Goal: Information Seeking & Learning: Check status

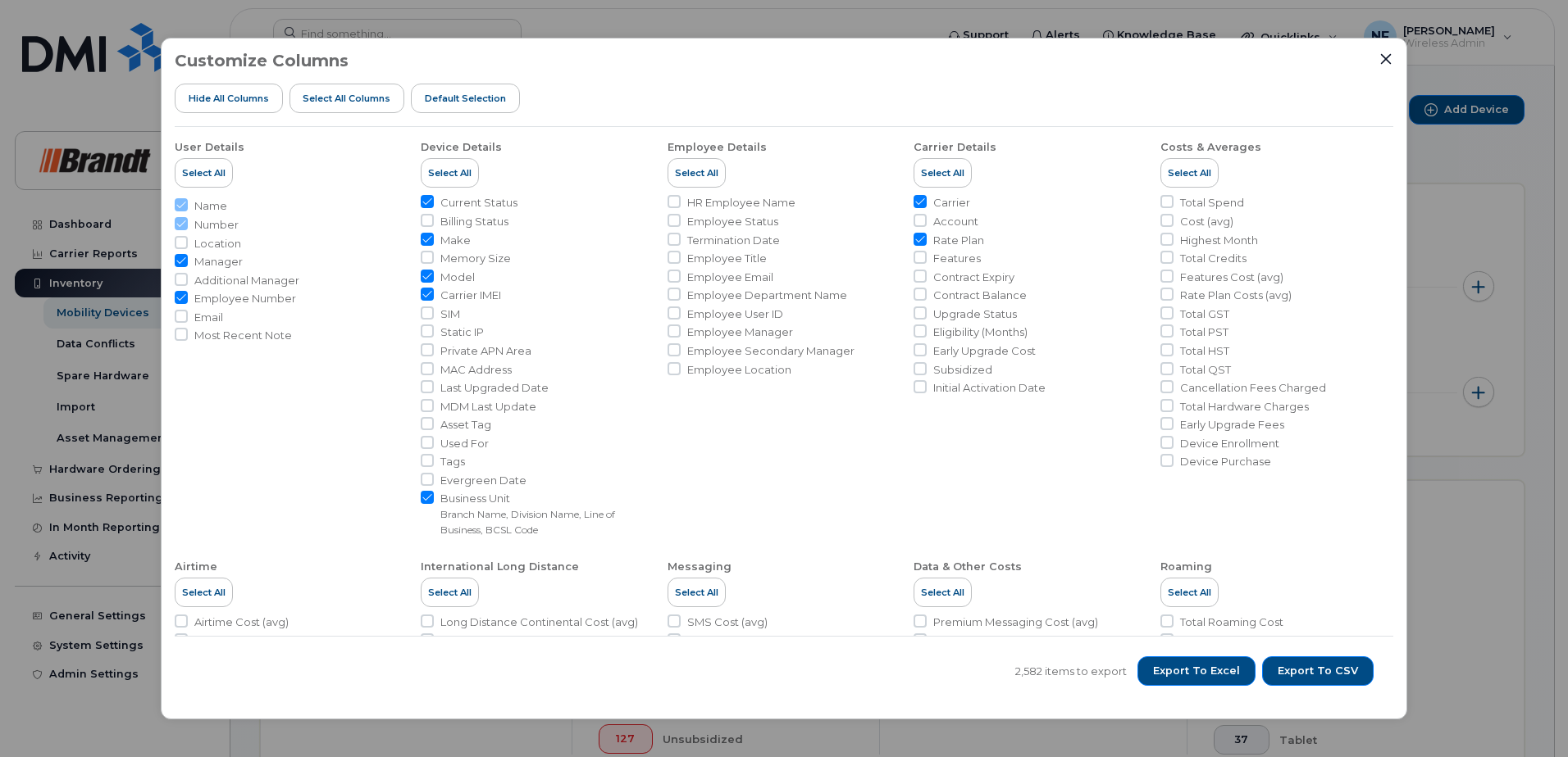
scroll to position [650, 0]
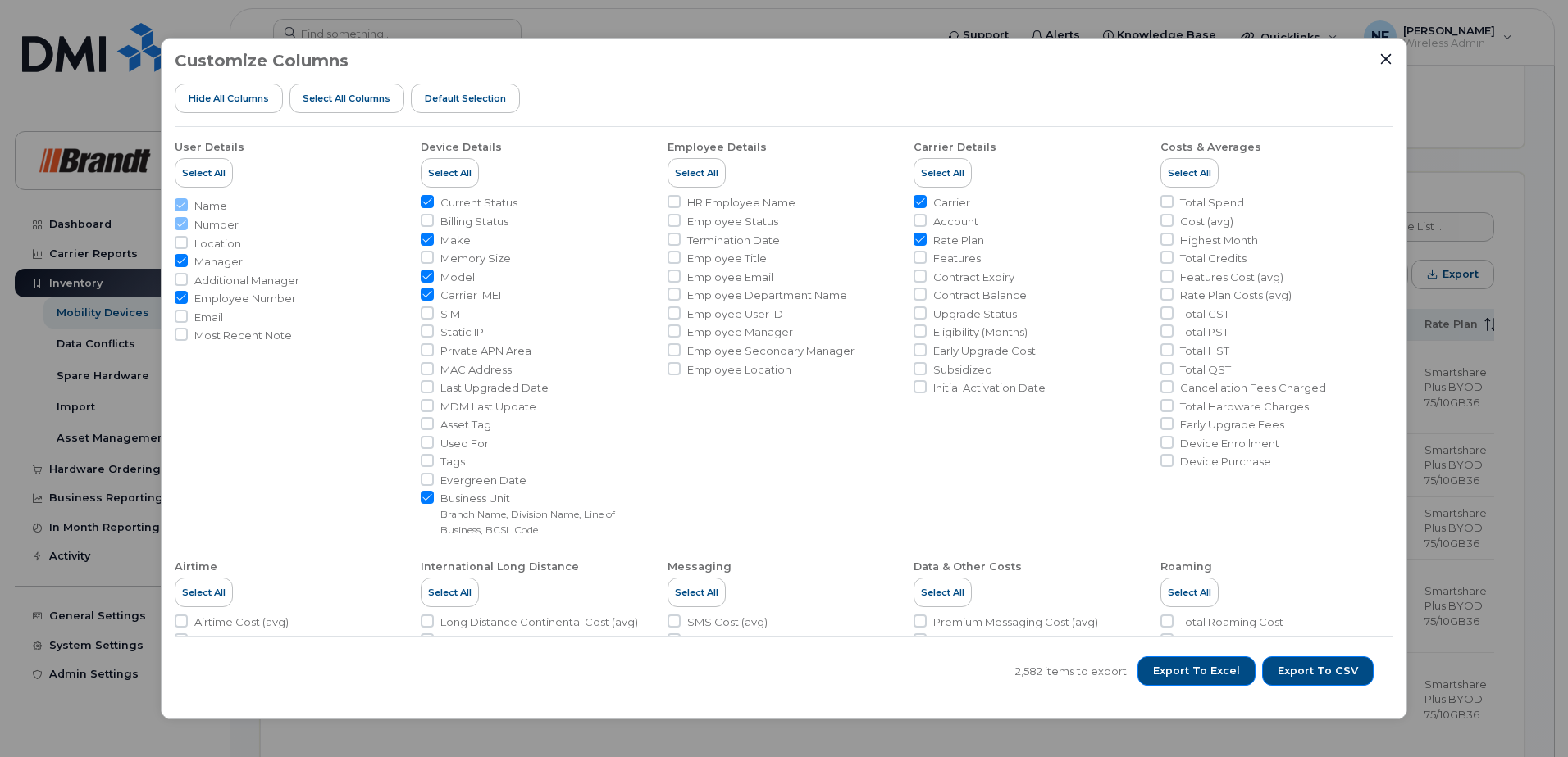
click at [1380, 58] on icon "Close" at bounding box center [1386, 59] width 13 height 13
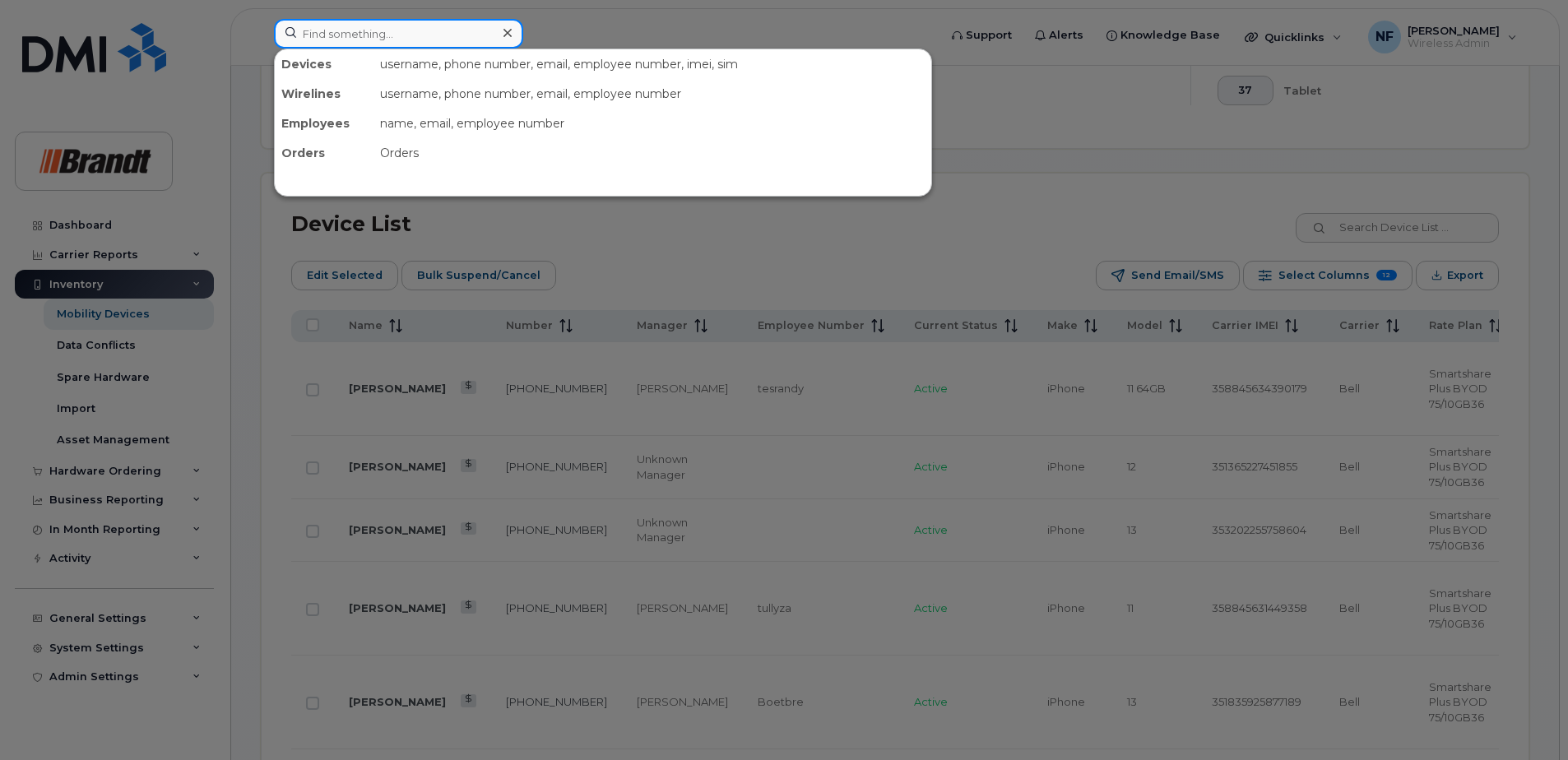
click at [457, 31] on input at bounding box center [399, 34] width 249 height 30
paste input "3069406475"
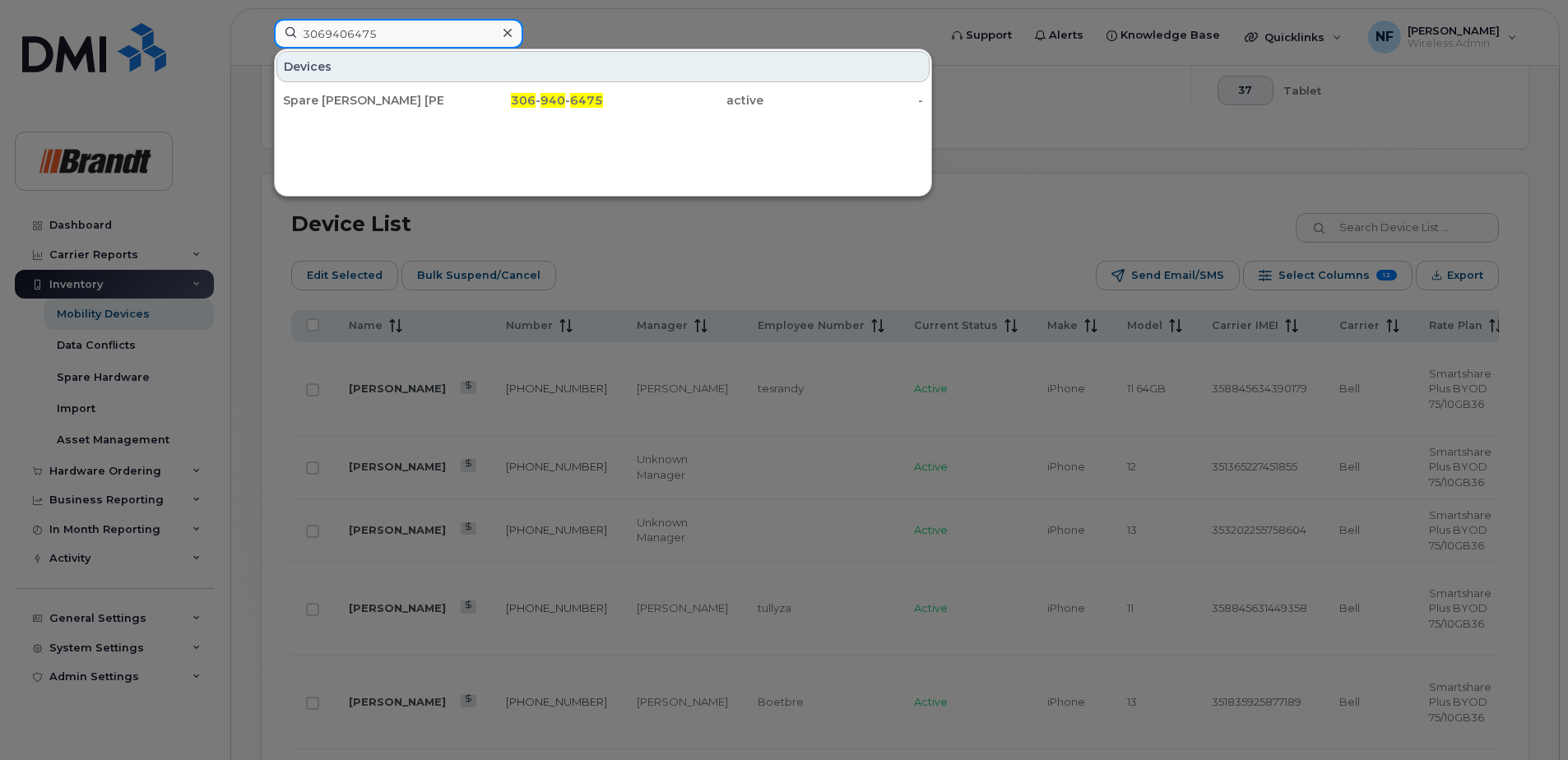
type input "3069406475"
click at [612, 238] on div at bounding box center [784, 380] width 1568 height 760
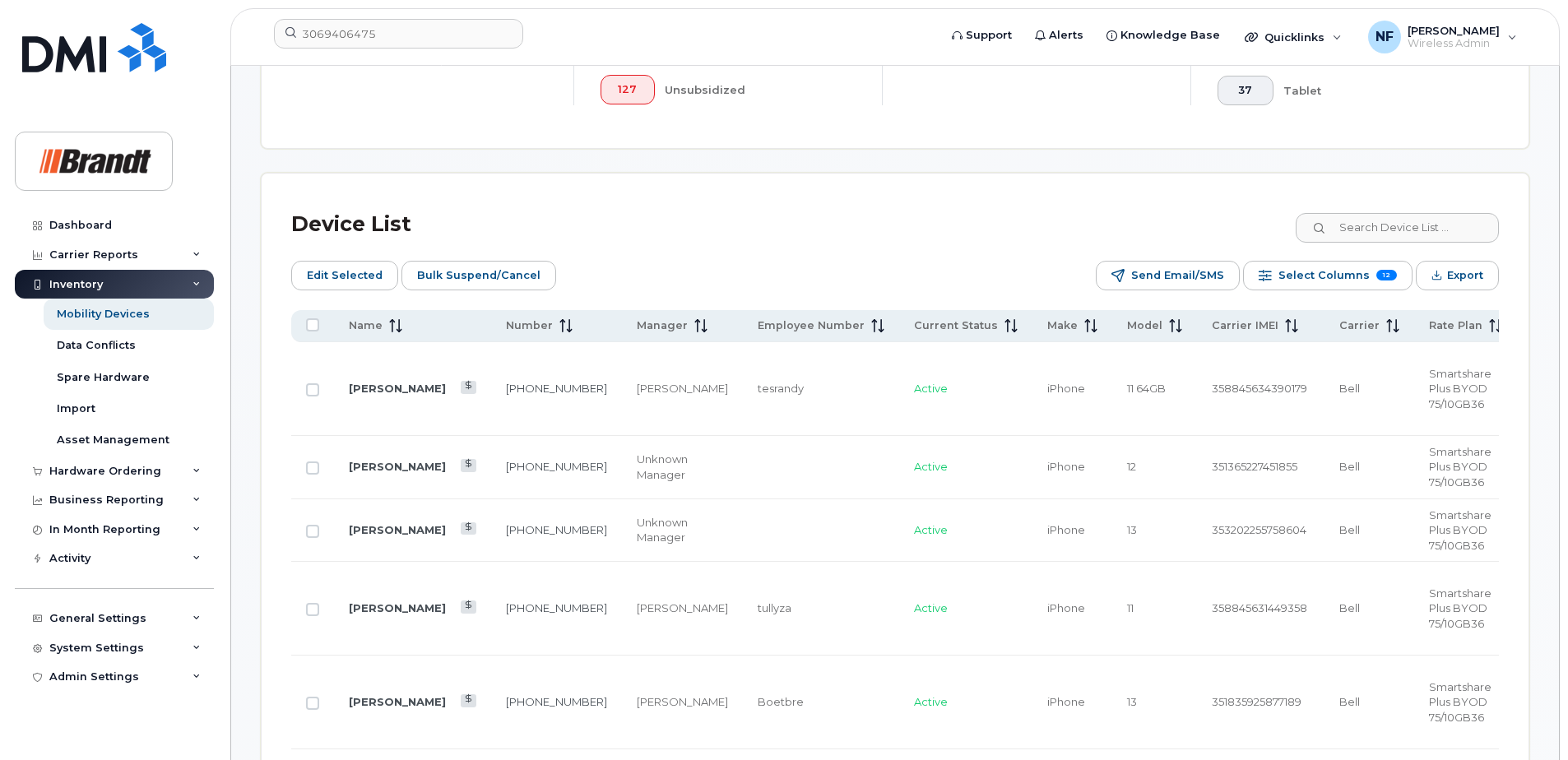
click at [1438, 277] on icon "Export" at bounding box center [1436, 275] width 11 height 11
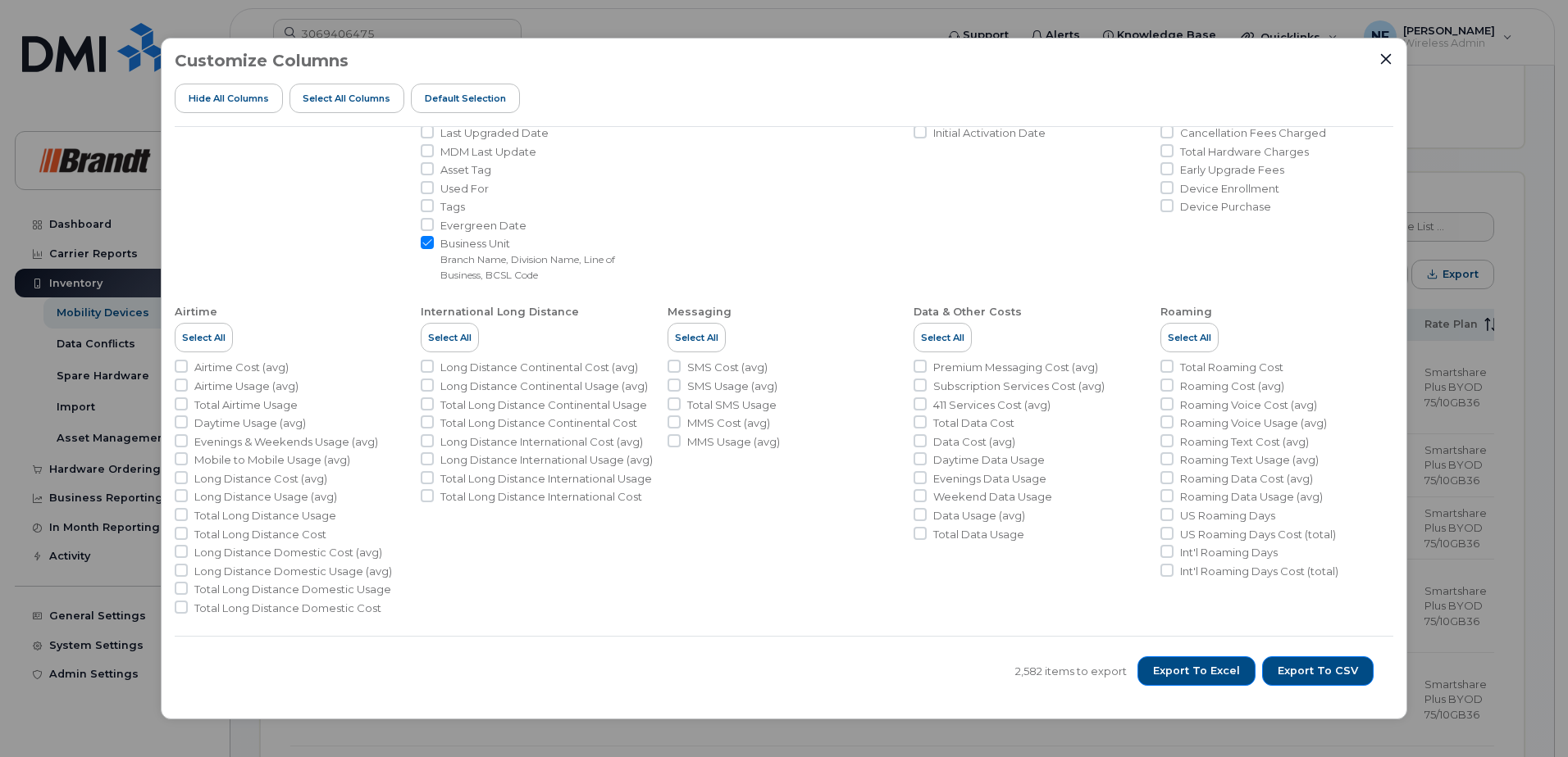
scroll to position [0, 0]
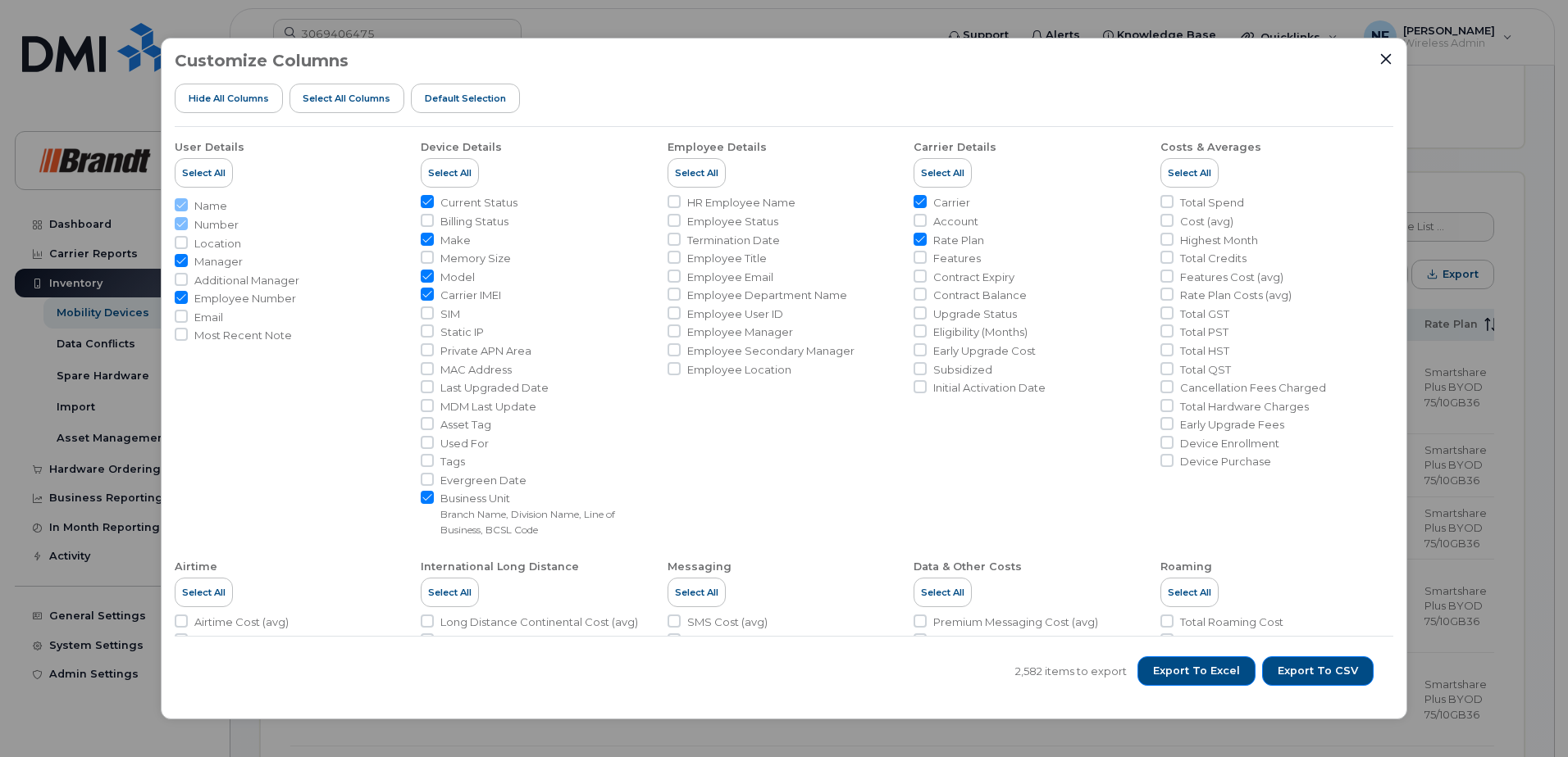
click at [210, 176] on span "Select All" at bounding box center [203, 173] width 44 height 13
checkbox input "true"
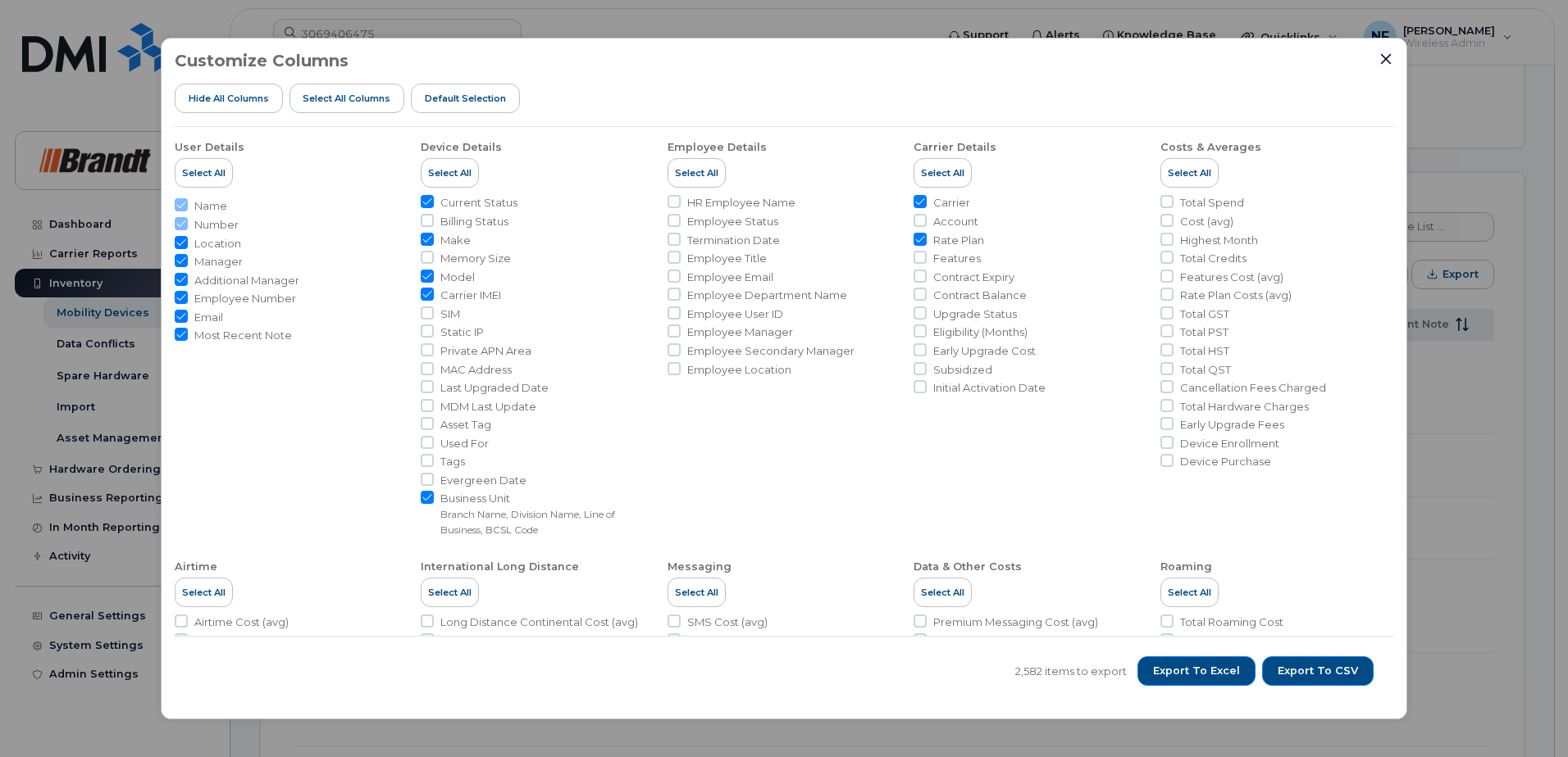
click at [458, 168] on span "Select All" at bounding box center [449, 173] width 44 height 13
checkbox input "true"
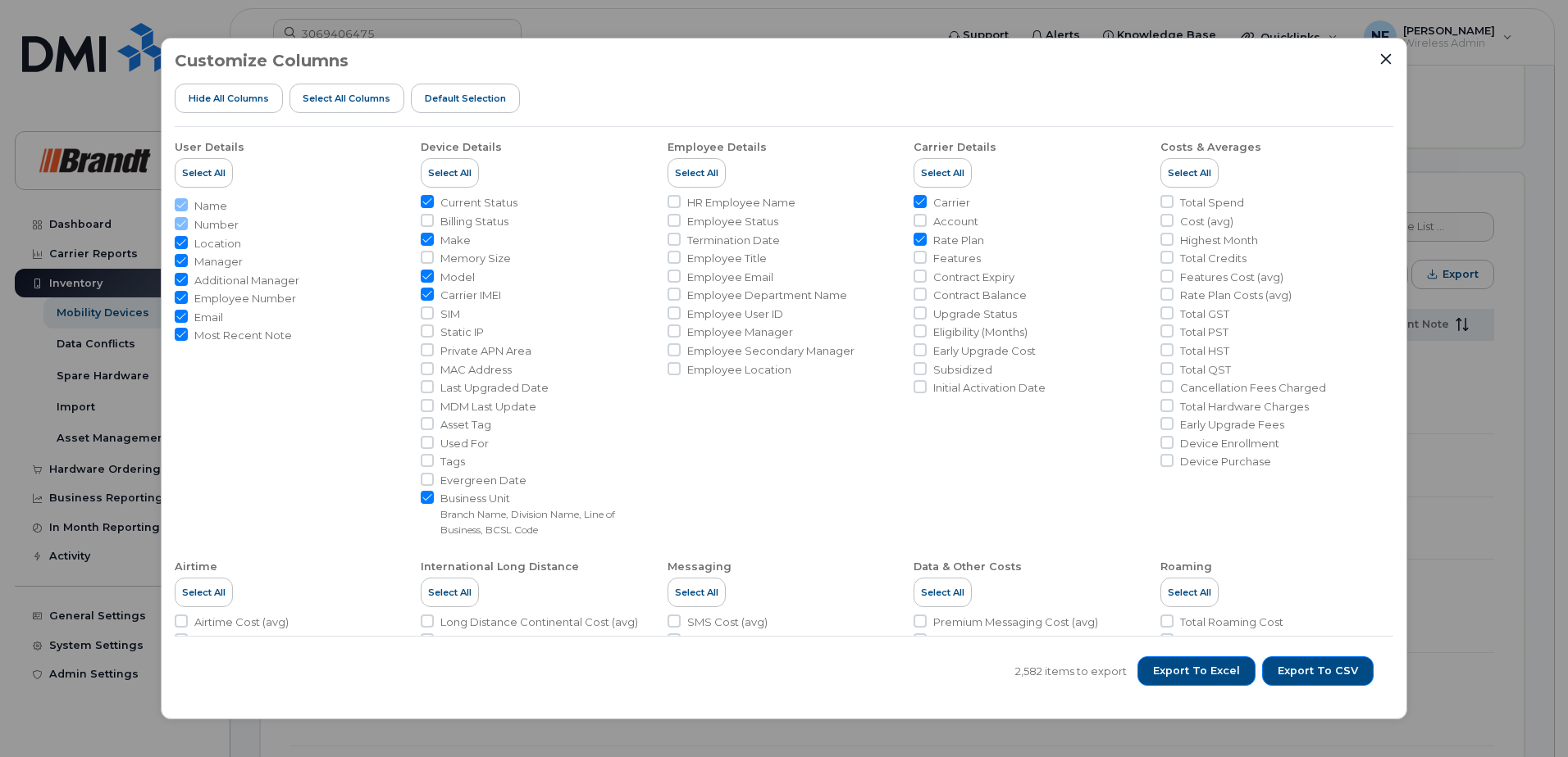
checkbox input "true"
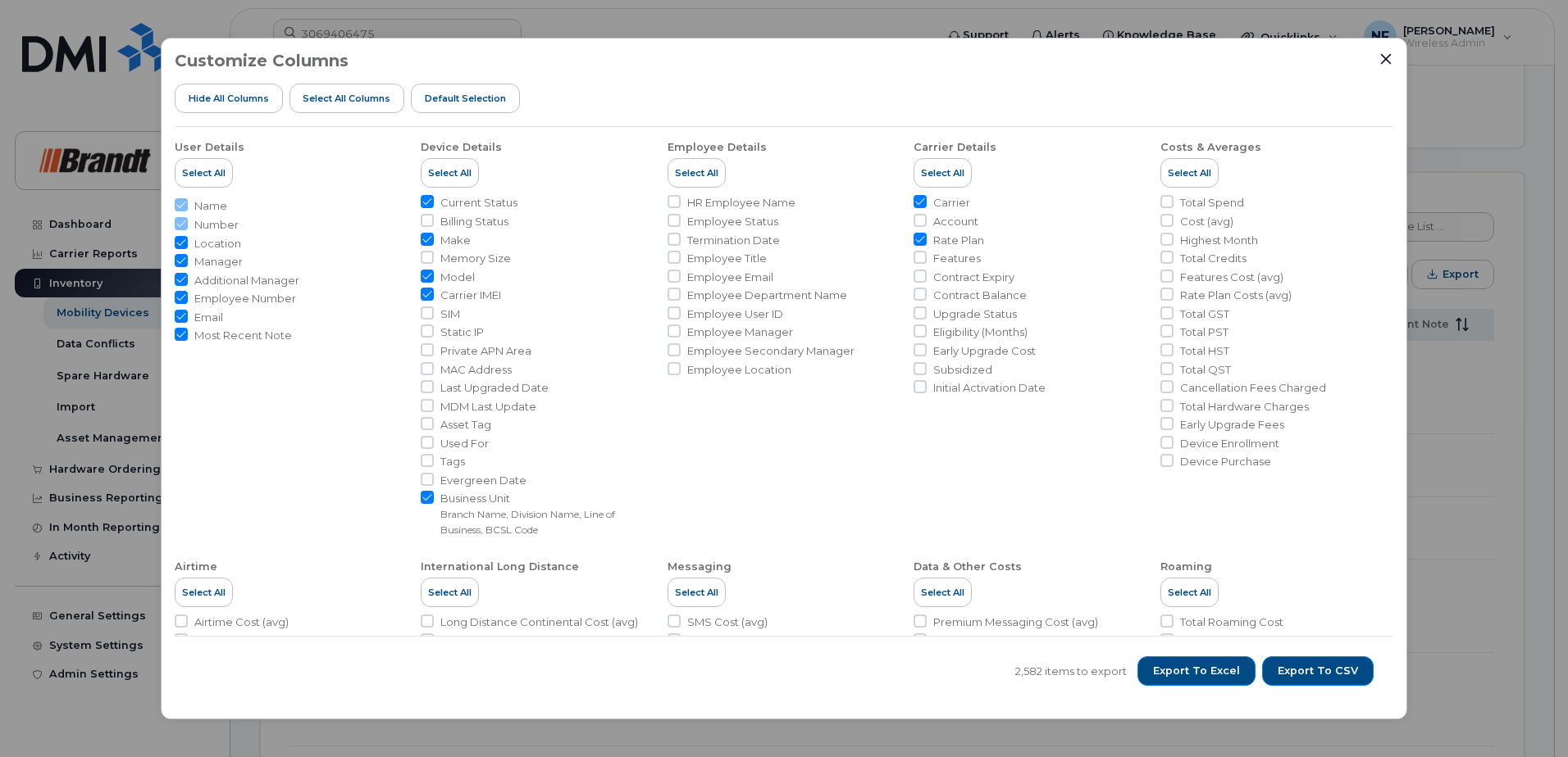
checkbox input "true"
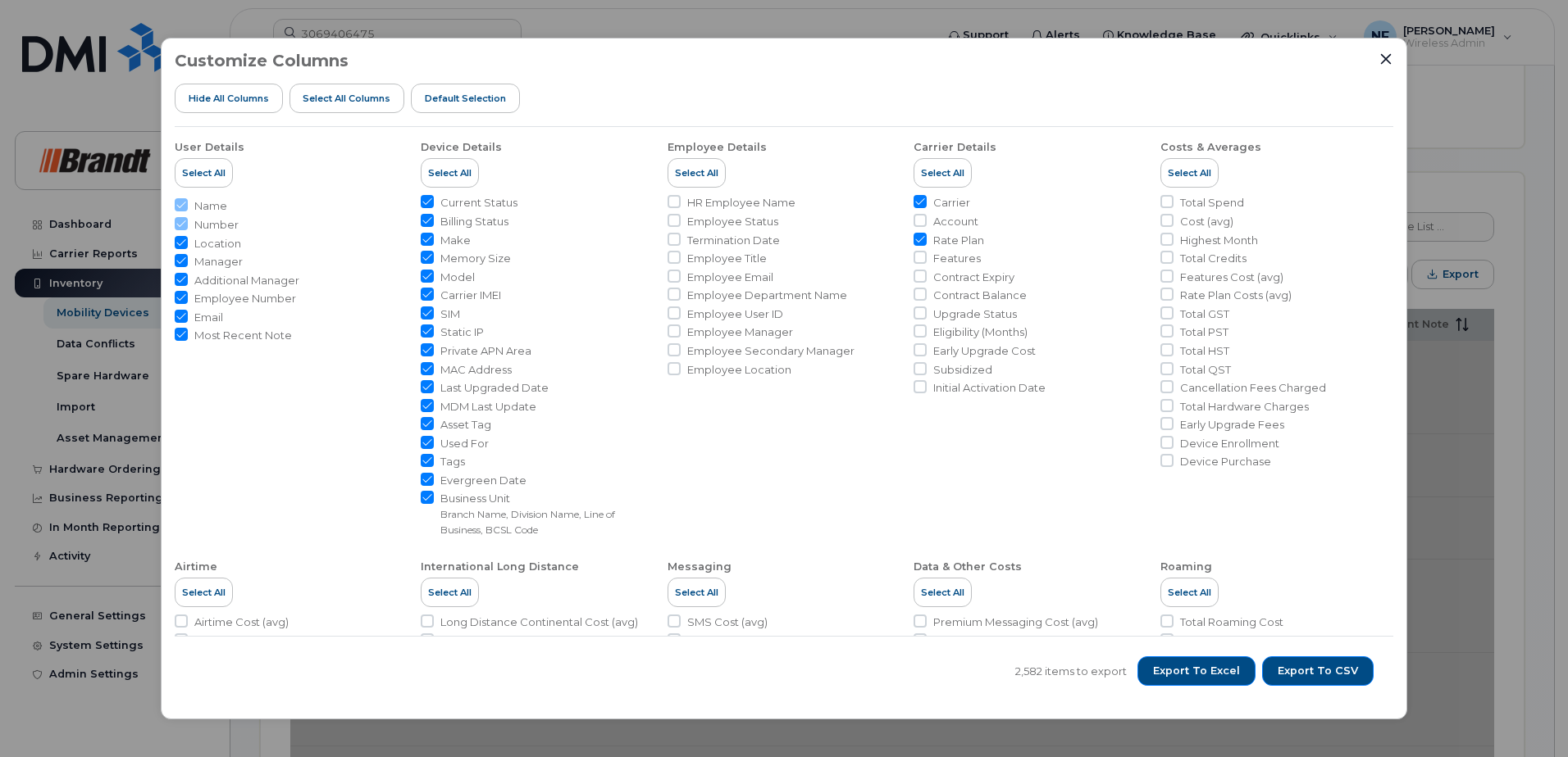
click at [698, 174] on span "Select All" at bounding box center [696, 173] width 44 height 13
checkbox input "true"
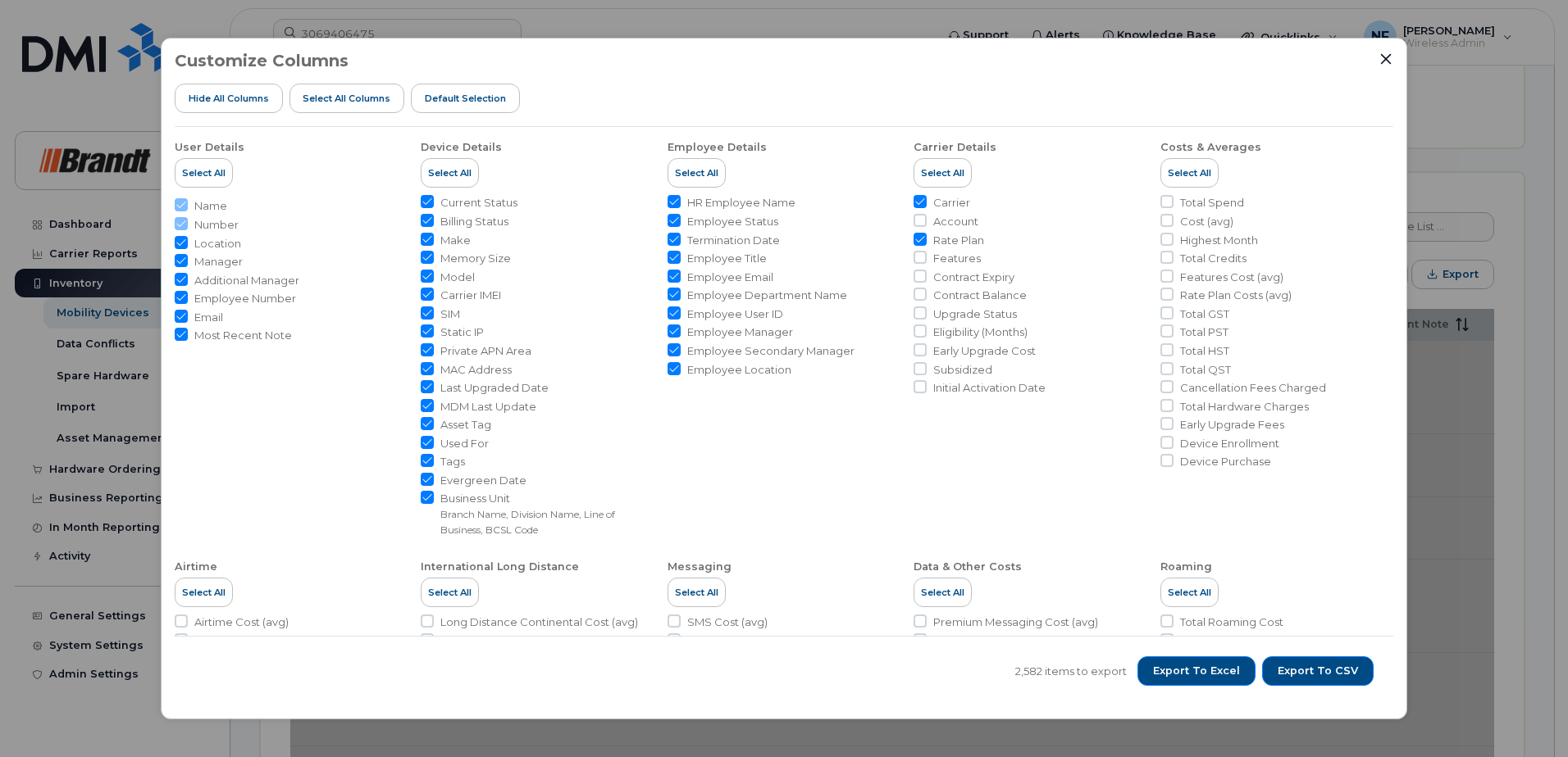
checkbox input "true"
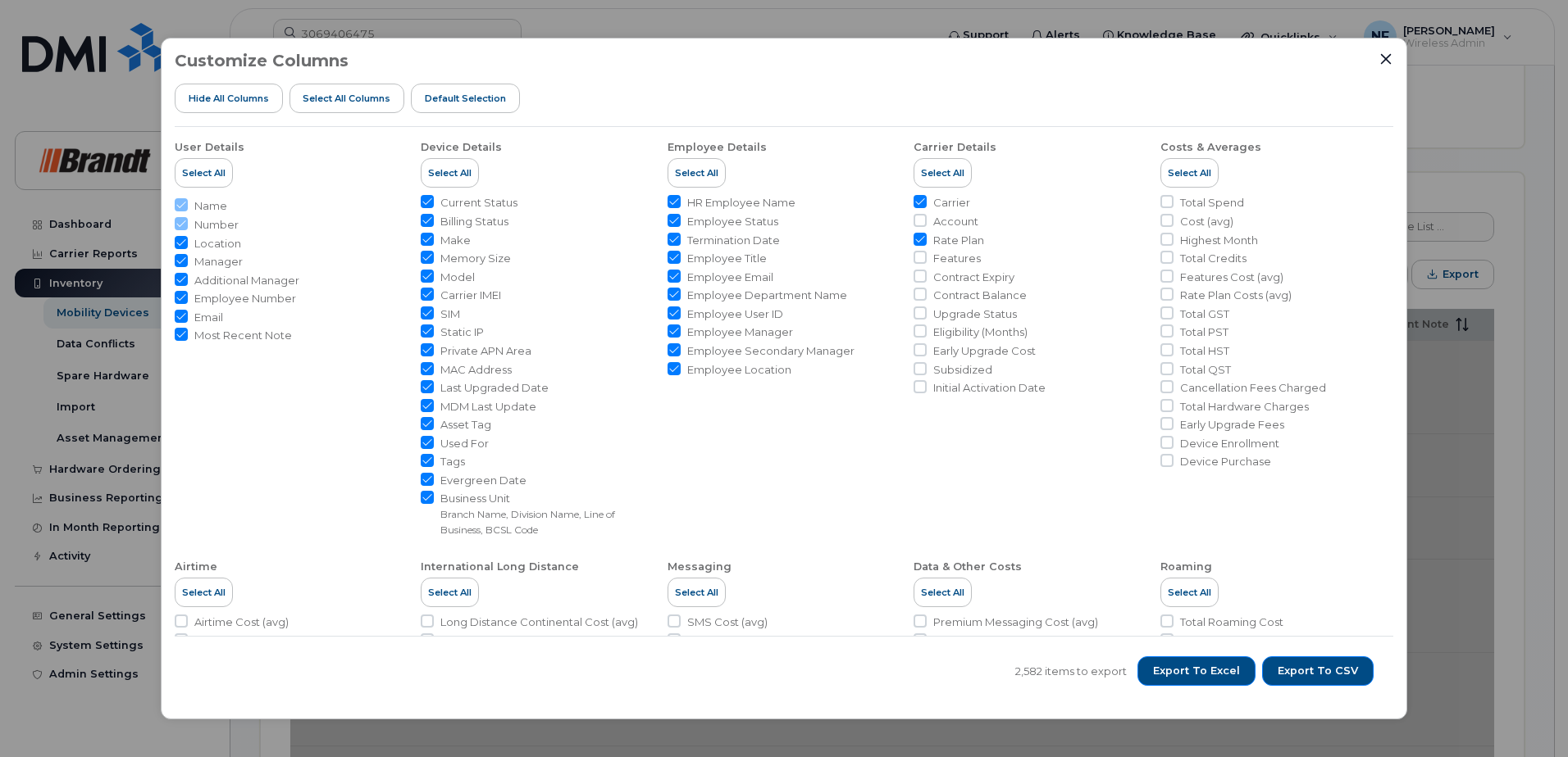
checkbox input "true"
click at [951, 174] on span "Select All" at bounding box center [942, 173] width 44 height 13
checkbox input "true"
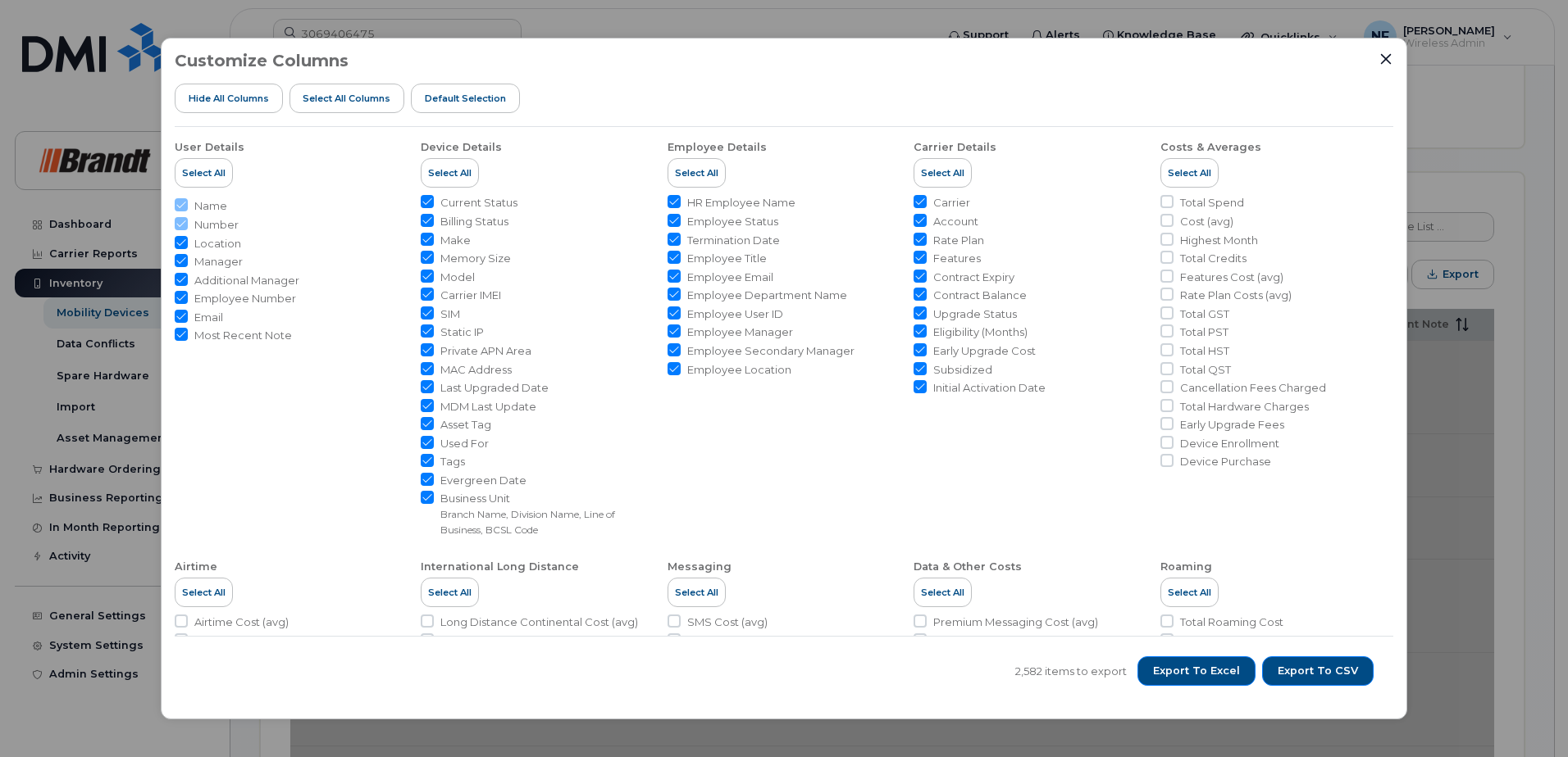
checkbox input "true"
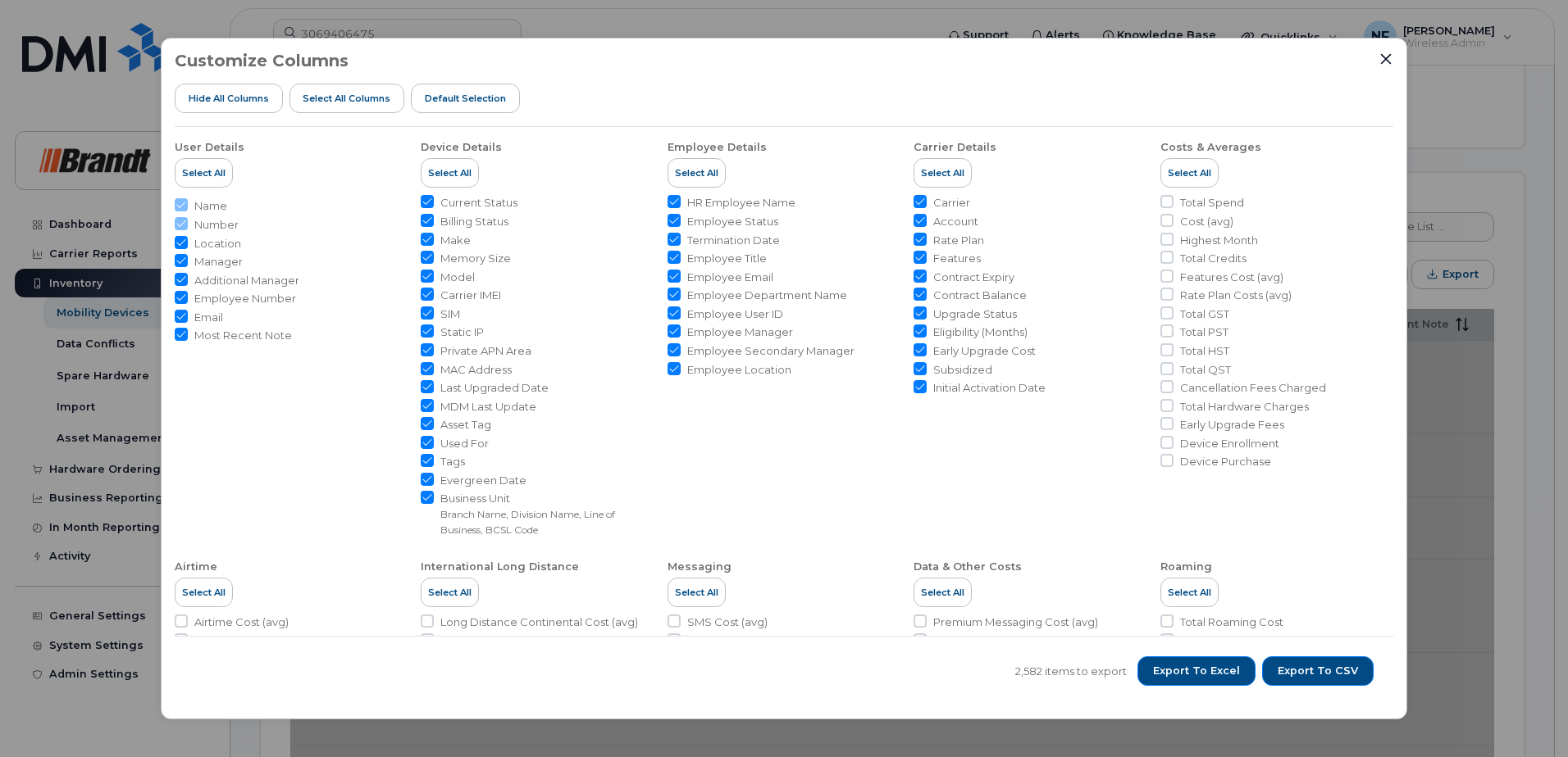
checkbox input "true"
click at [1188, 175] on span "Select All" at bounding box center [1189, 173] width 44 height 13
checkbox input "true"
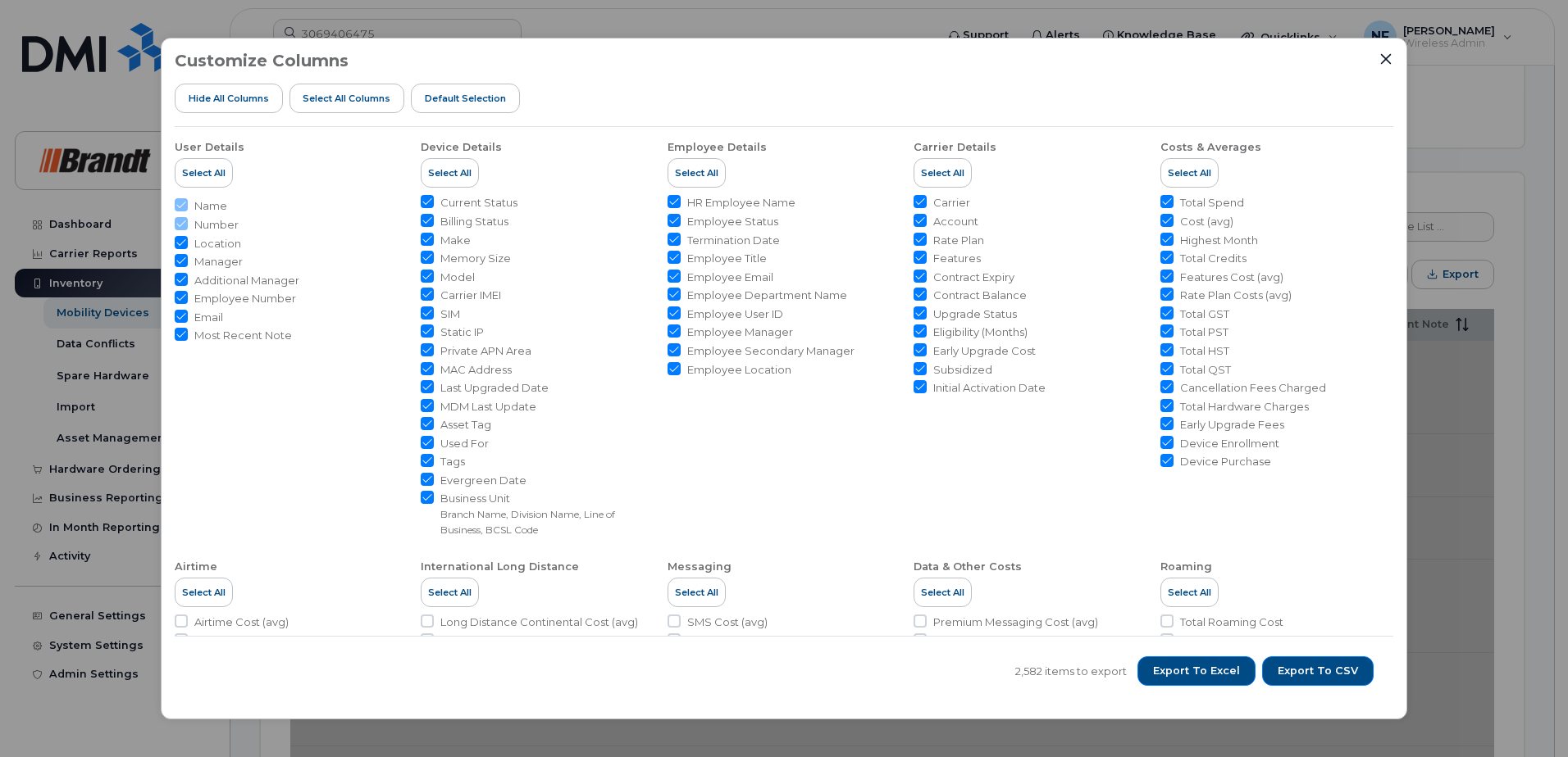
checkbox input "true"
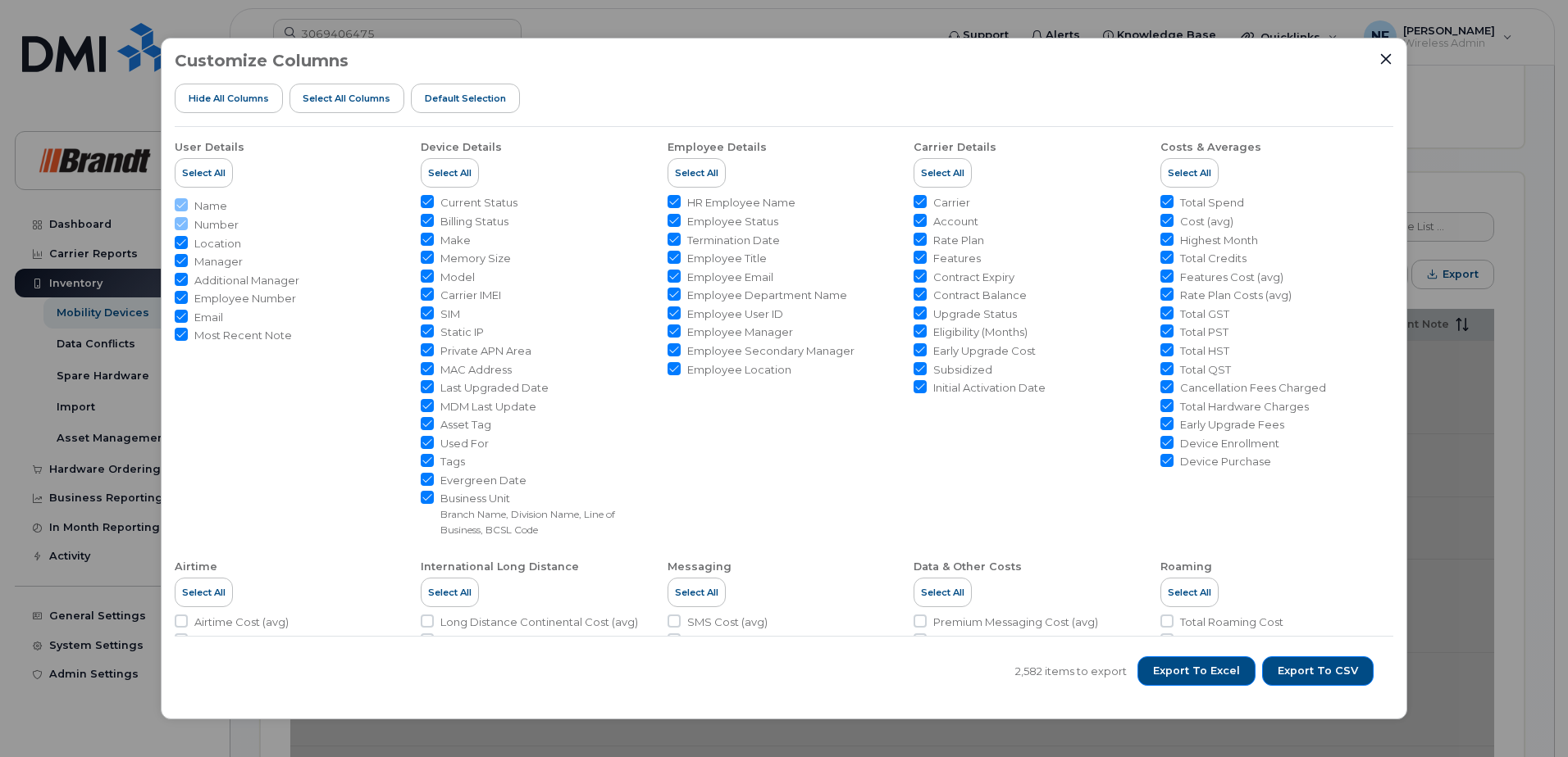
checkbox input "true"
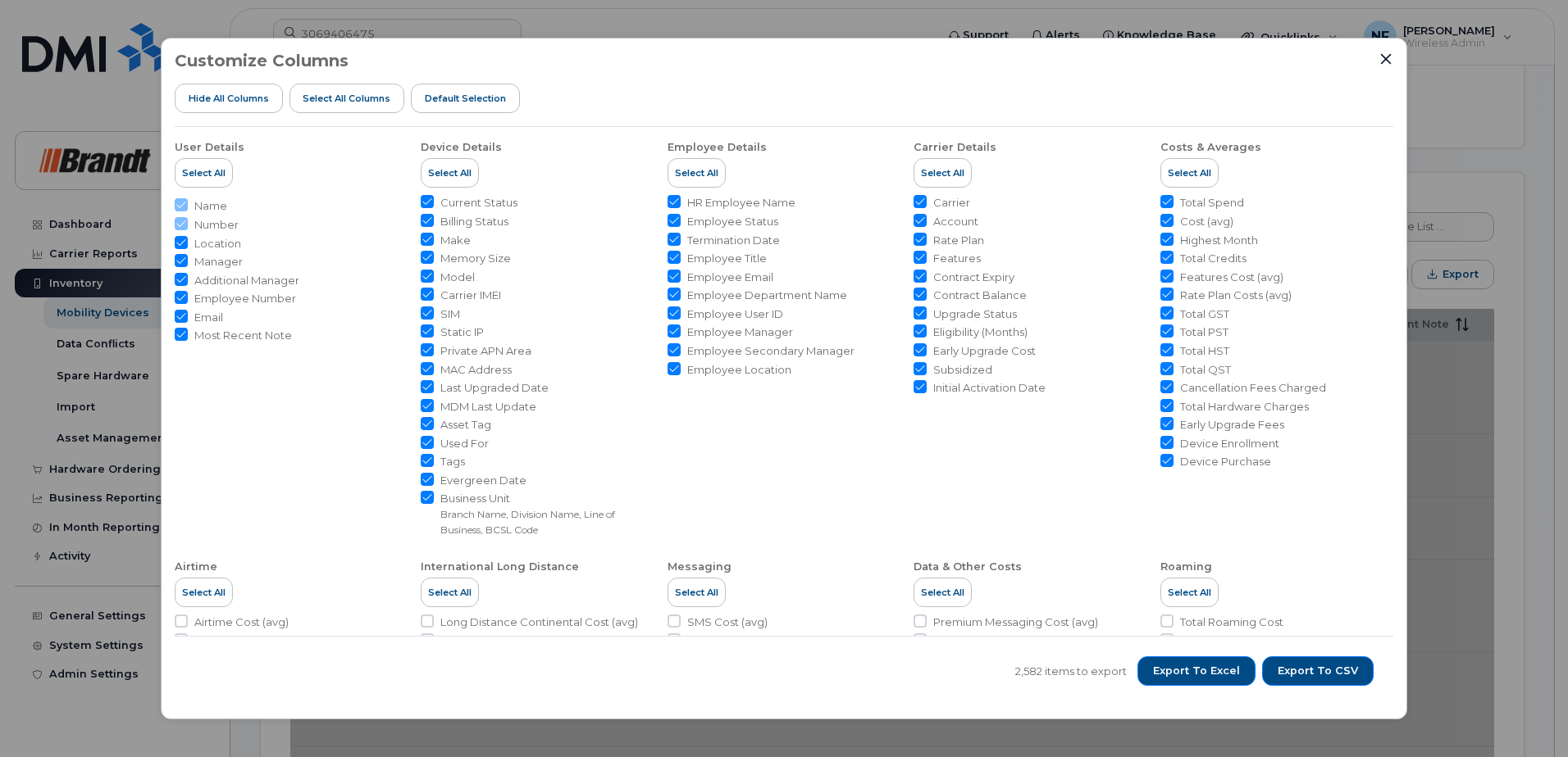
checkbox input "true"
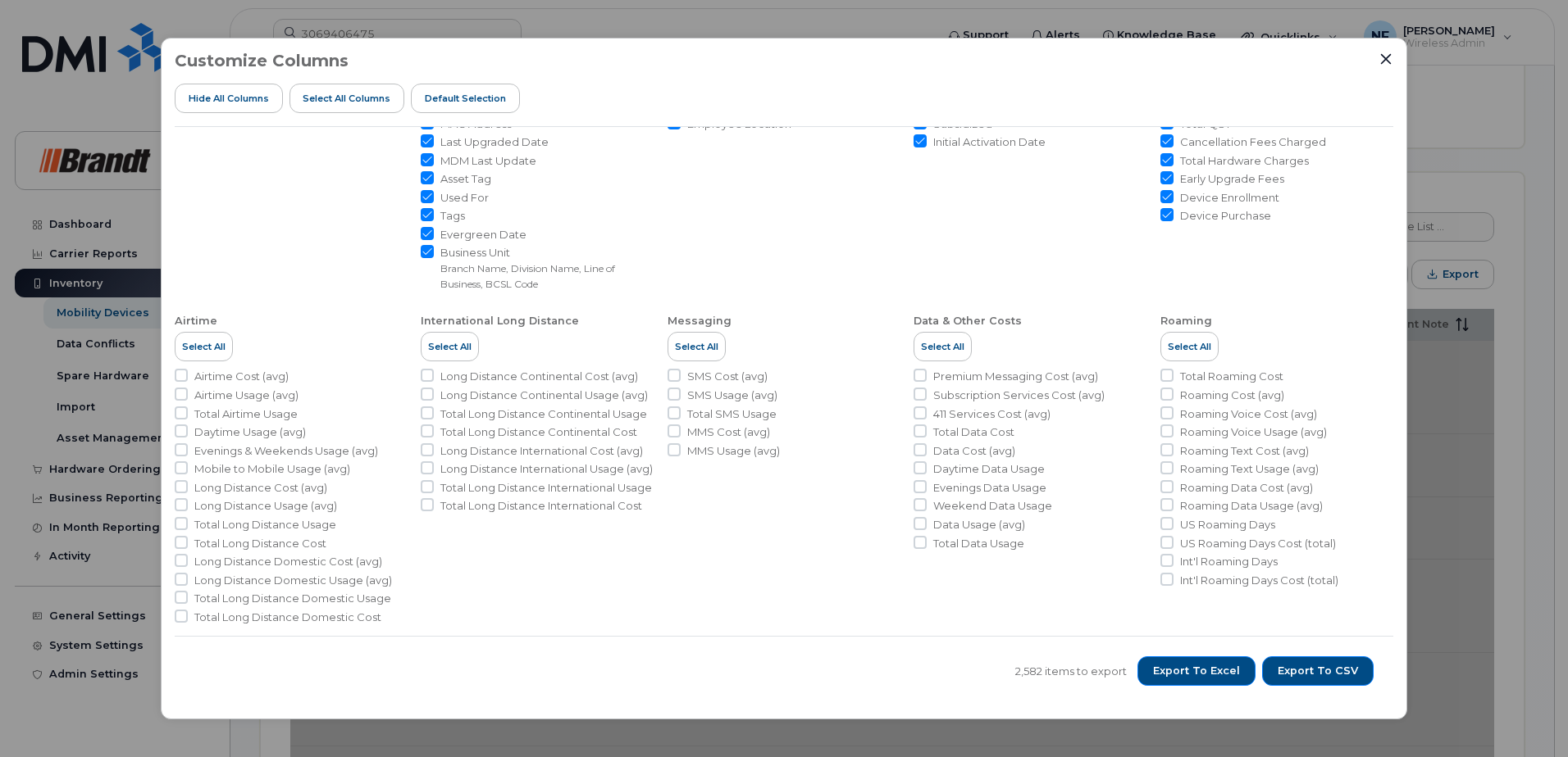
click at [229, 346] on button "Select All" at bounding box center [203, 346] width 58 height 30
checkbox input "true"
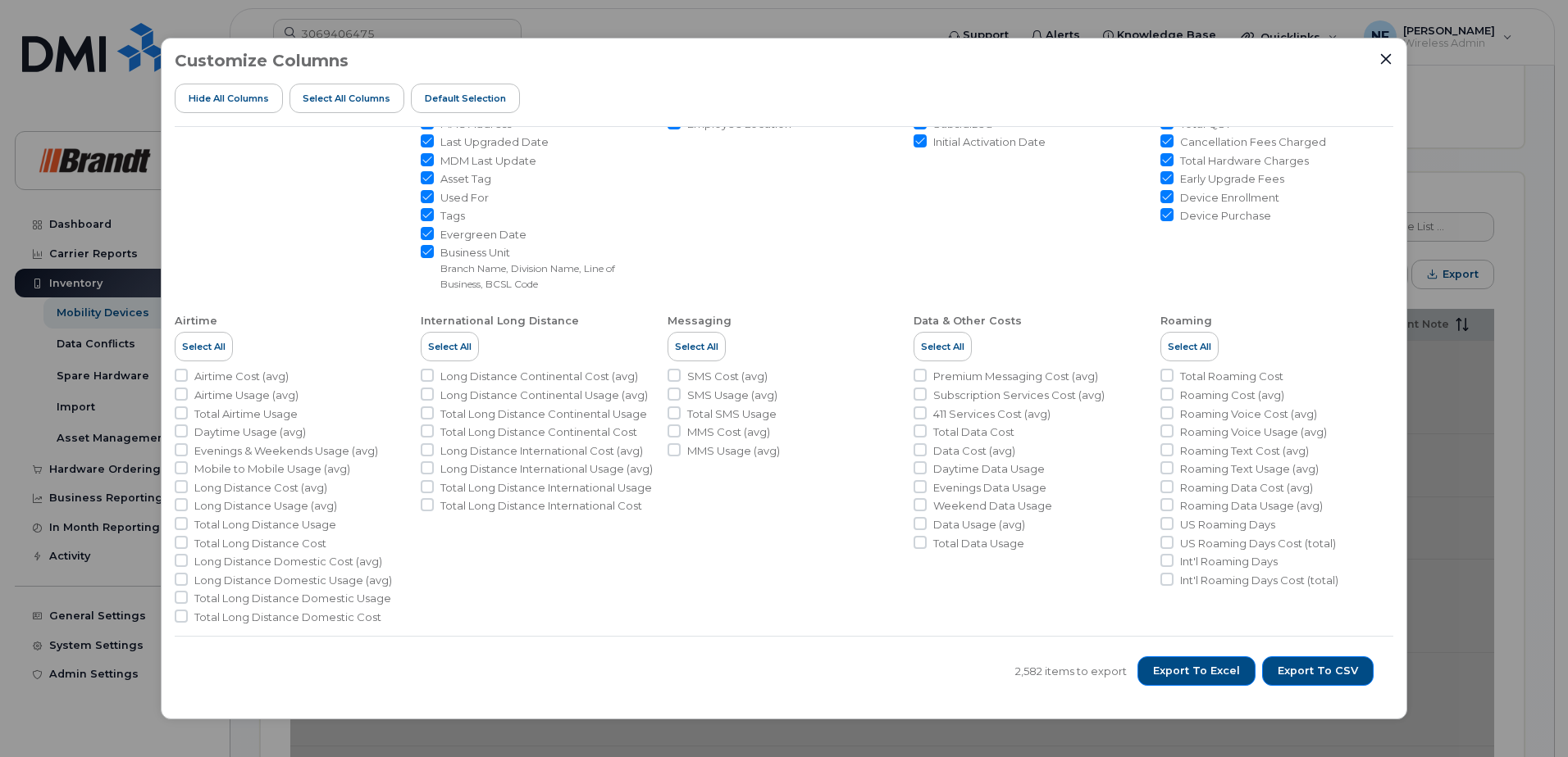
checkbox input "true"
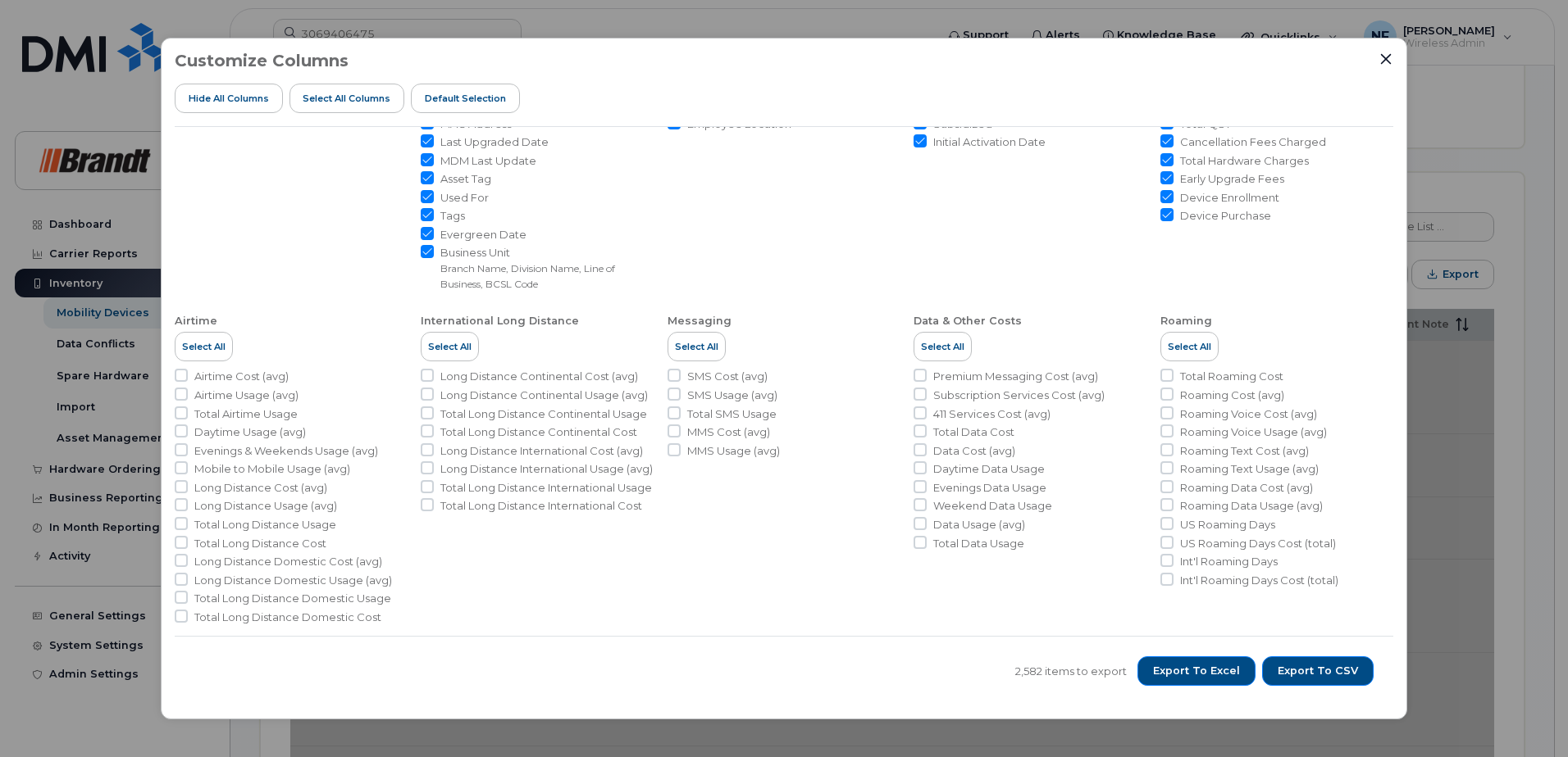
checkbox input "true"
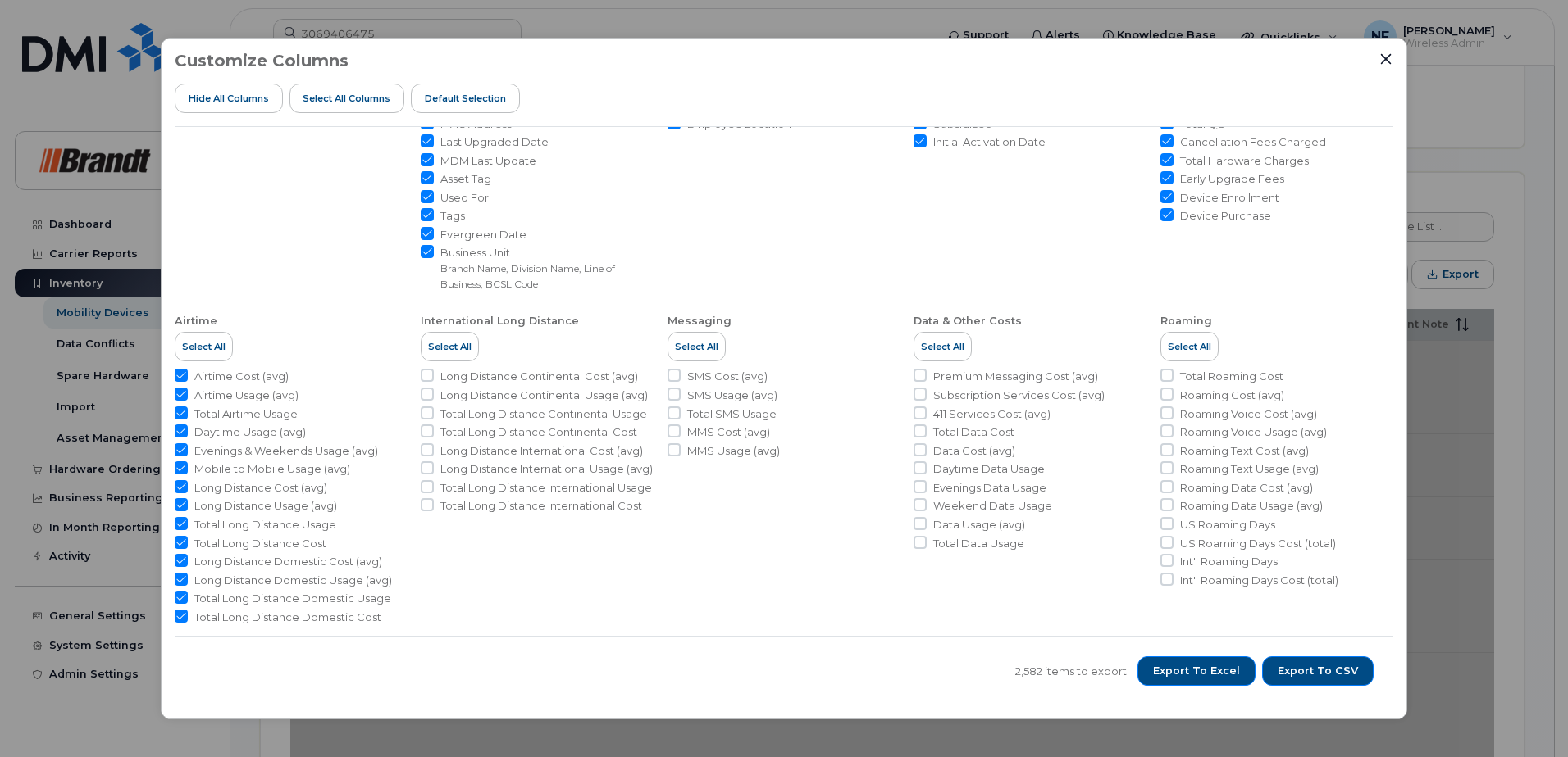
scroll to position [255, 0]
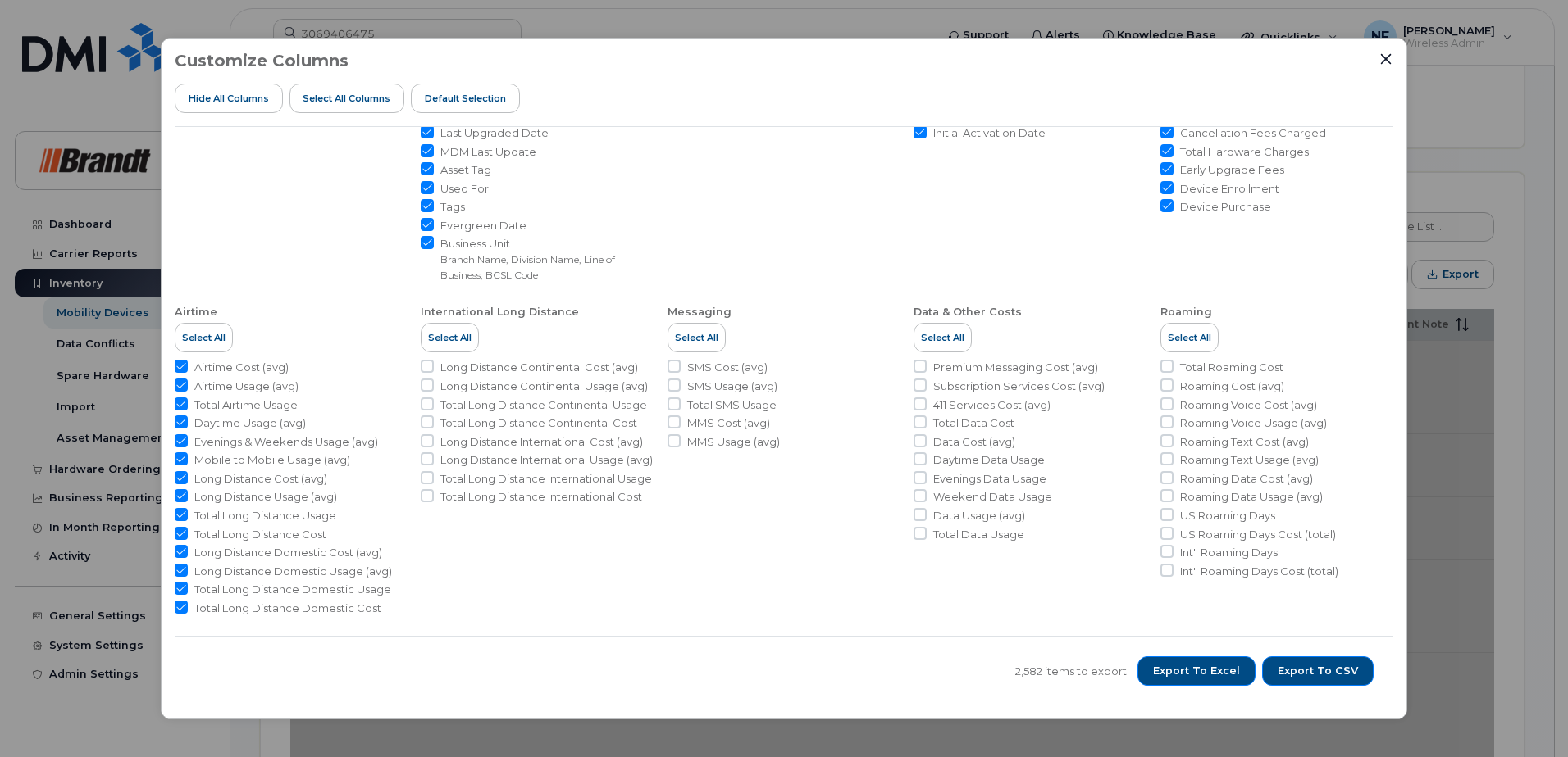
click at [446, 345] on button "Select All" at bounding box center [449, 337] width 58 height 30
checkbox input "true"
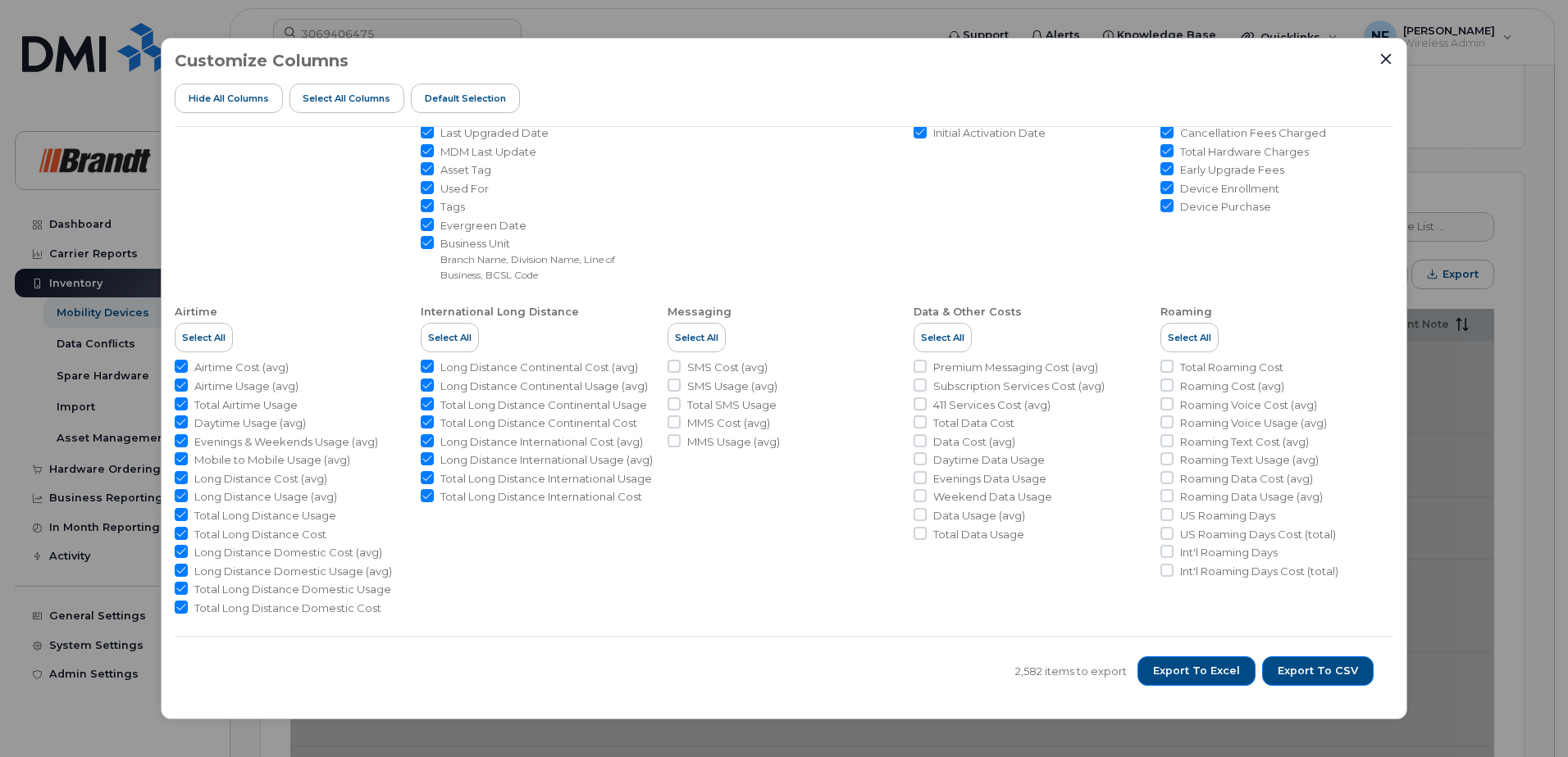
checkbox input "true"
click at [700, 338] on span "Select All" at bounding box center [696, 337] width 44 height 13
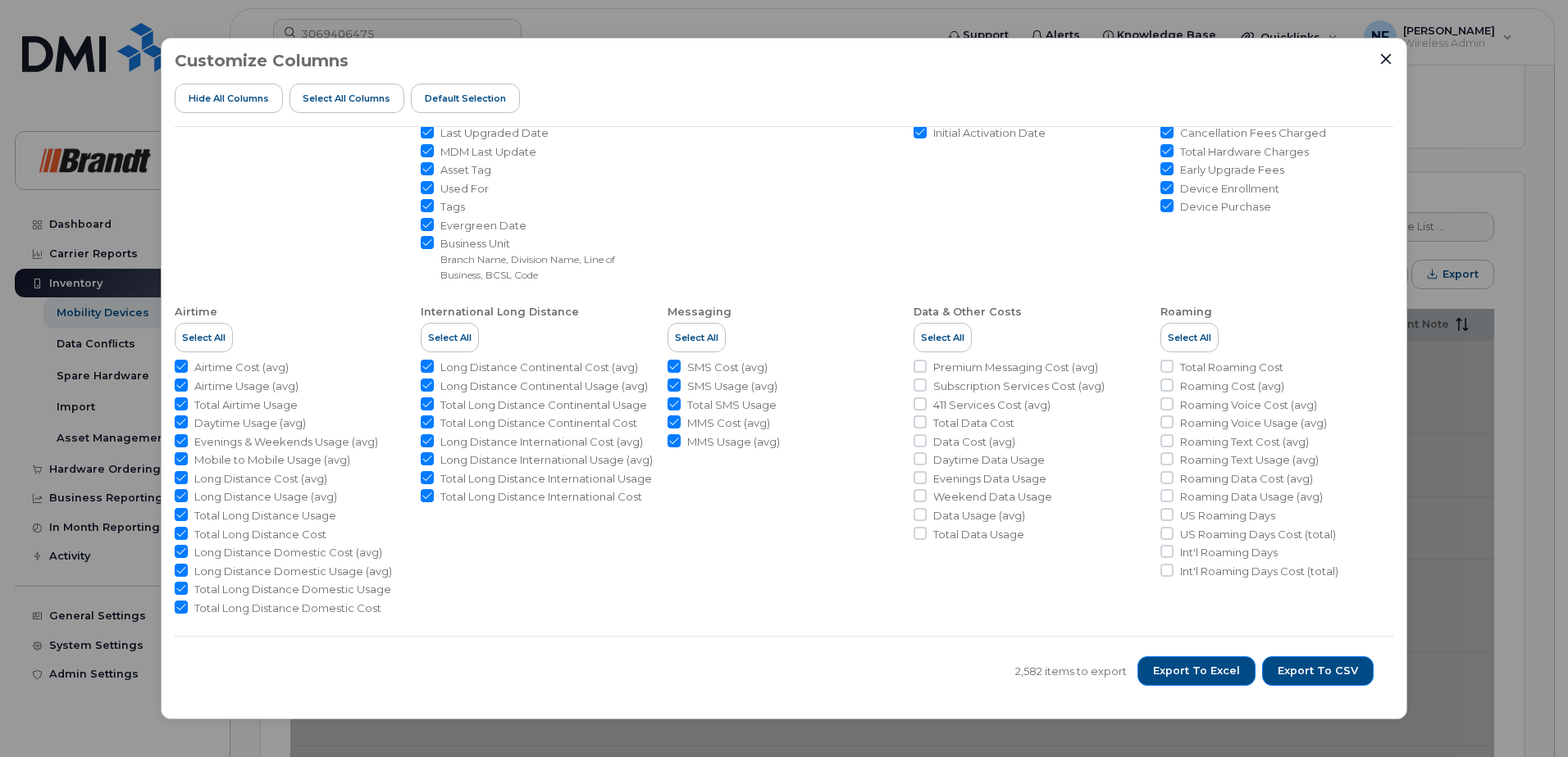
checkbox input "true"
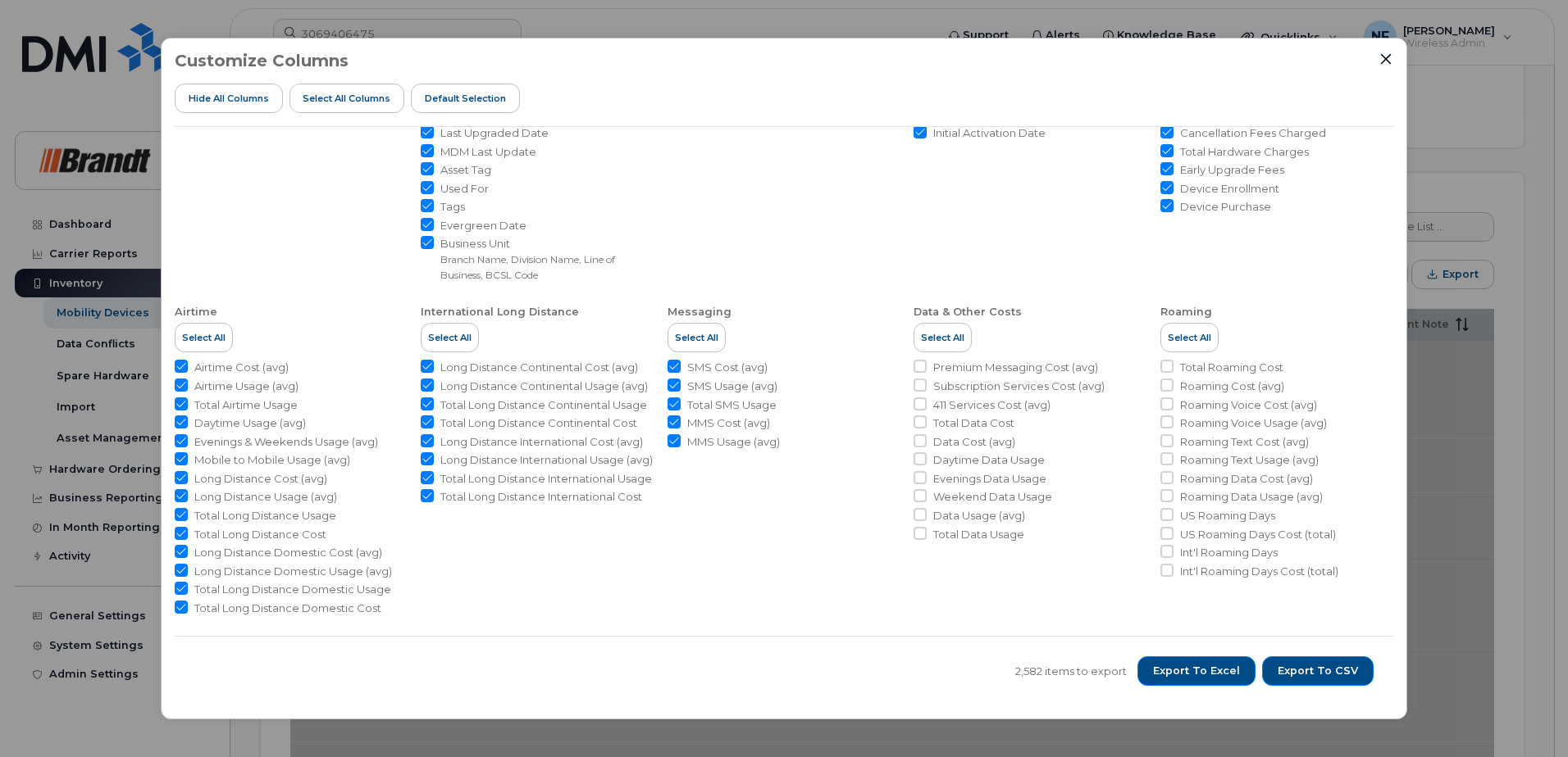
click at [947, 339] on span "Select All" at bounding box center [942, 337] width 44 height 13
checkbox input "true"
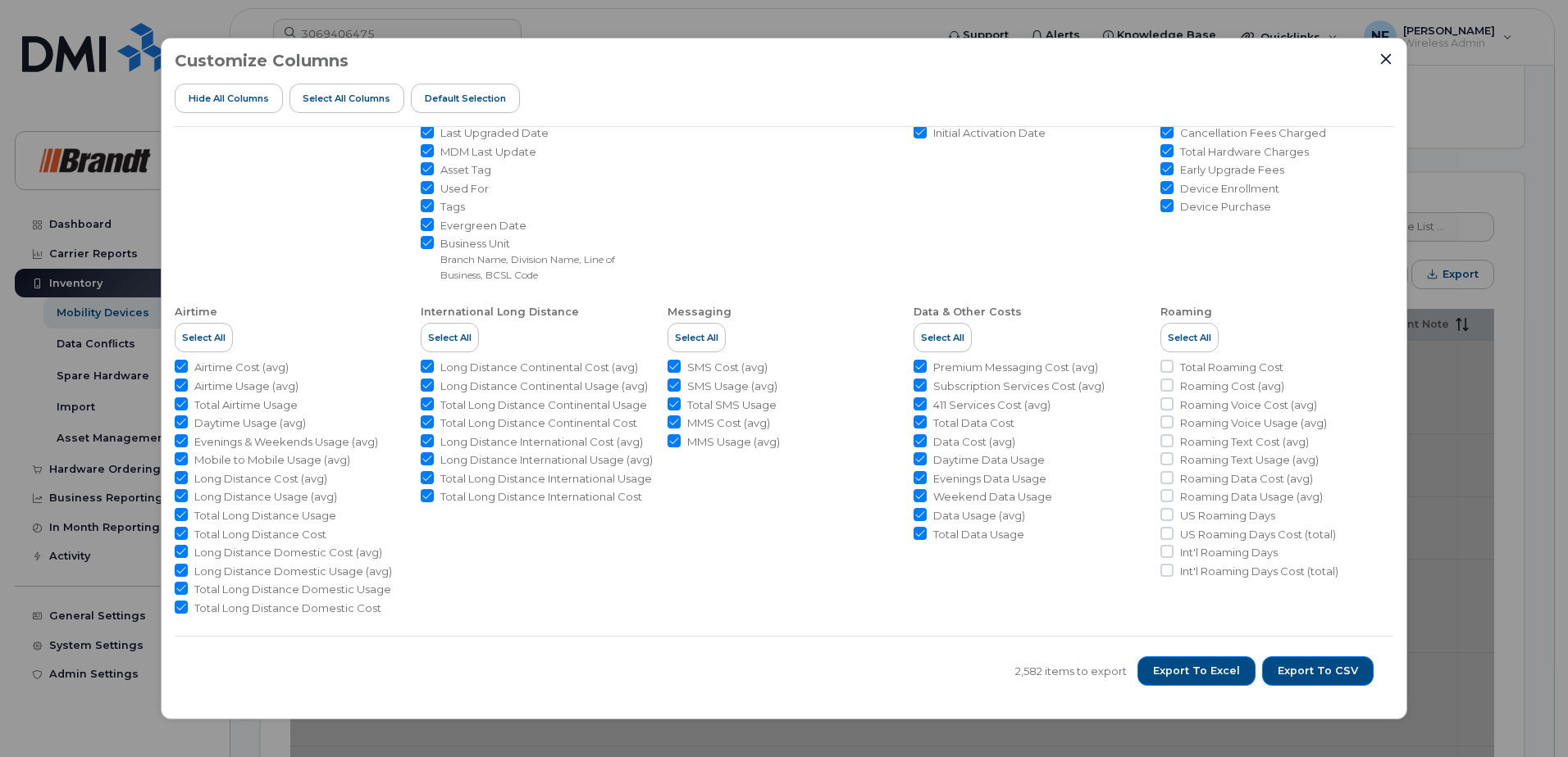
checkbox input "true"
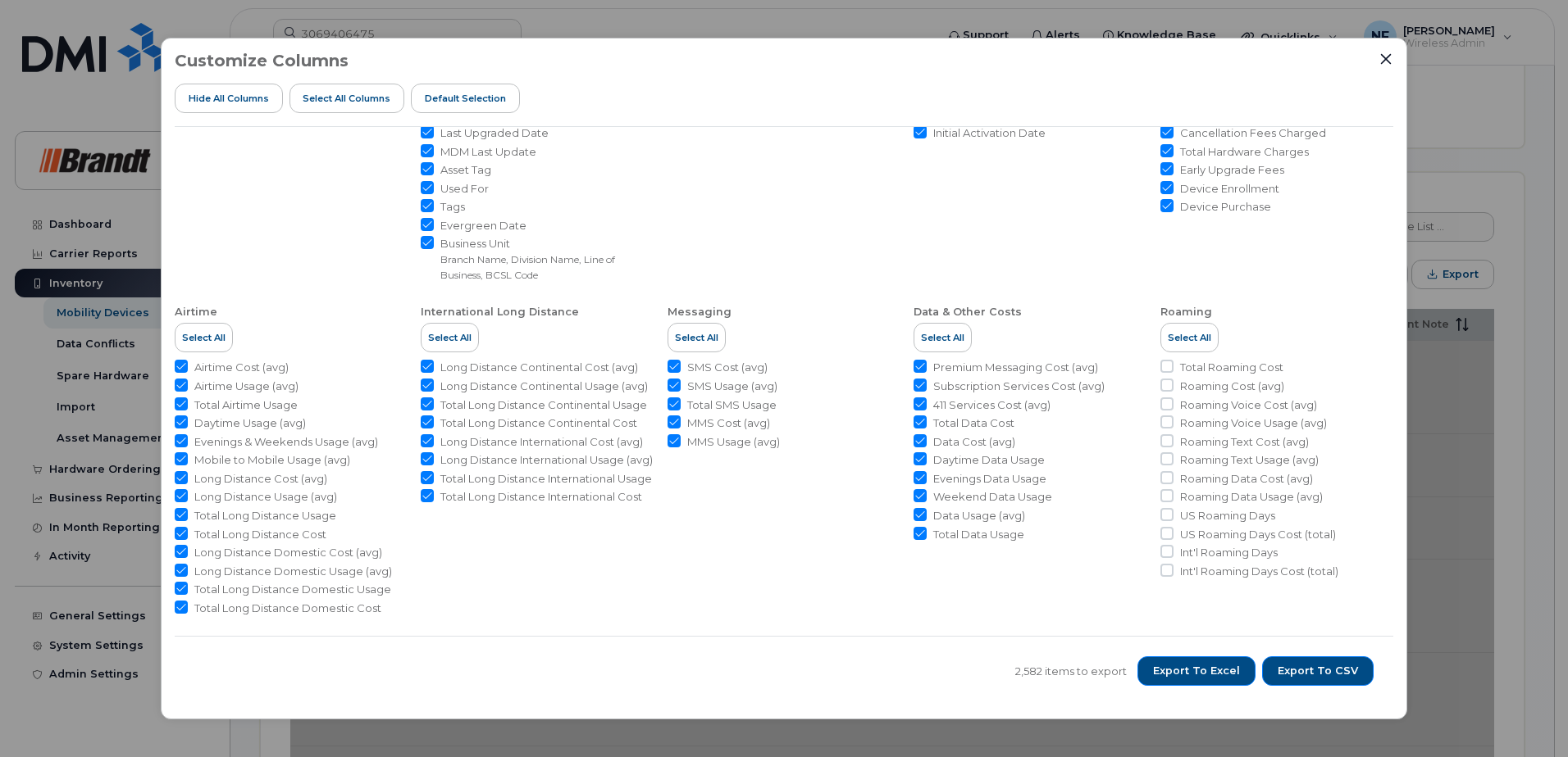
checkbox input "true"
click at [1191, 341] on span "Select All" at bounding box center [1189, 337] width 44 height 13
checkbox input "true"
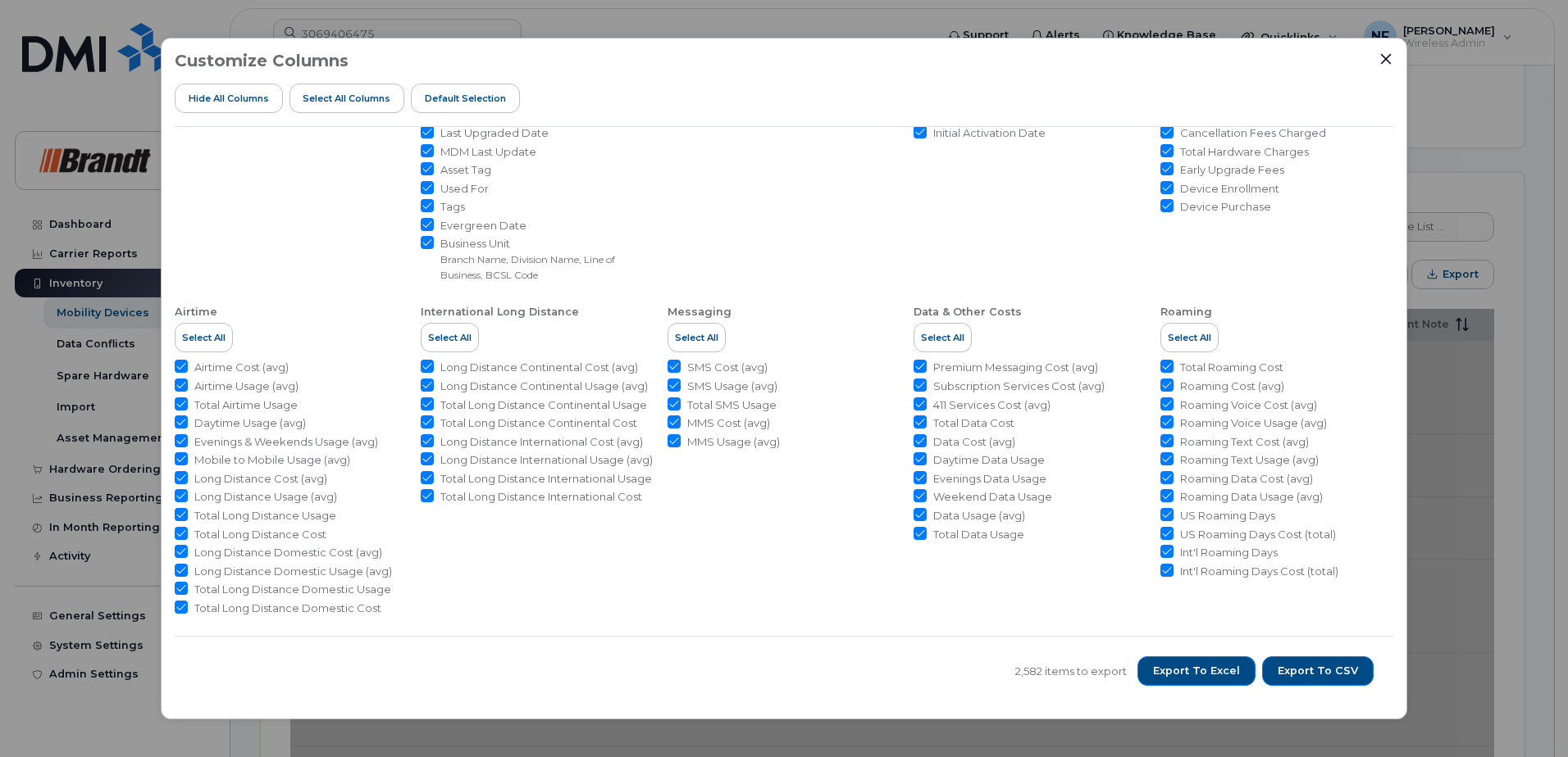
checkbox input "true"
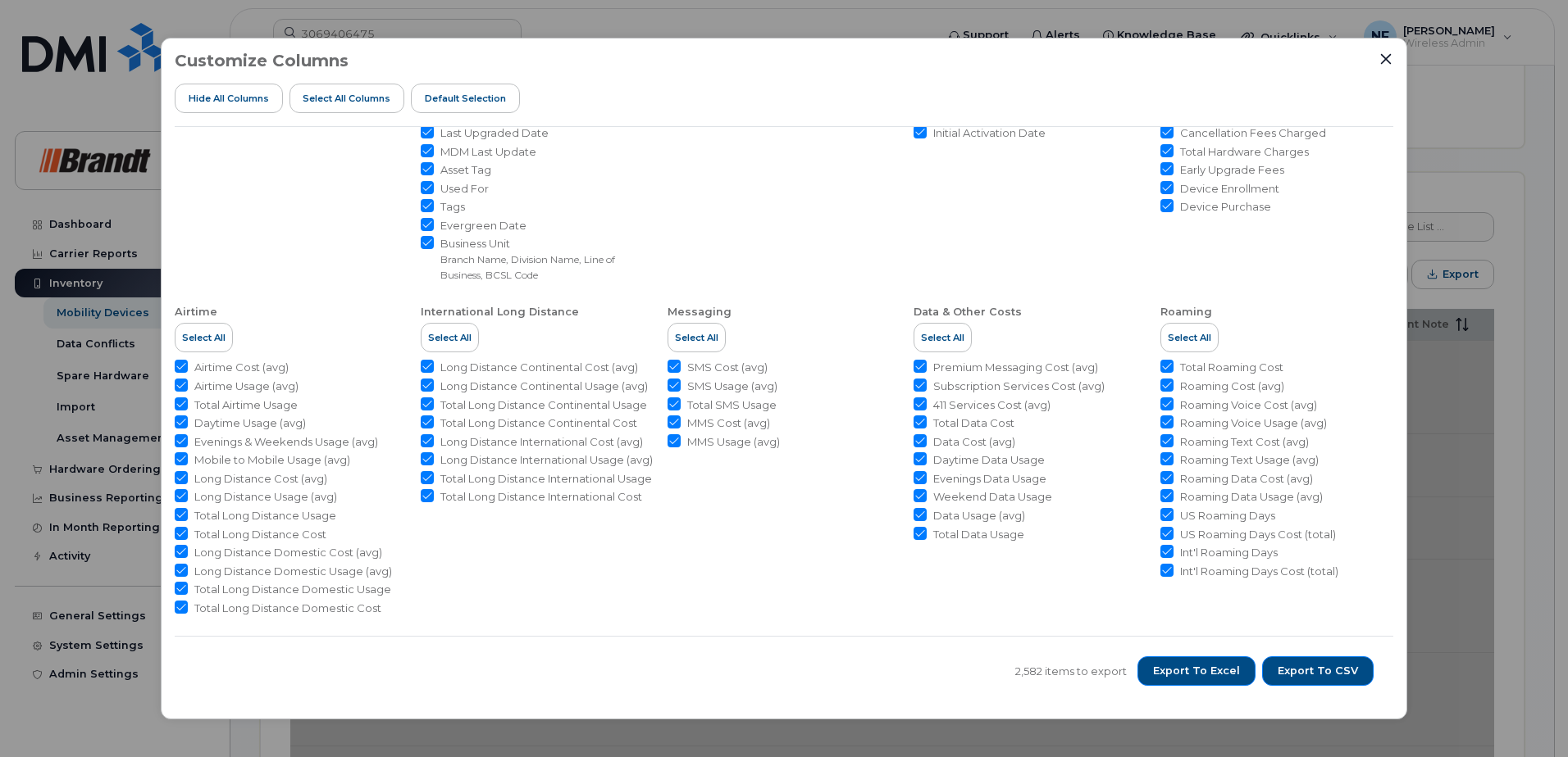
checkbox input "true"
click at [1216, 670] on span "Export to Excel" at bounding box center [1197, 671] width 87 height 15
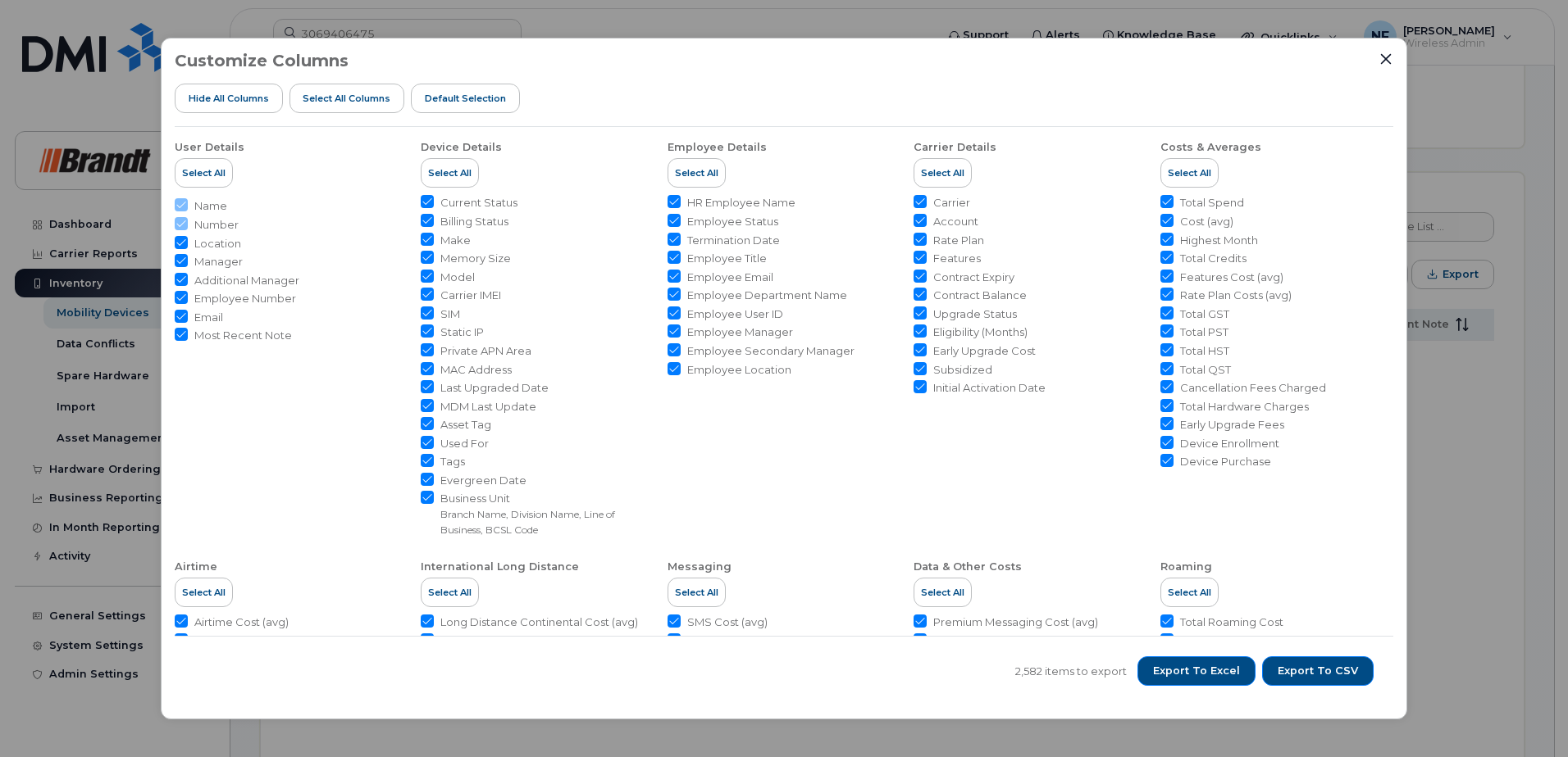
drag, startPoint x: 1312, startPoint y: 7, endPoint x: 1226, endPoint y: 42, distance: 92.8
click at [1044, 83] on div "Customize Columns Hide All Columns Select all Columns Default Selection" at bounding box center [784, 90] width 1218 height 76
click at [1378, 63] on div "Customize Columns Hide All Columns Select all Columns Default Selection" at bounding box center [784, 90] width 1218 height 76
click at [1388, 55] on icon "Close" at bounding box center [1386, 59] width 13 height 13
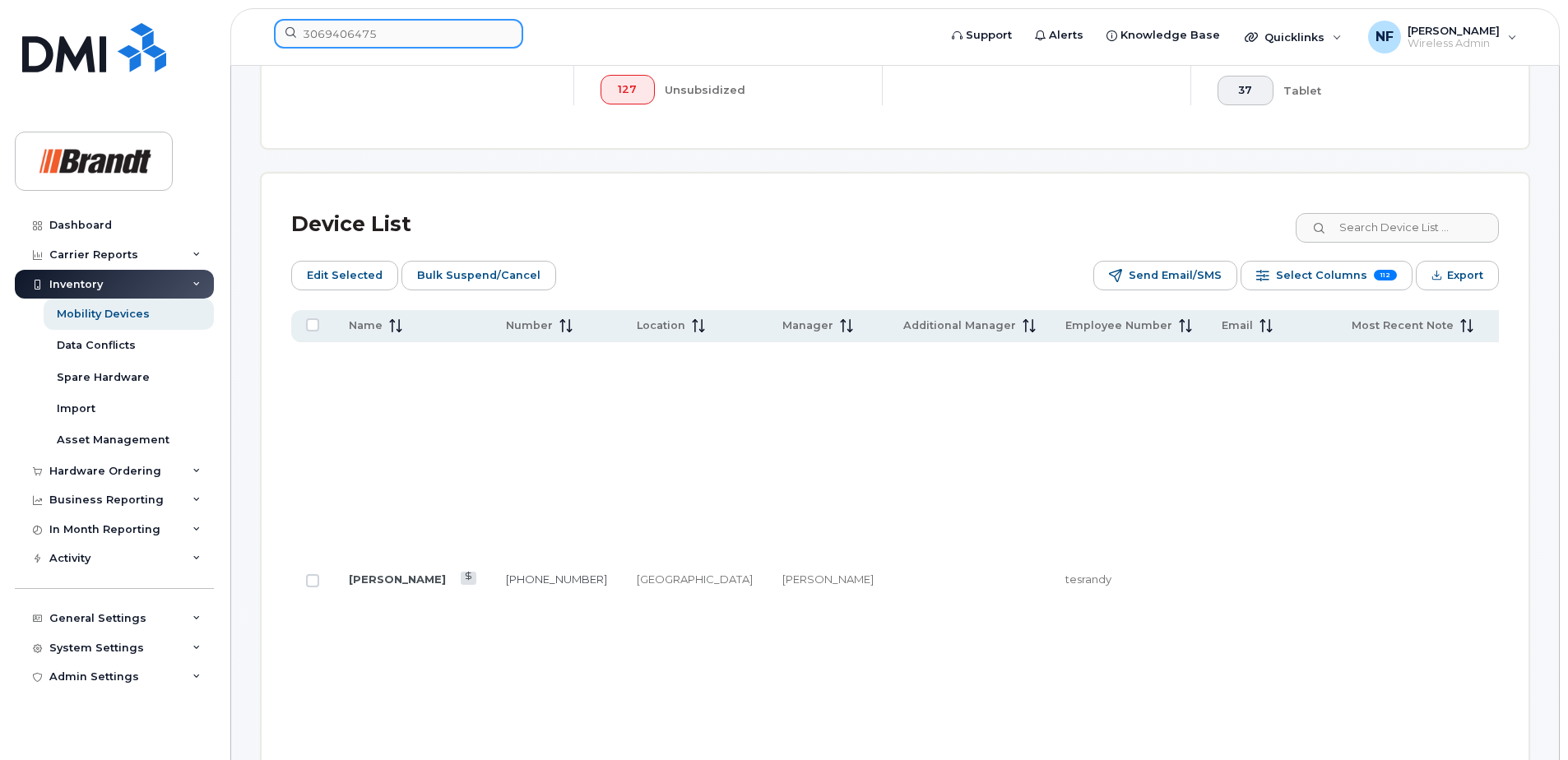
click at [261, 36] on div "3069406475" at bounding box center [600, 37] width 680 height 36
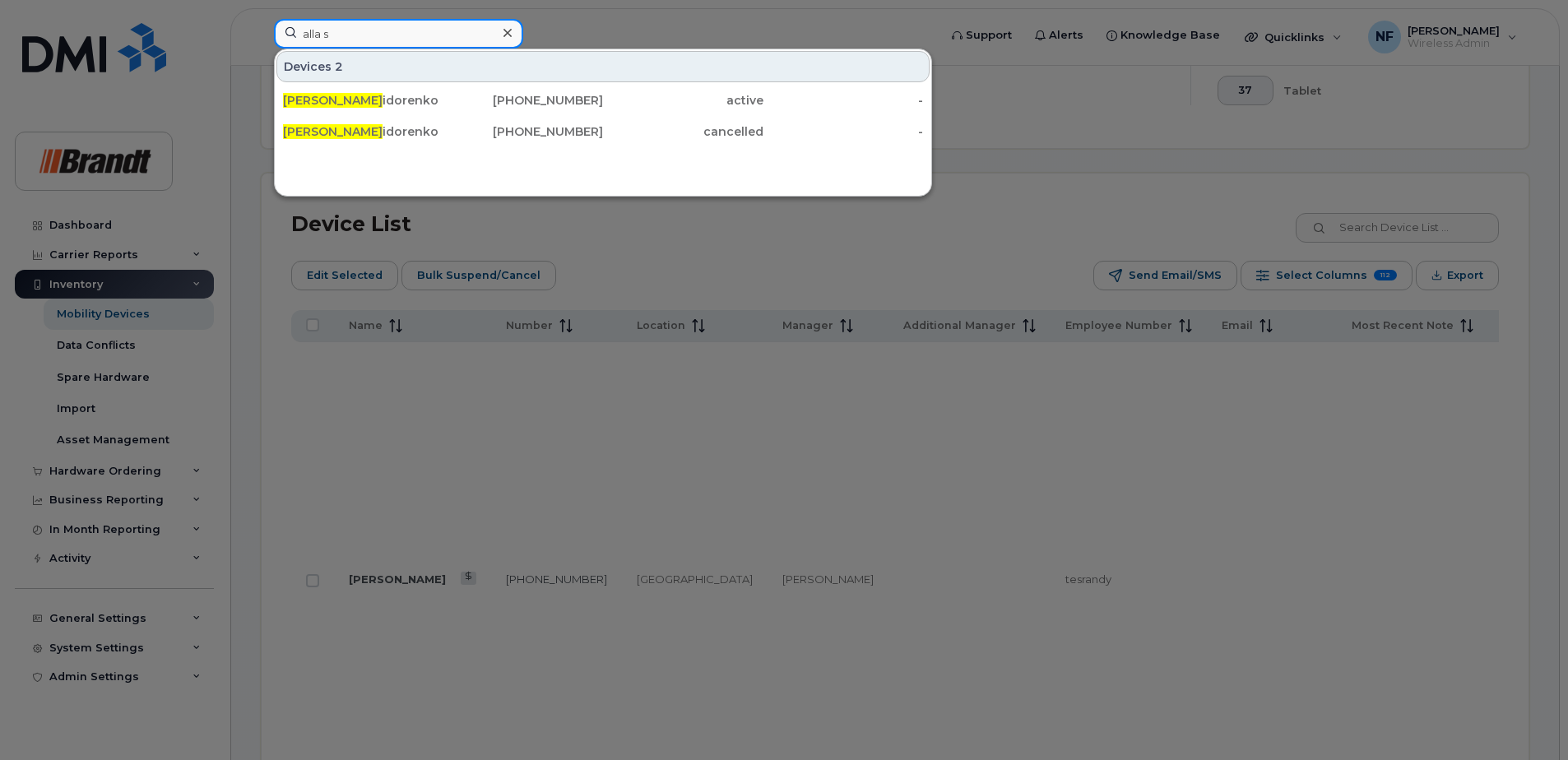
type input "alla s"
click at [395, 101] on div "Alla S idorenko" at bounding box center [363, 101] width 160 height 17
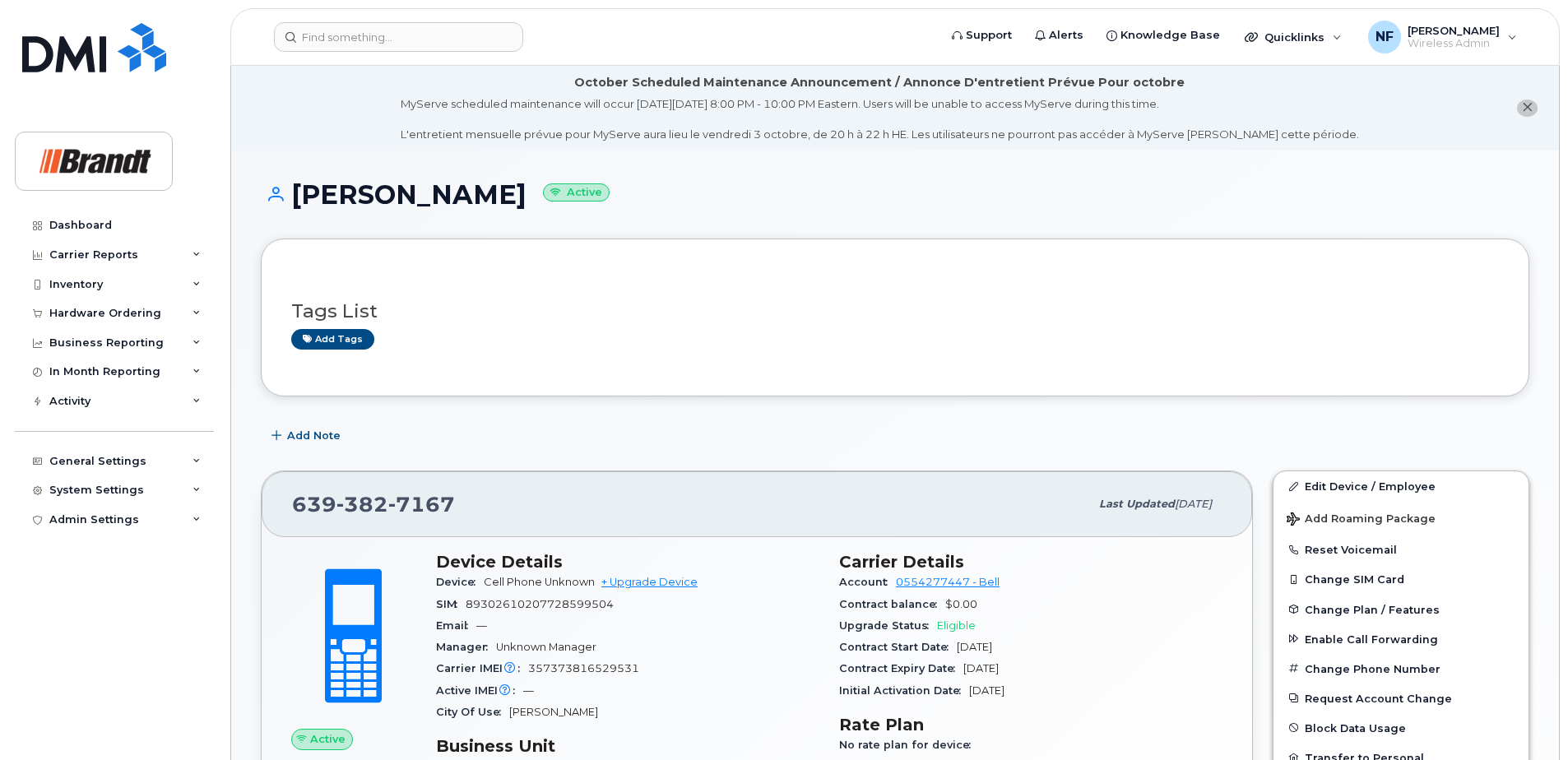
click at [438, 17] on header "Support Alerts Knowledge Base Quicklinks Suspend / Cancel Device Change SIM Car…" at bounding box center [895, 37] width 1329 height 58
click at [428, 29] on input at bounding box center [399, 37] width 249 height 30
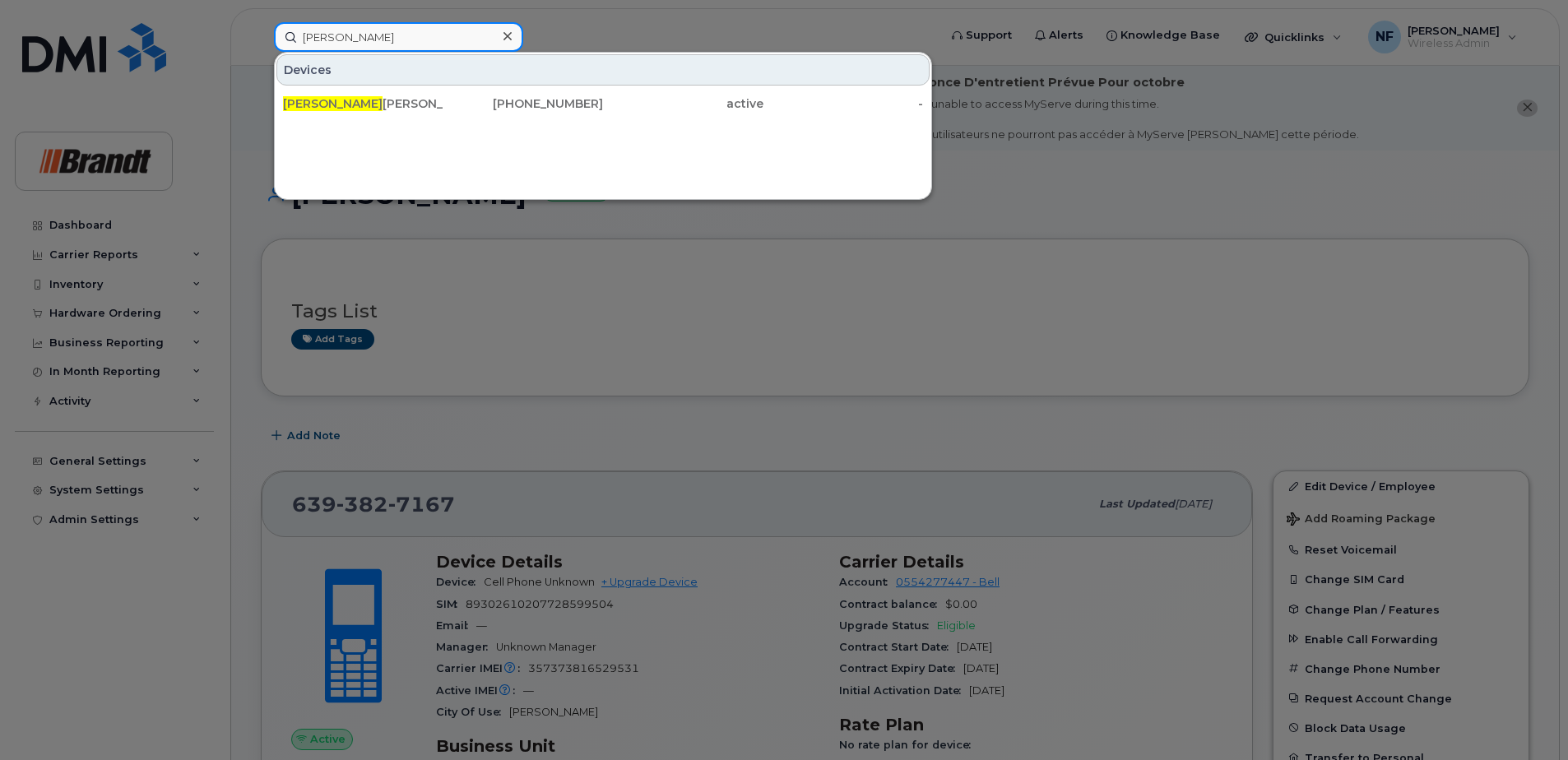
type input "adam sp"
click at [514, 103] on div "639-382-0310" at bounding box center [523, 104] width 160 height 17
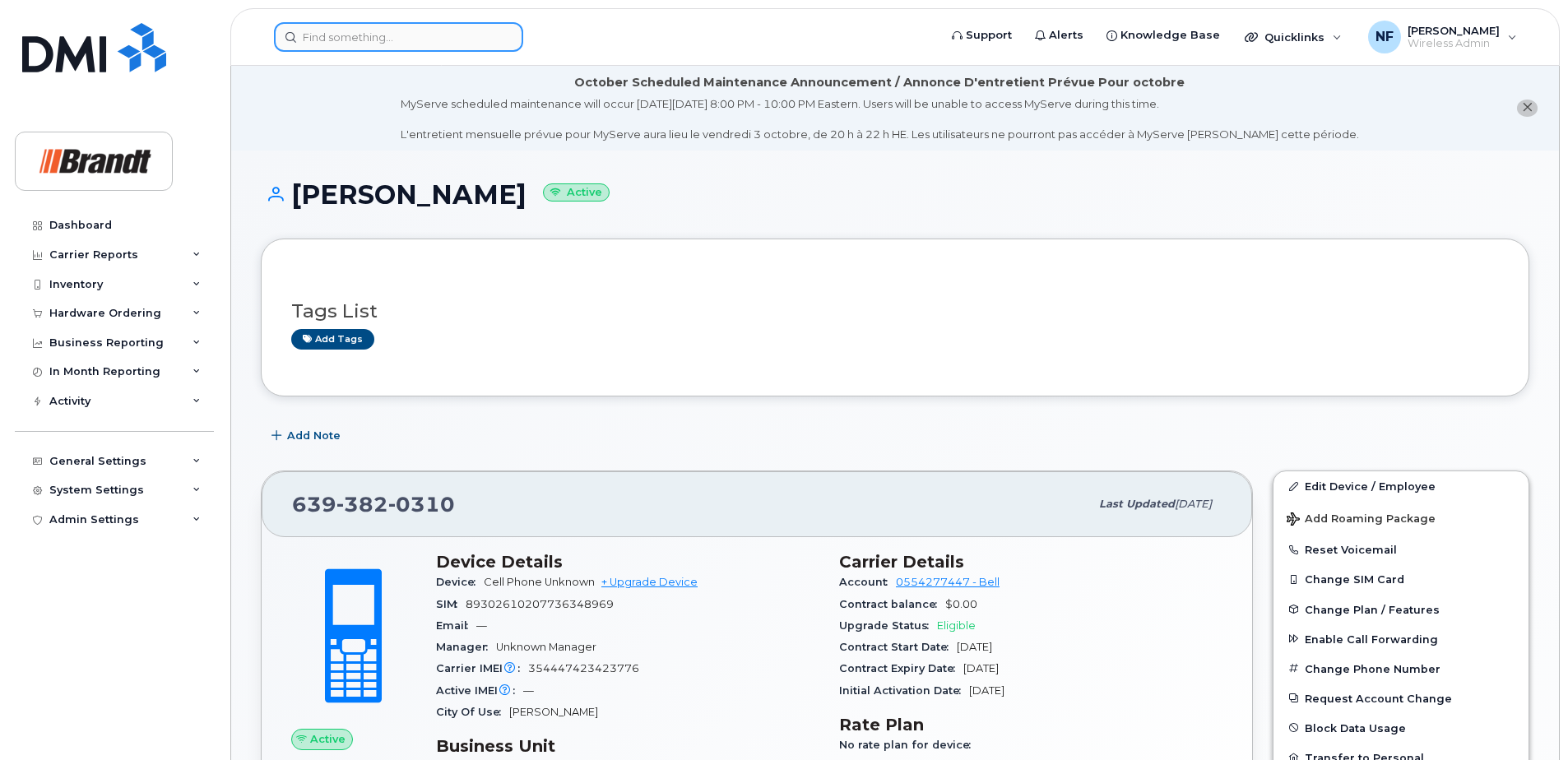
click at [405, 44] on input at bounding box center [399, 37] width 249 height 30
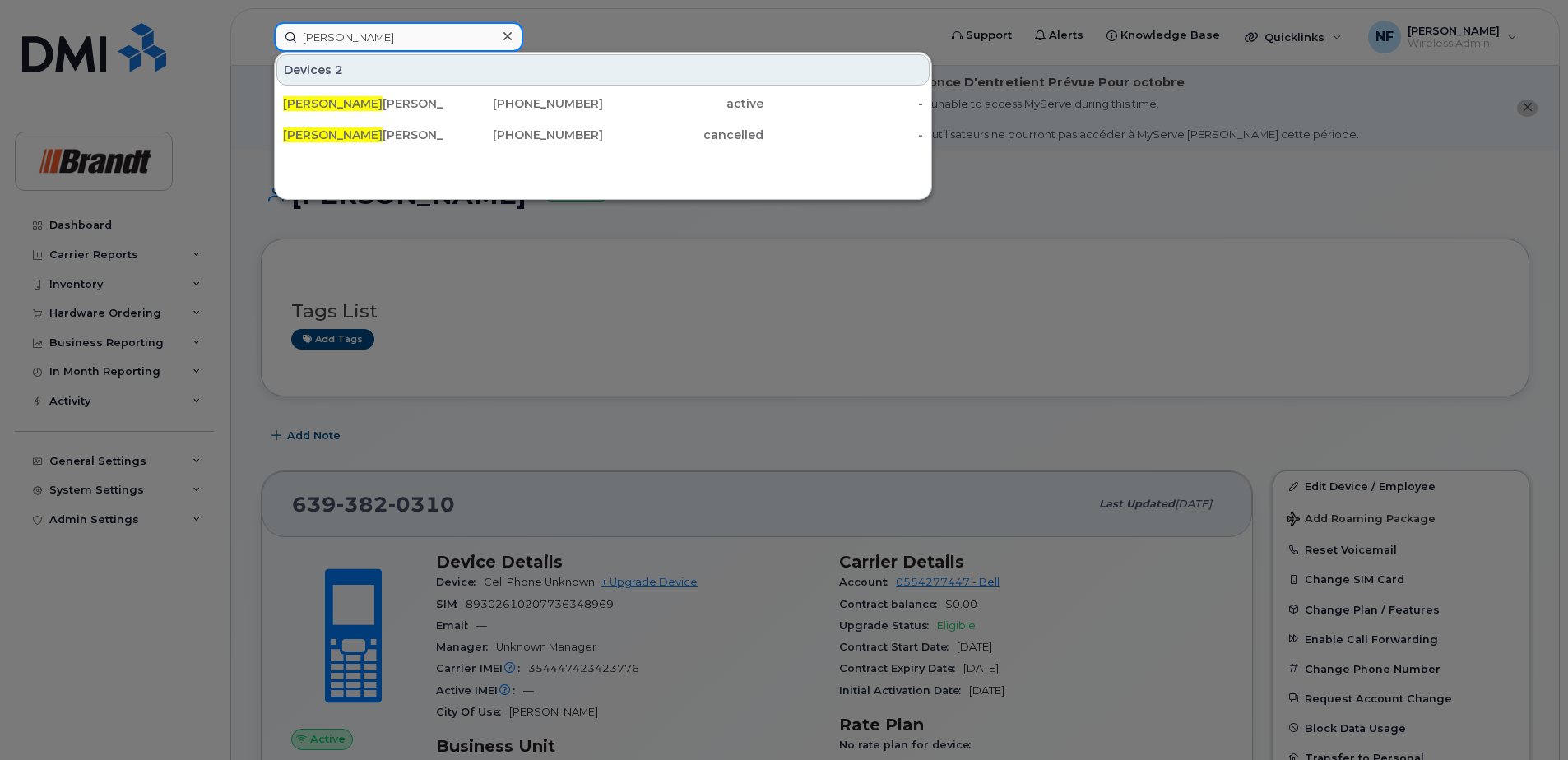
type input "[PERSON_NAME]"
click at [440, 95] on div "[PERSON_NAME] [PERSON_NAME]" at bounding box center [363, 104] width 160 height 30
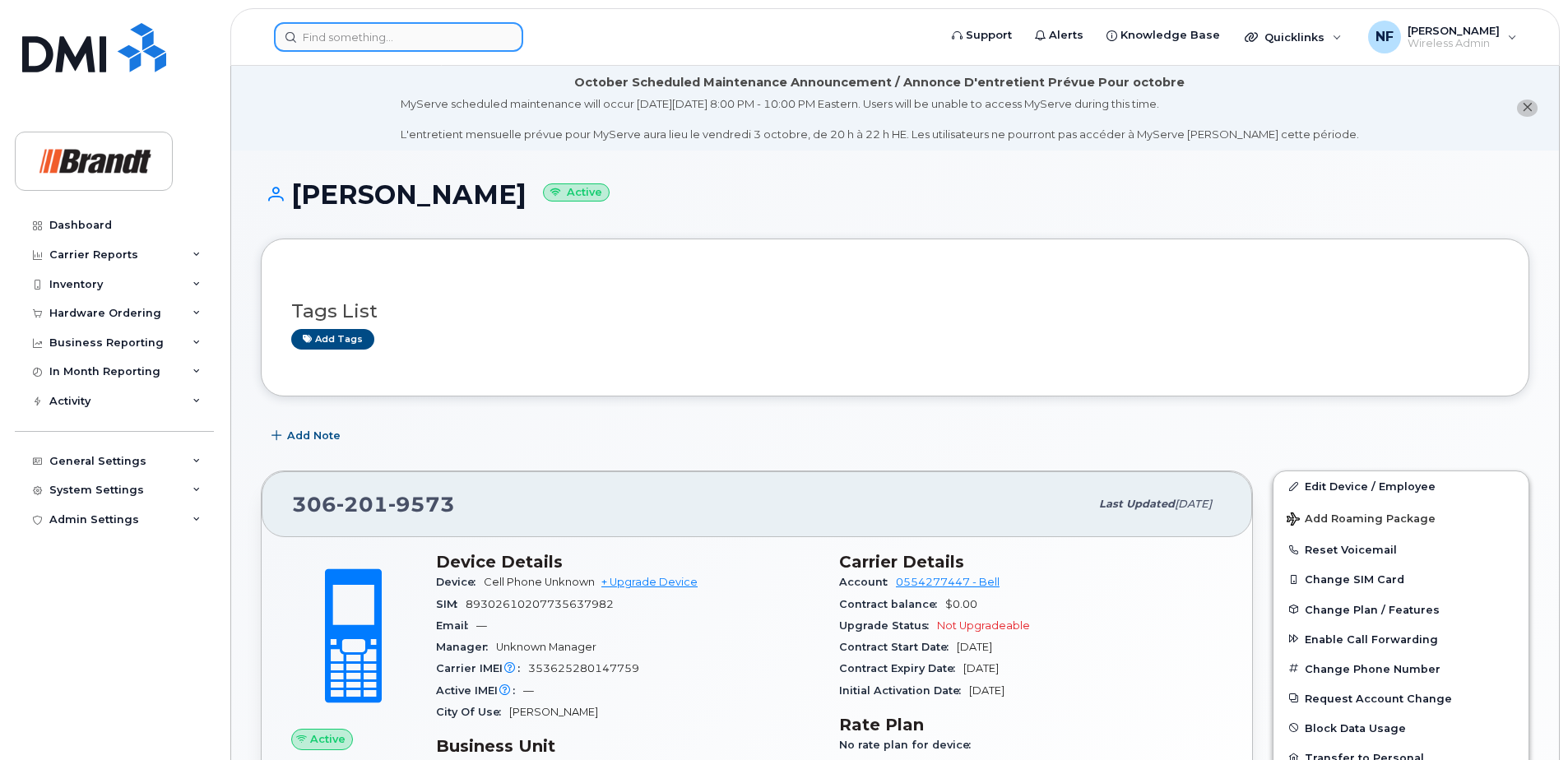
click at [365, 31] on input at bounding box center [399, 37] width 249 height 30
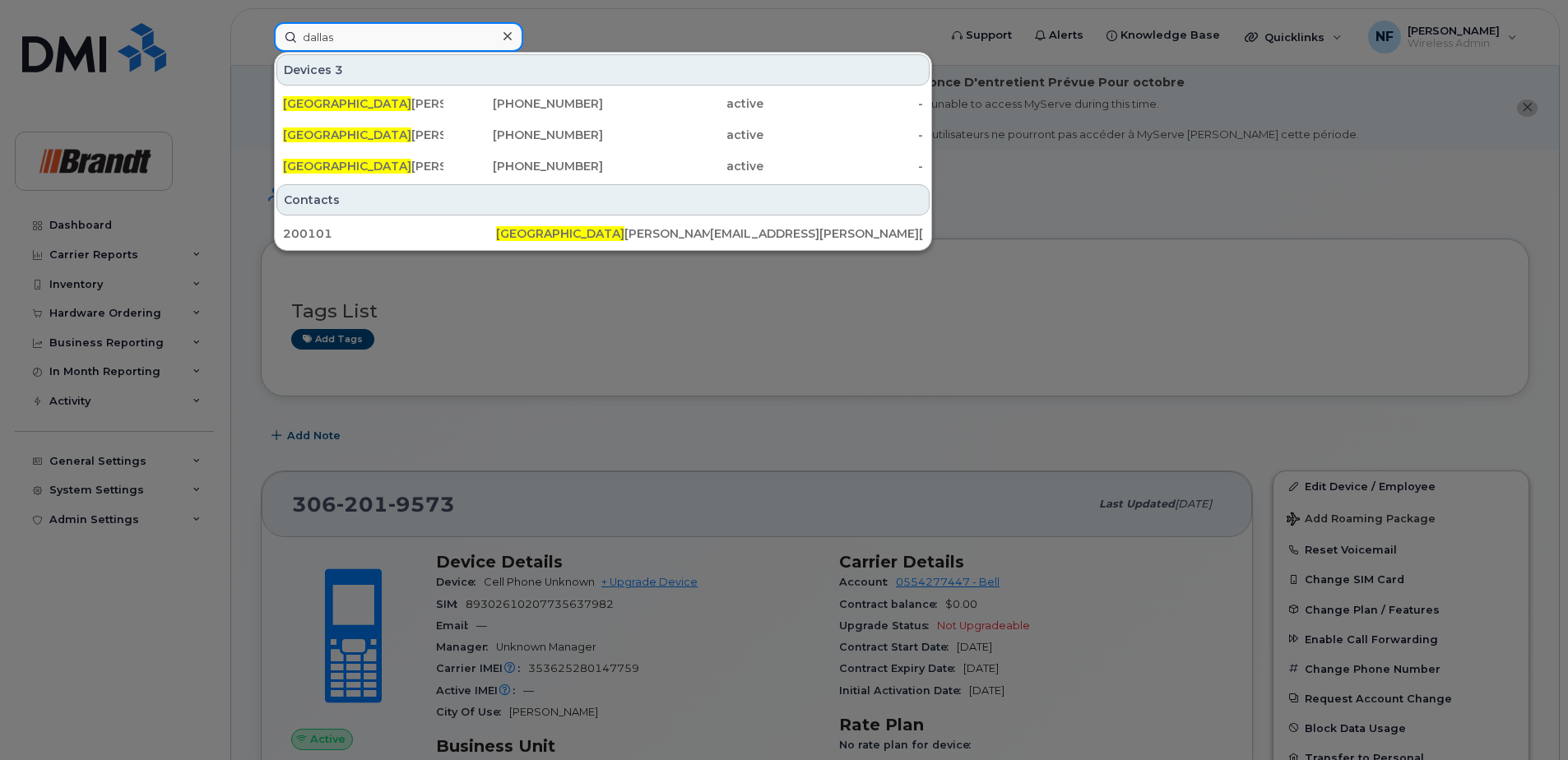
type input "dallas"
click at [457, 203] on div "Contacts" at bounding box center [603, 200] width 653 height 31
click at [402, 129] on div "Dallas Reilly" at bounding box center [363, 135] width 160 height 17
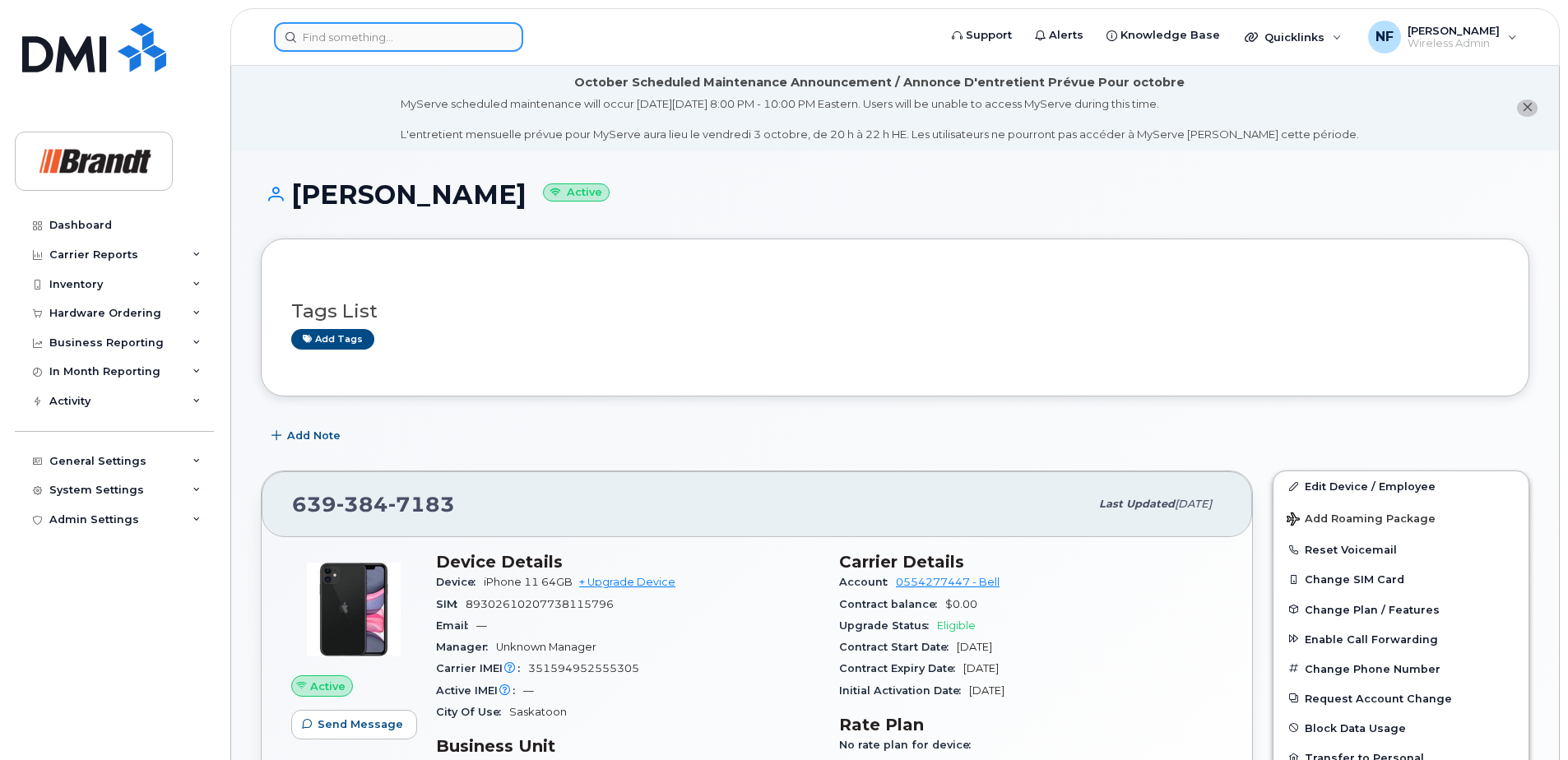
click at [383, 47] on input at bounding box center [399, 37] width 249 height 30
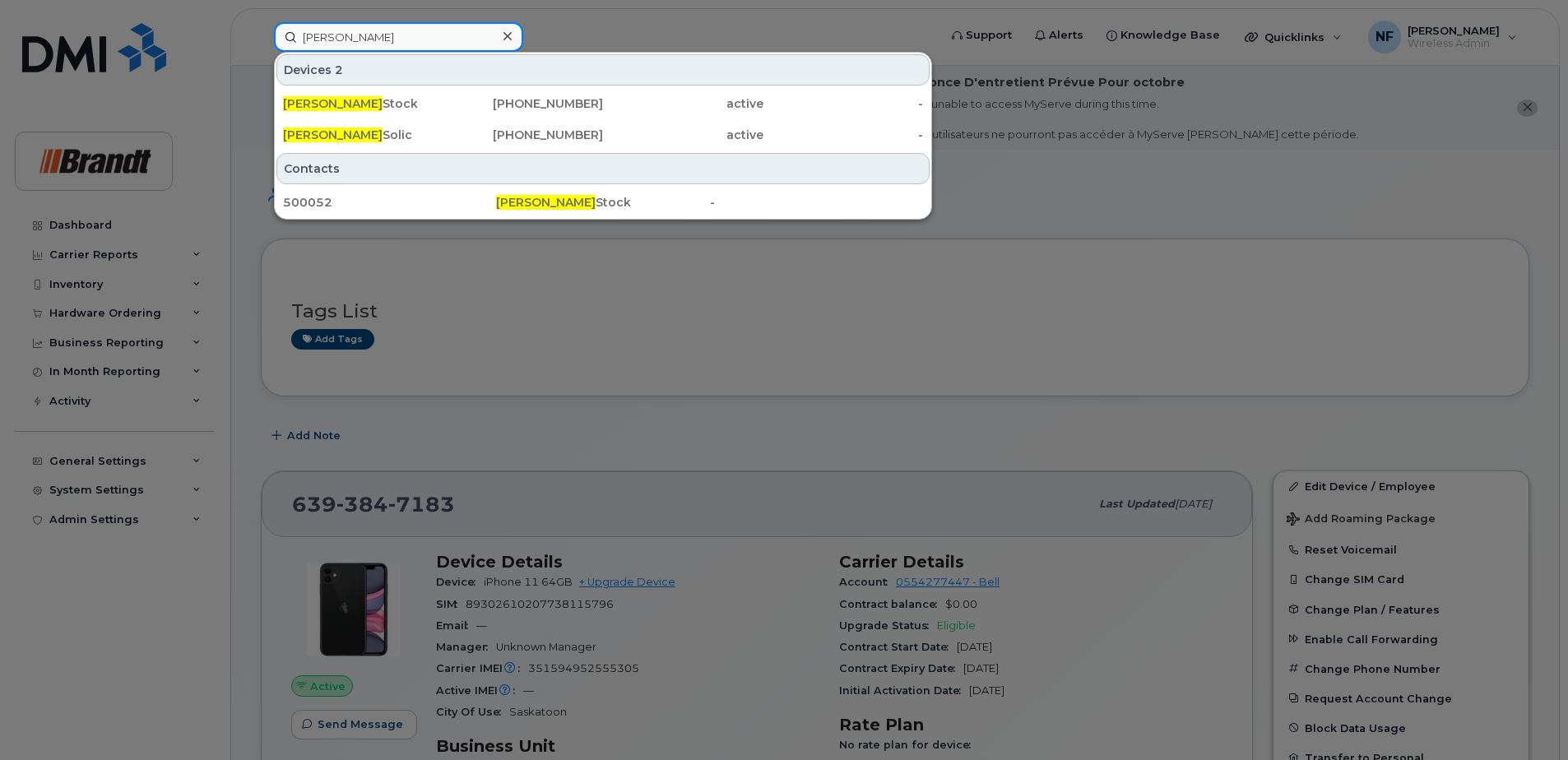
type input "brenda"
click at [443, 135] on div "639-384-4659" at bounding box center [523, 135] width 160 height 17
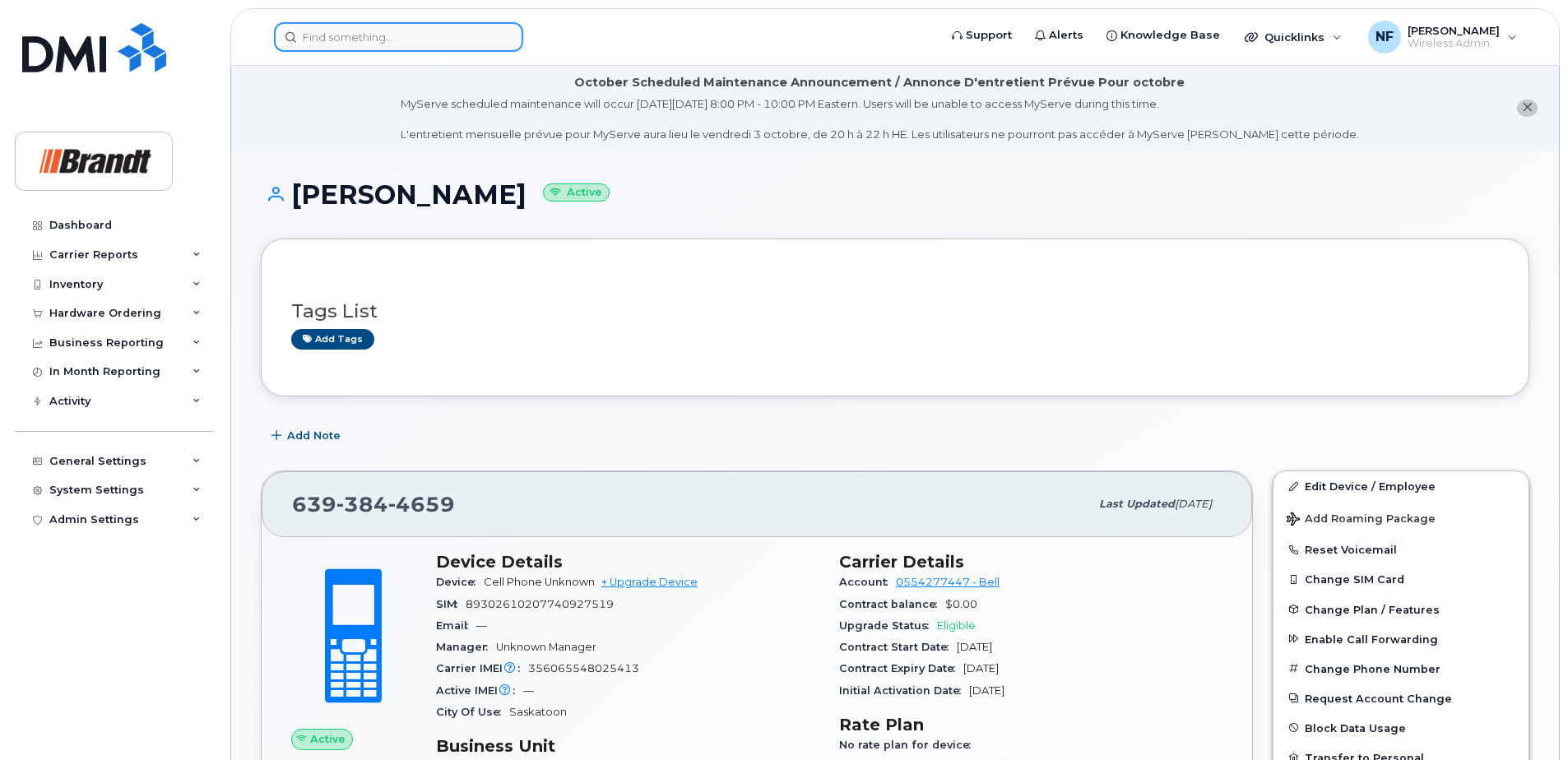
click at [403, 27] on input at bounding box center [399, 37] width 249 height 30
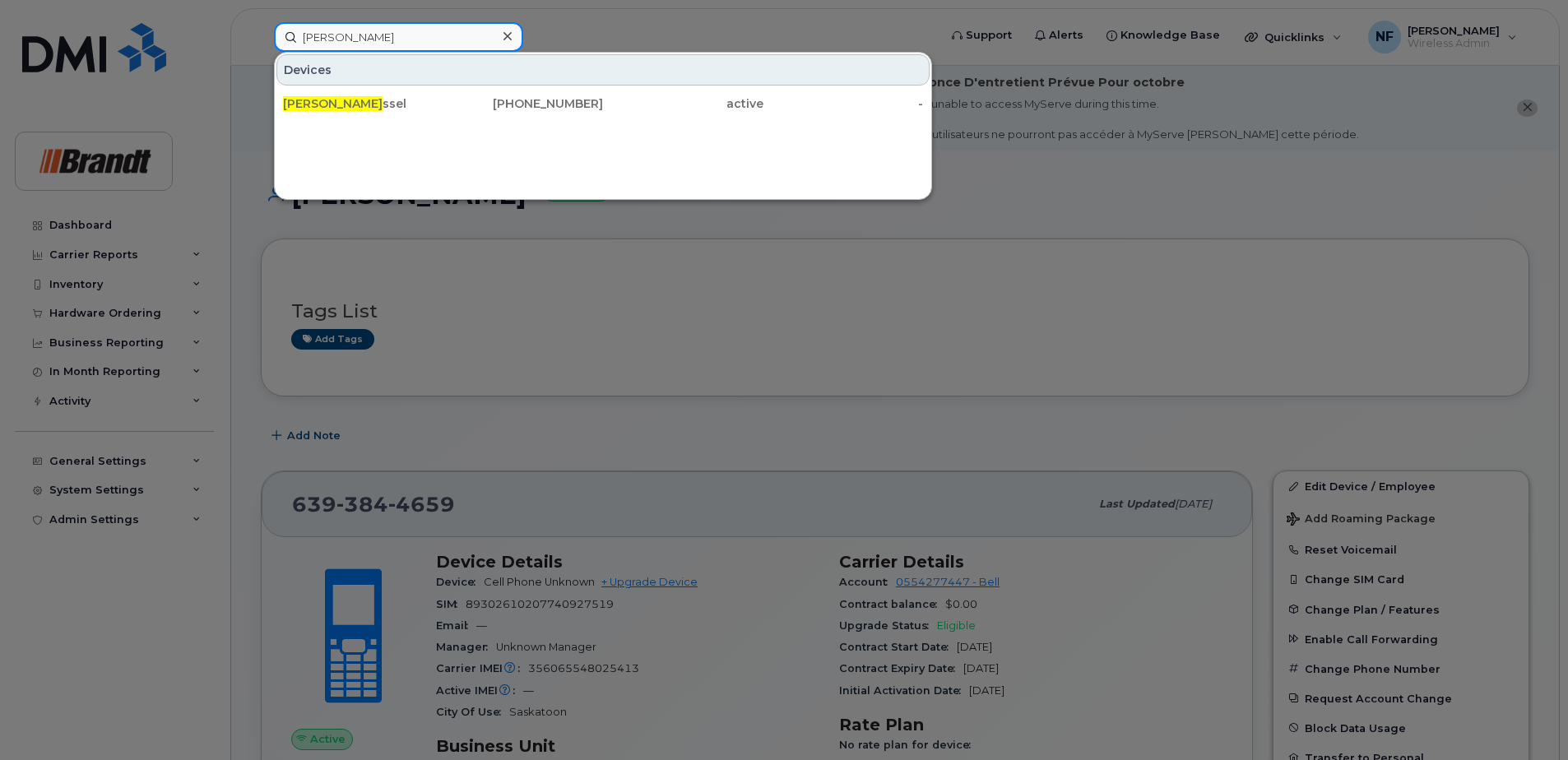
type input "david ke"
click at [443, 106] on div "639-571-4910" at bounding box center [523, 104] width 160 height 17
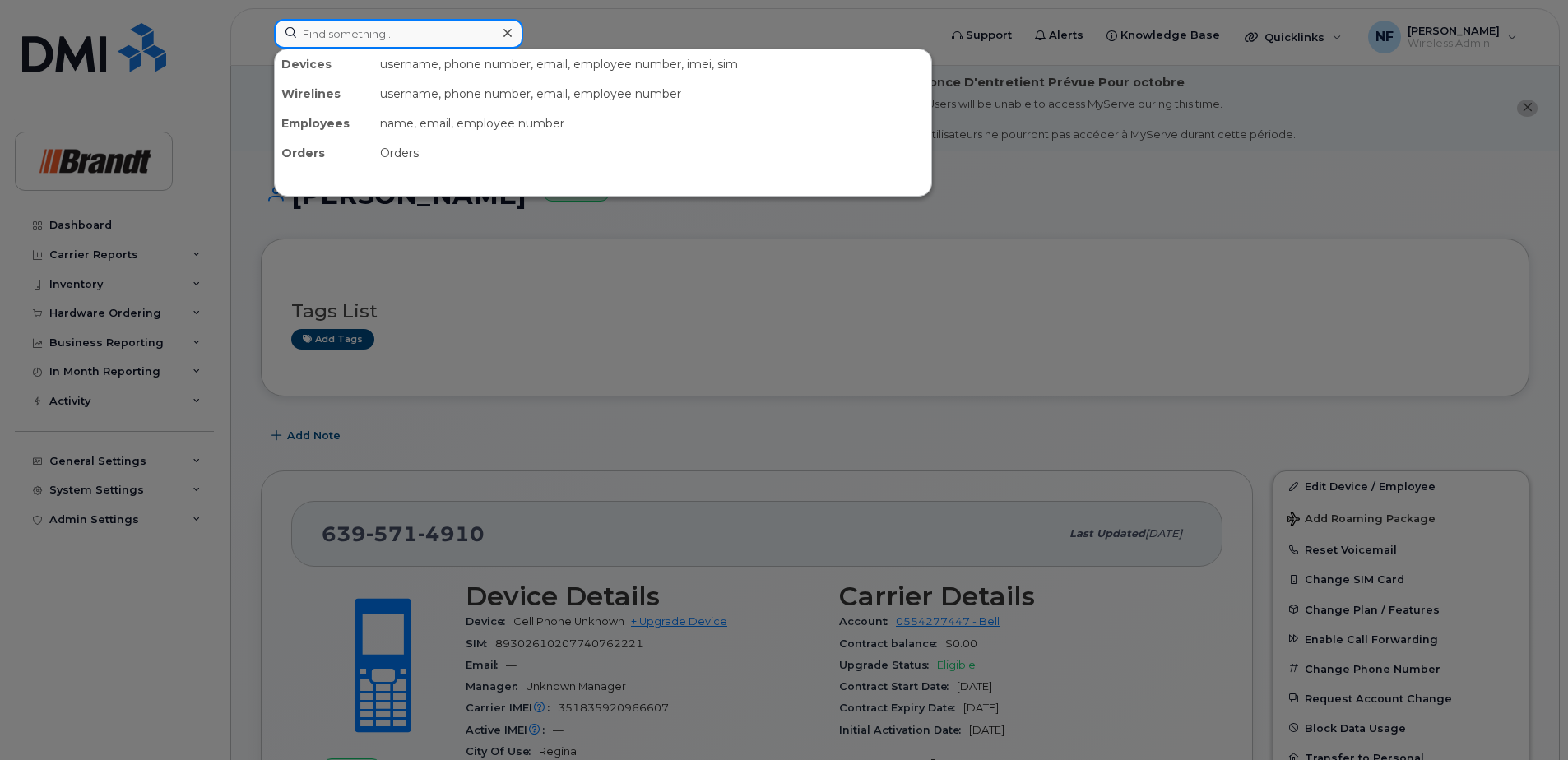
click at [419, 31] on input at bounding box center [399, 34] width 249 height 30
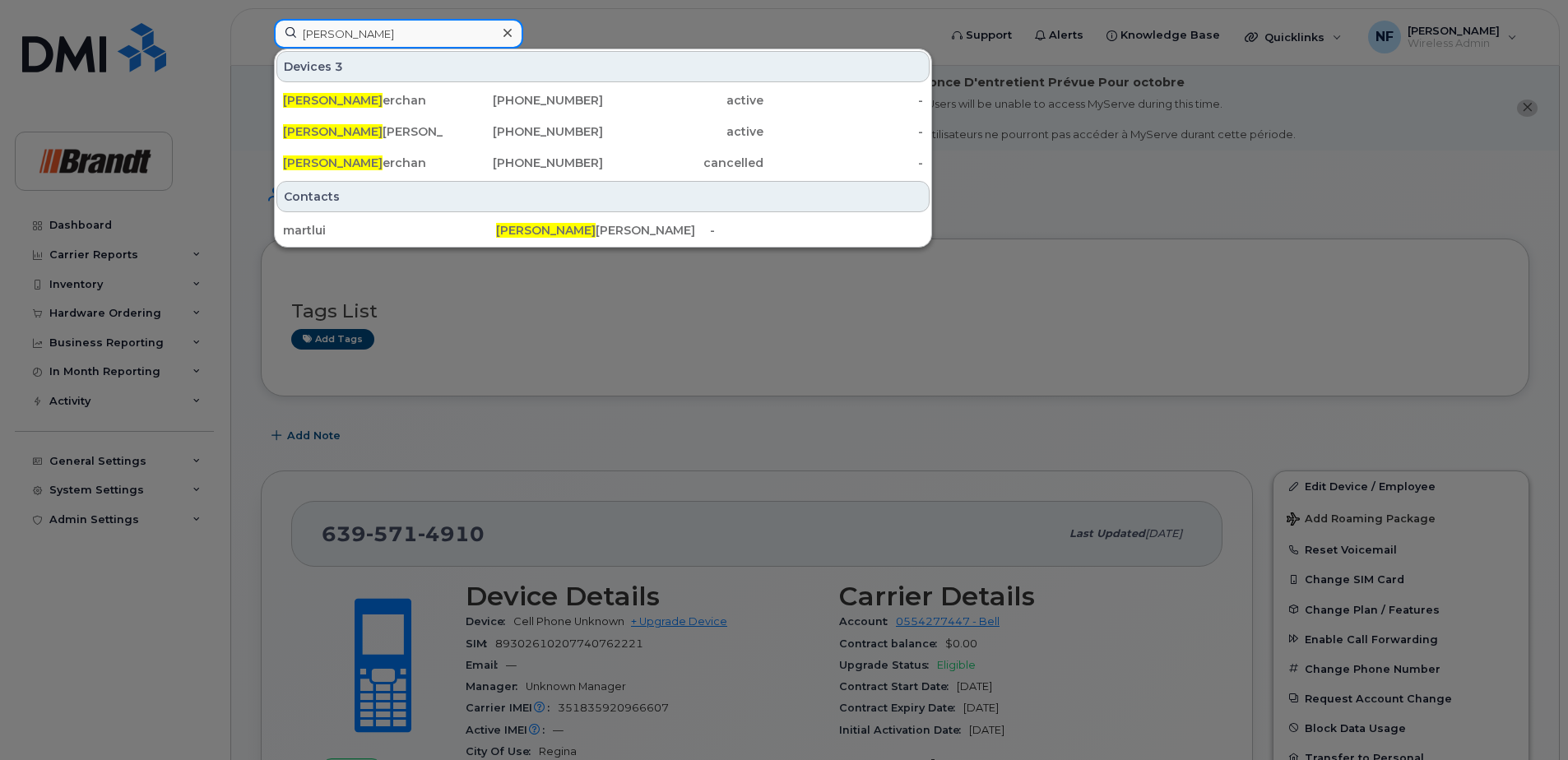
type input "[PERSON_NAME]"
click at [443, 102] on link "[PERSON_NAME] [PHONE_NUMBER] active -" at bounding box center [603, 101] width 653 height 30
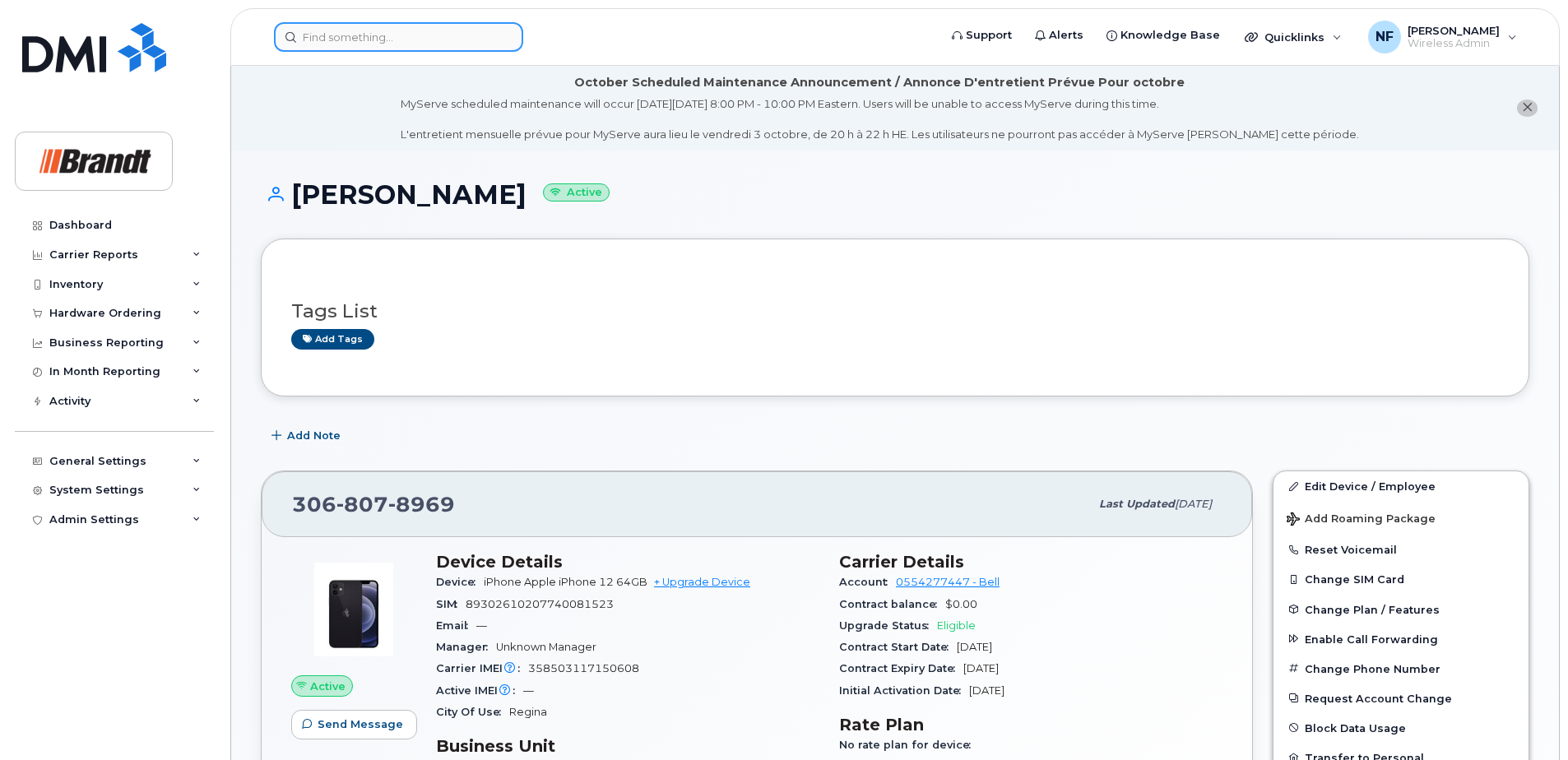
click at [369, 30] on input at bounding box center [399, 37] width 249 height 30
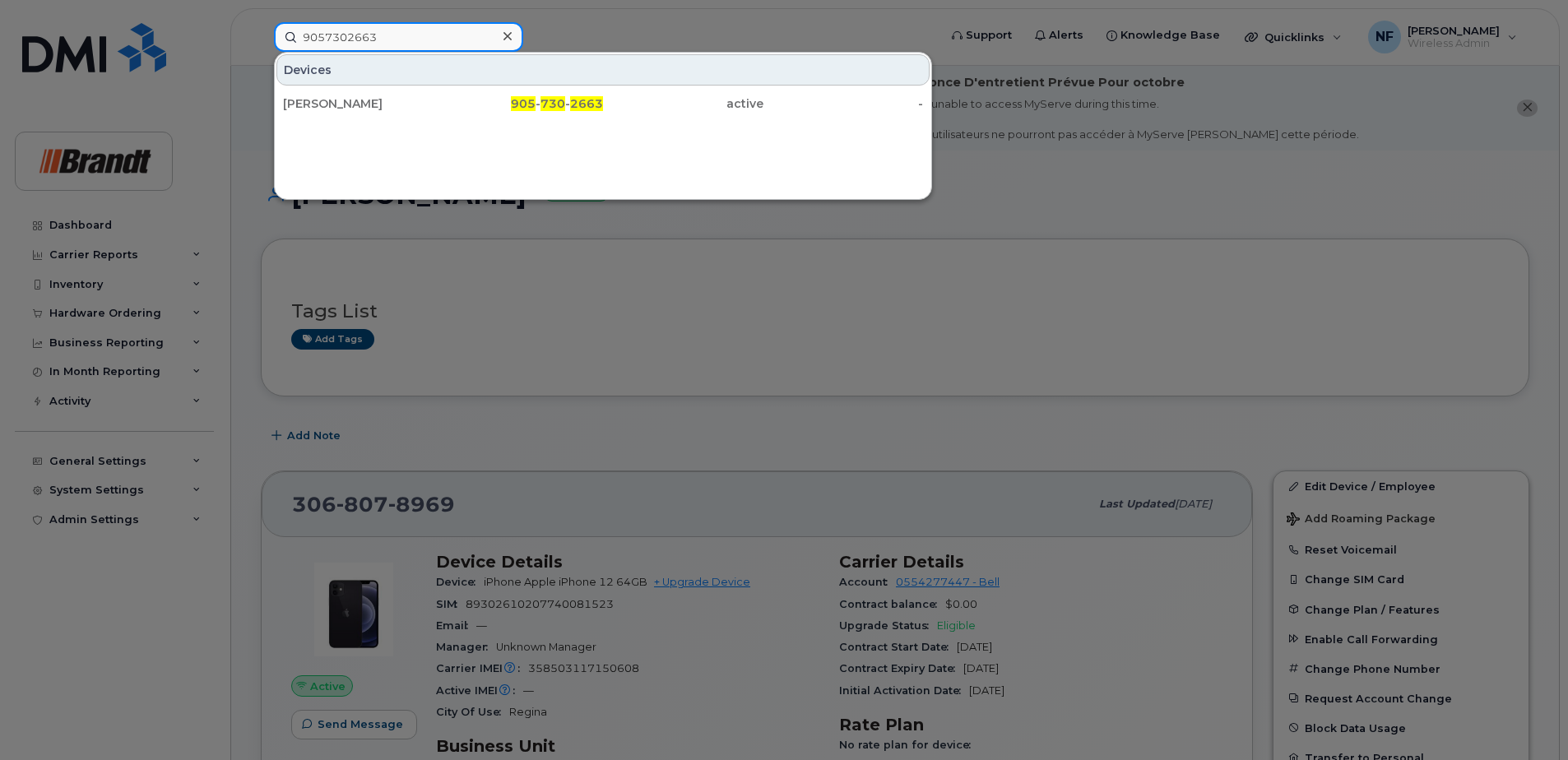
type input "9057302663"
click at [399, 102] on div "[PERSON_NAME]" at bounding box center [363, 104] width 160 height 17
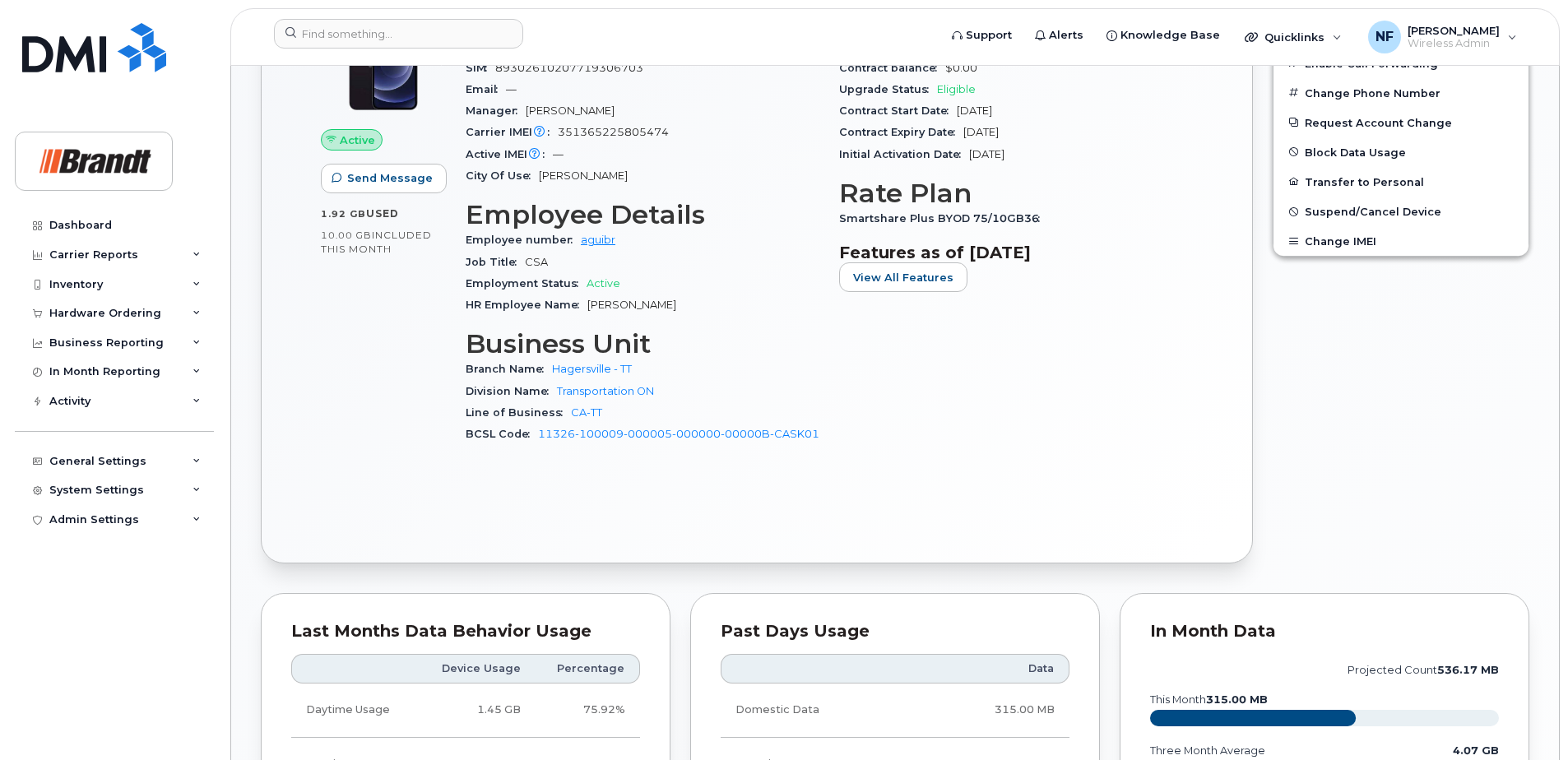
scroll to position [987, 0]
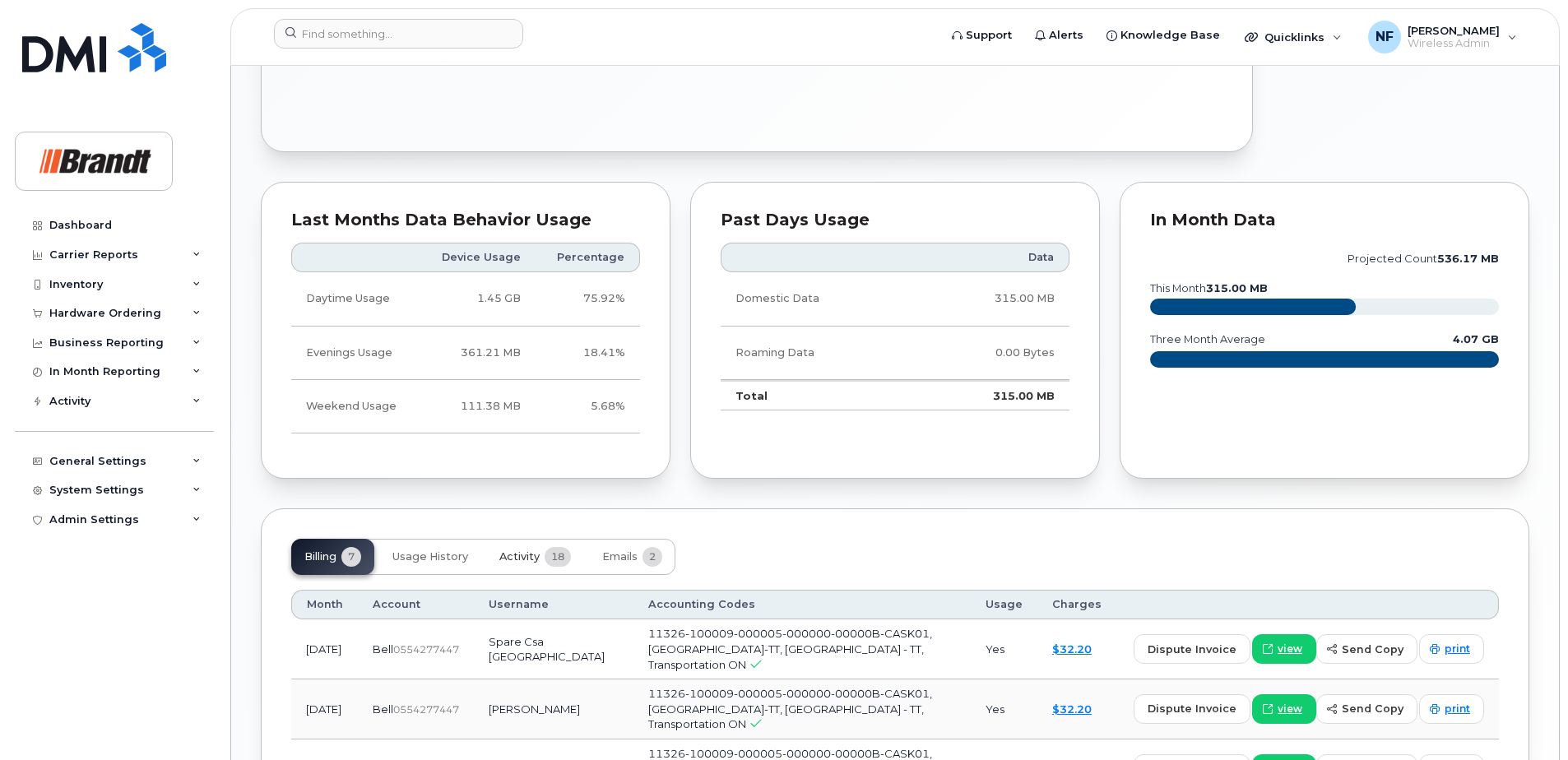
click at [566, 572] on button "Activity 18" at bounding box center [535, 558] width 98 height 36
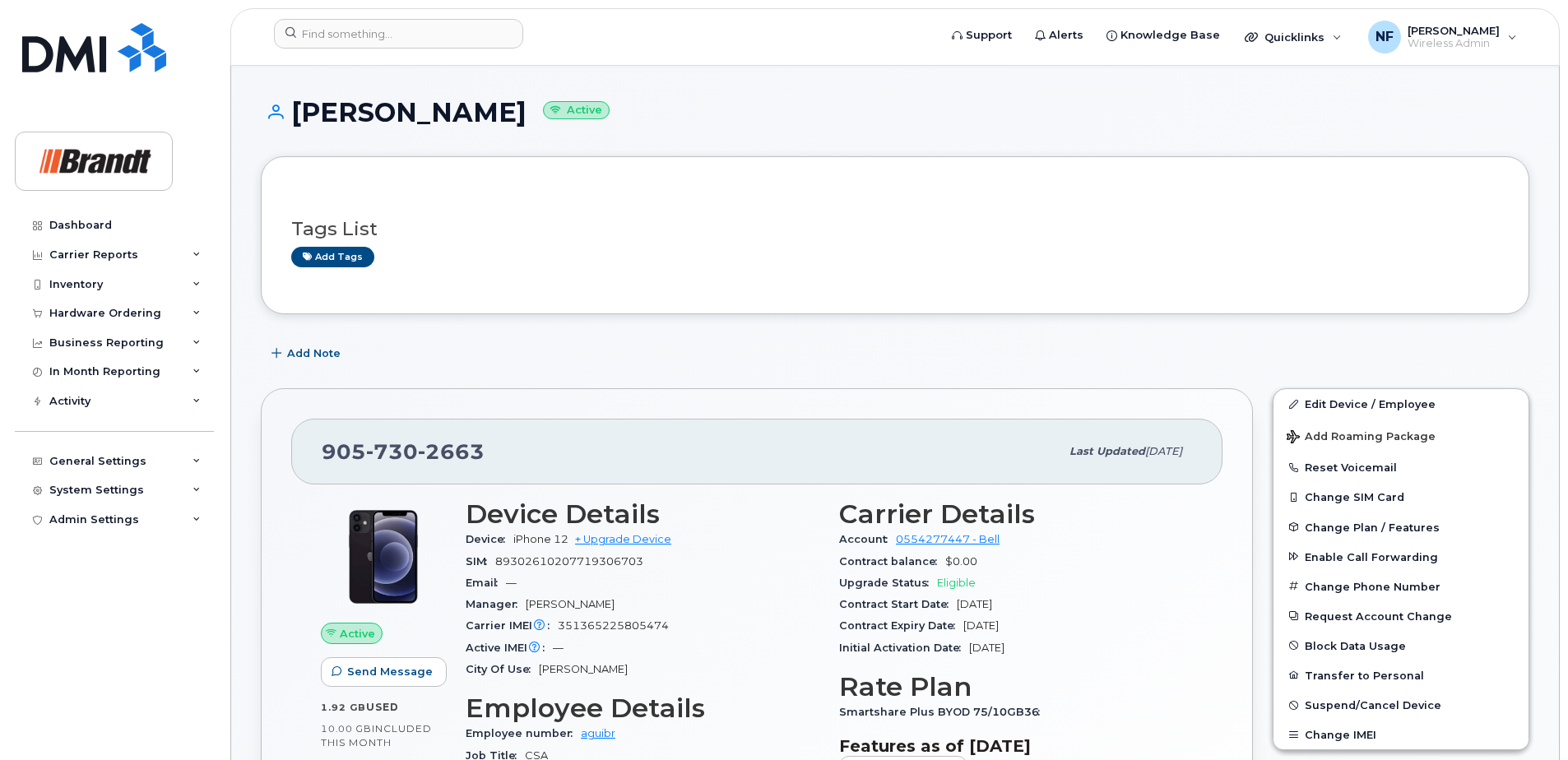
scroll to position [0, 0]
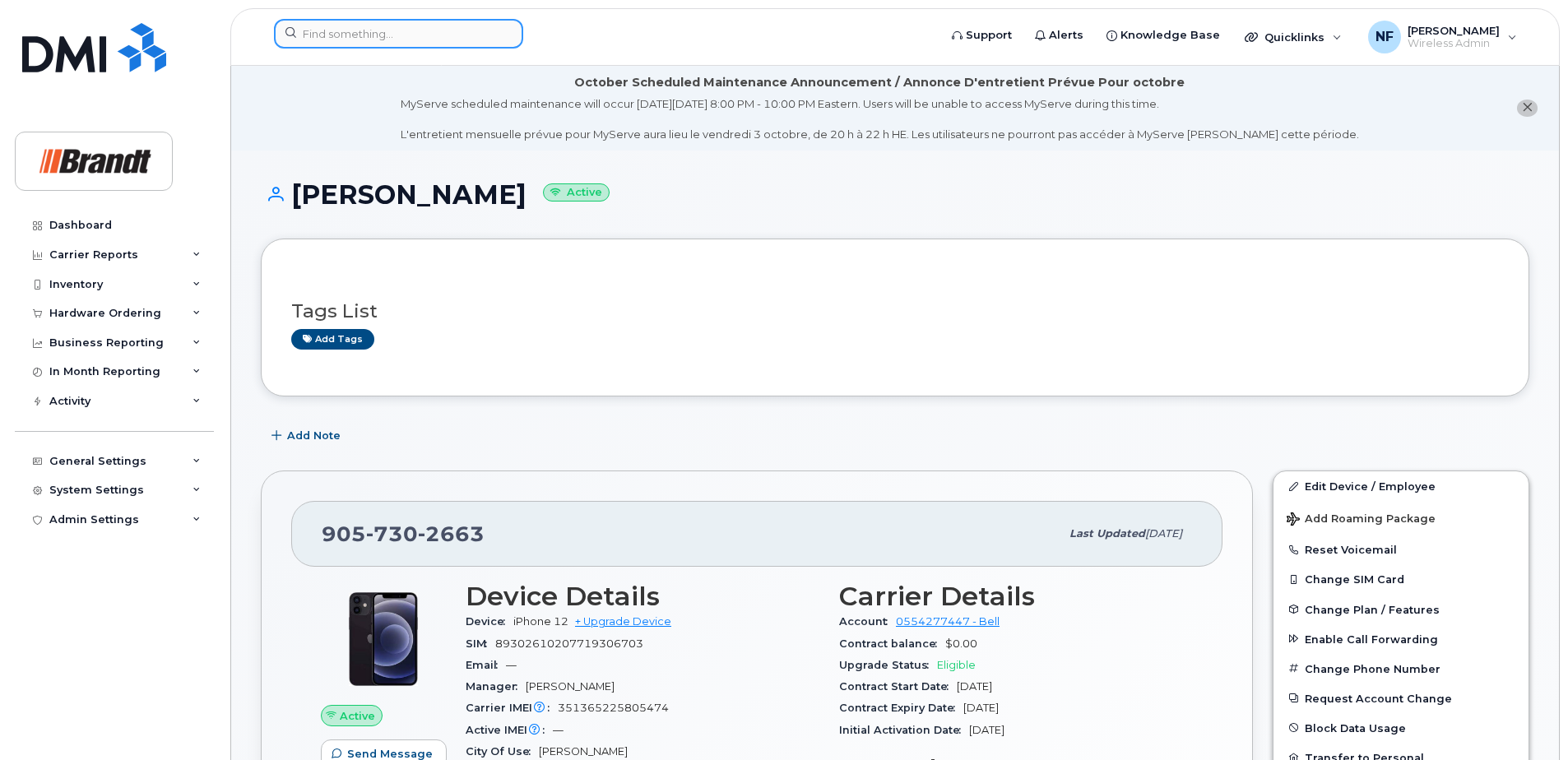
click at [366, 29] on input at bounding box center [399, 34] width 249 height 30
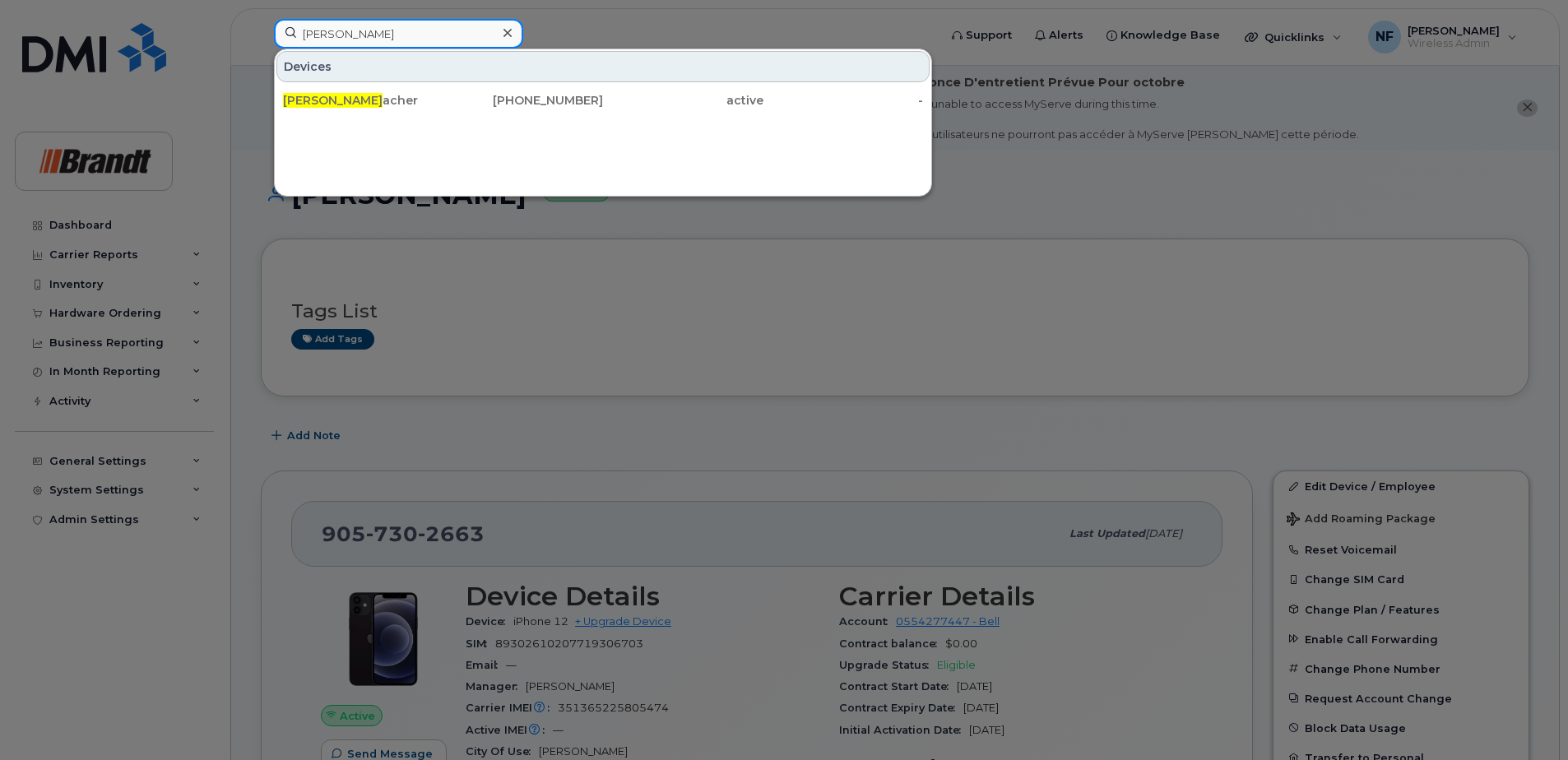
drag, startPoint x: 392, startPoint y: 31, endPoint x: 327, endPoint y: 32, distance: 65.0
click at [392, 31] on input "noah s" at bounding box center [399, 34] width 249 height 30
drag, startPoint x: 327, startPoint y: 32, endPoint x: 216, endPoint y: 20, distance: 111.6
click at [261, 20] on div "noah s Devices Noah S acher 306-203-9402 active -" at bounding box center [600, 37] width 680 height 36
type input "3062039402"
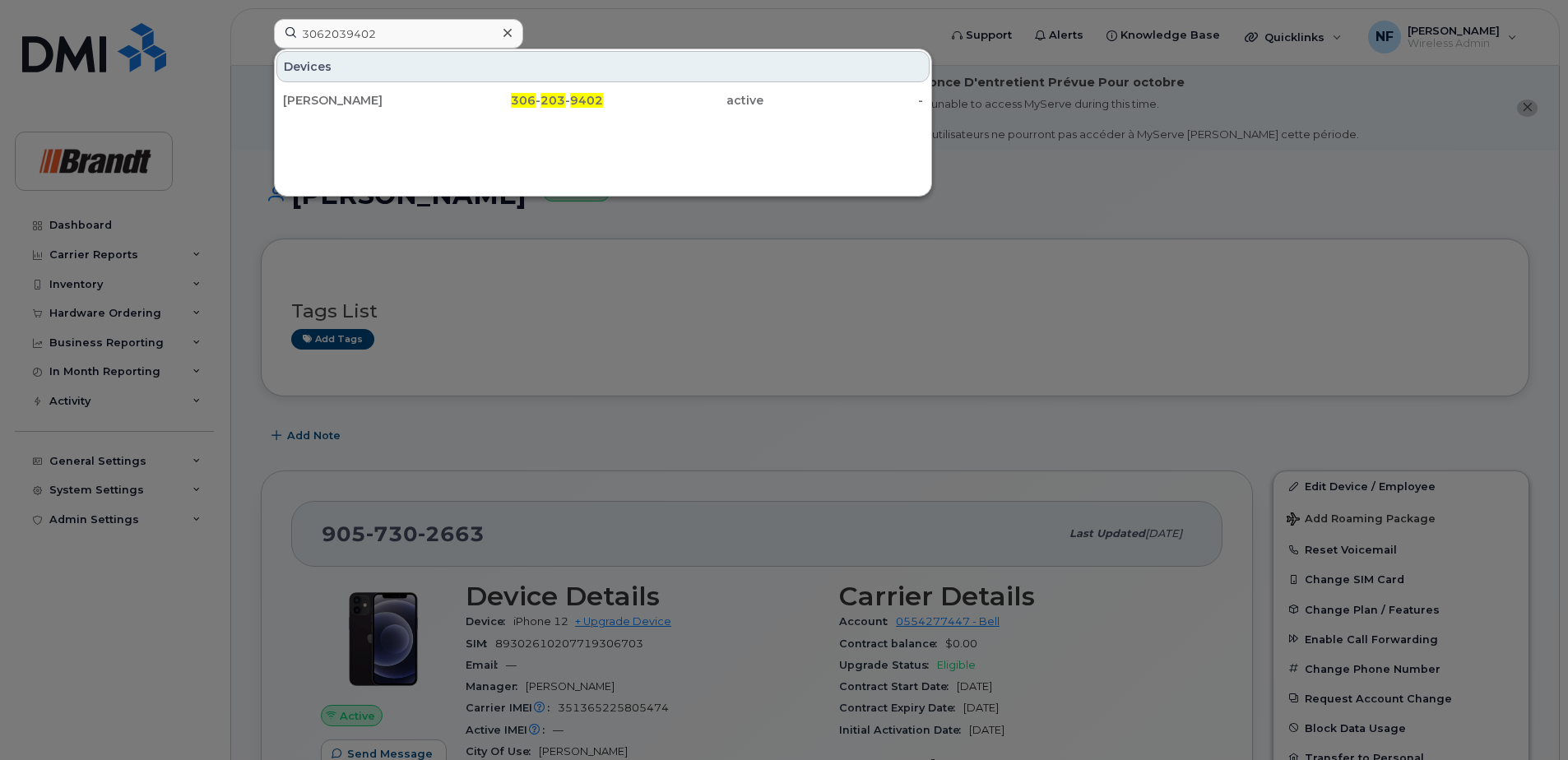
click at [353, 102] on div "[PERSON_NAME]" at bounding box center [363, 101] width 160 height 17
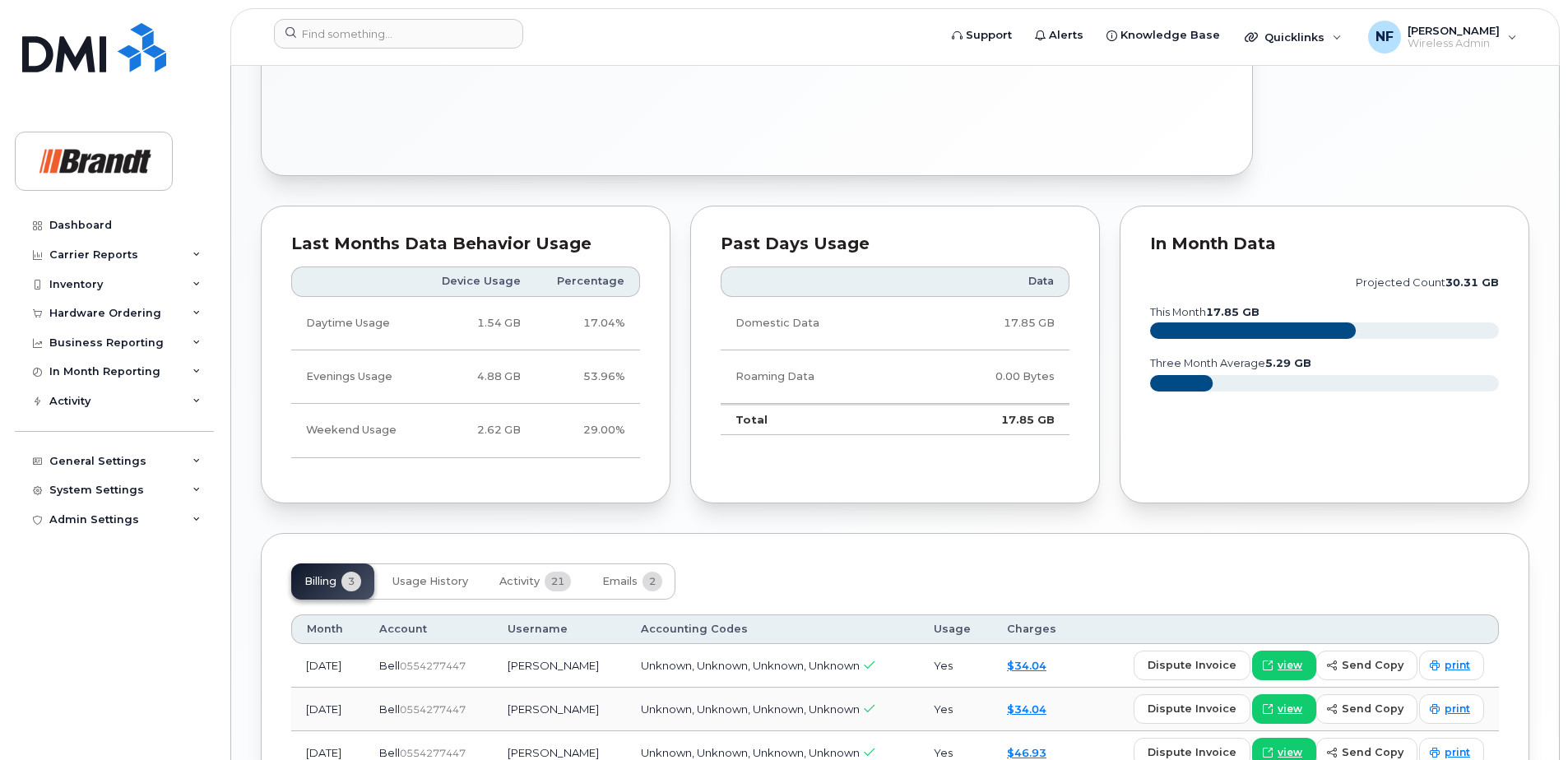
scroll to position [1130, 0]
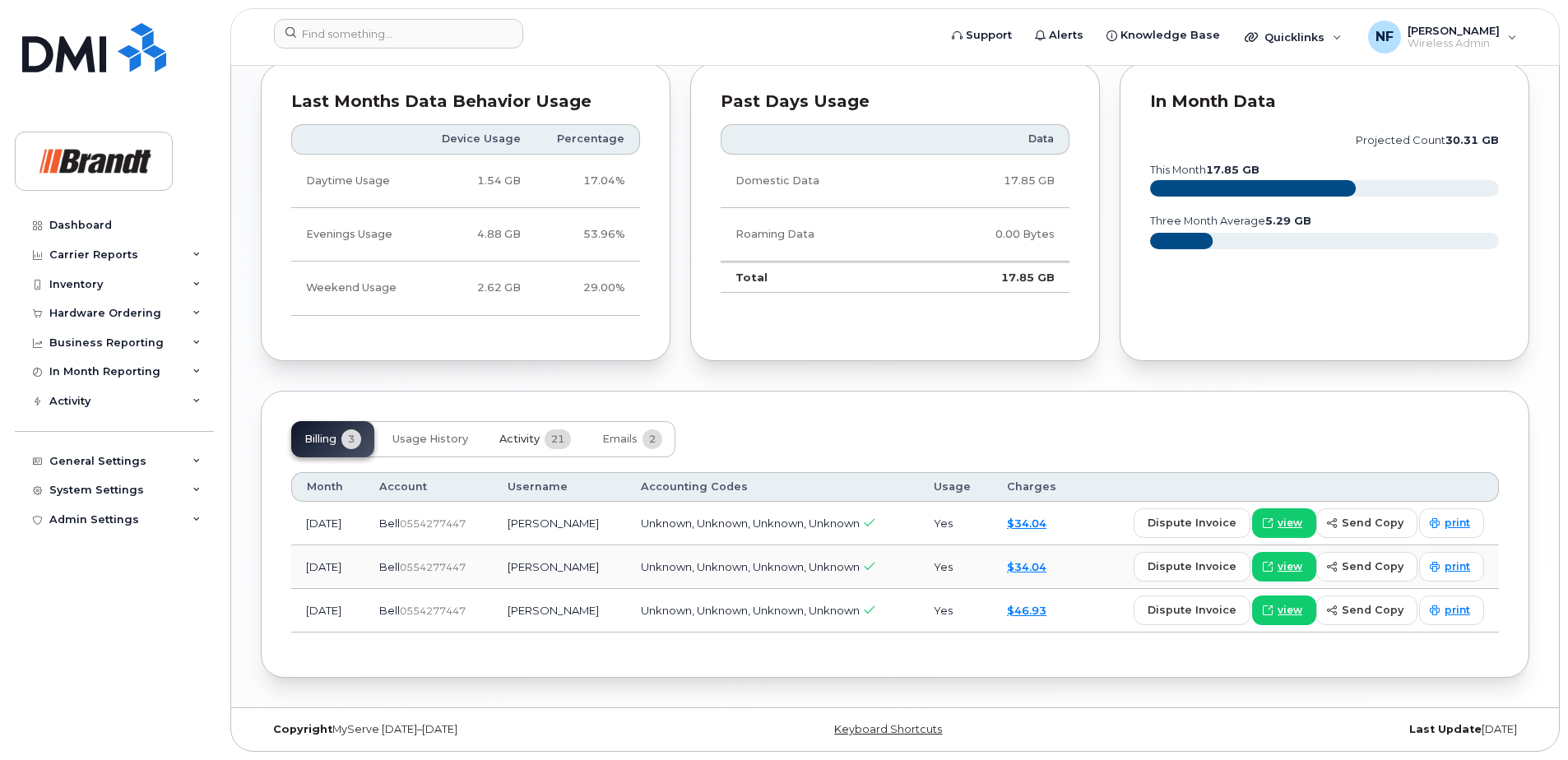
click at [545, 429] on button "Activity 21" at bounding box center [535, 439] width 98 height 36
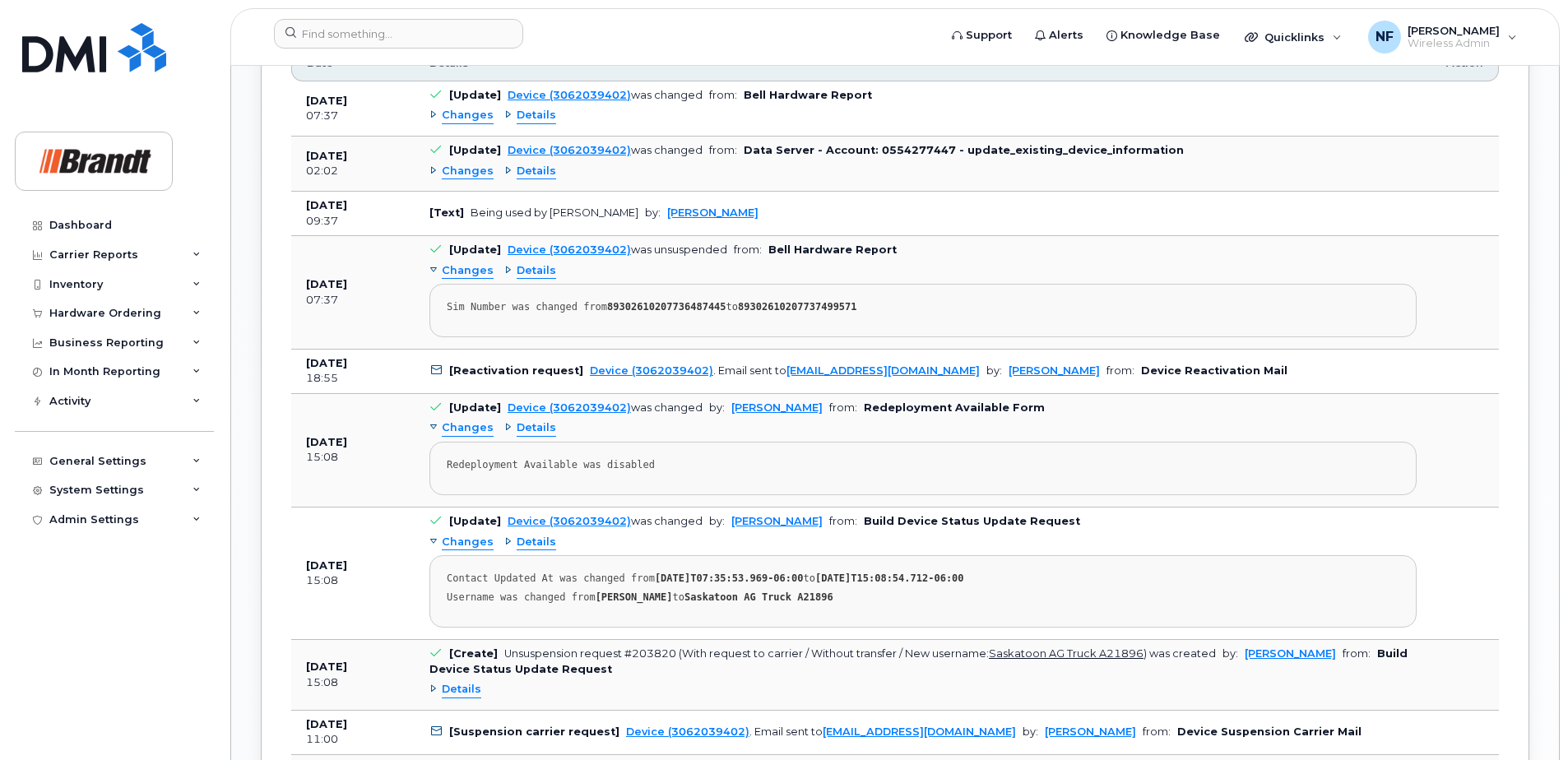
scroll to position [1471, 0]
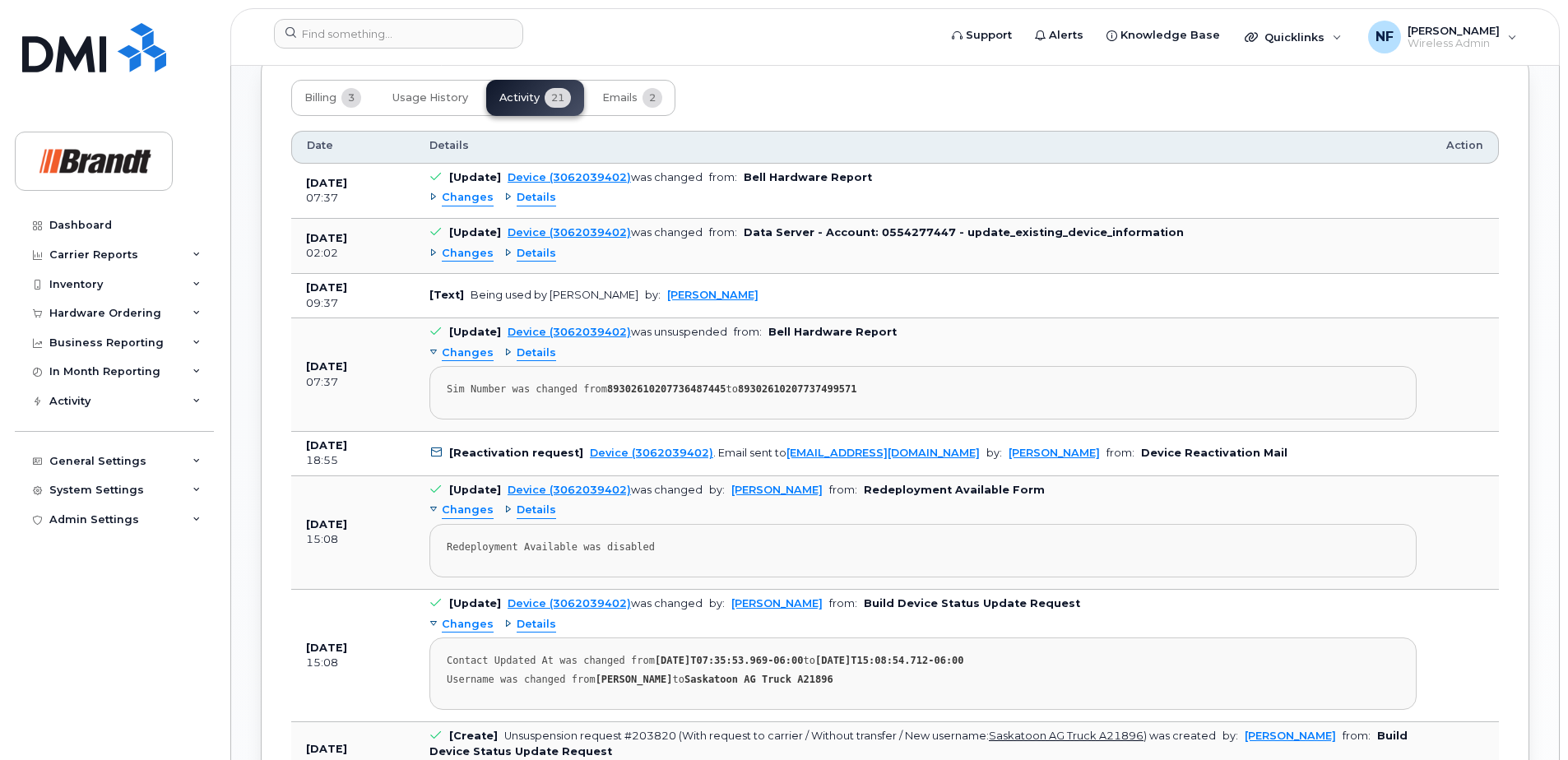
click at [506, 249] on div "Details" at bounding box center [530, 254] width 52 height 16
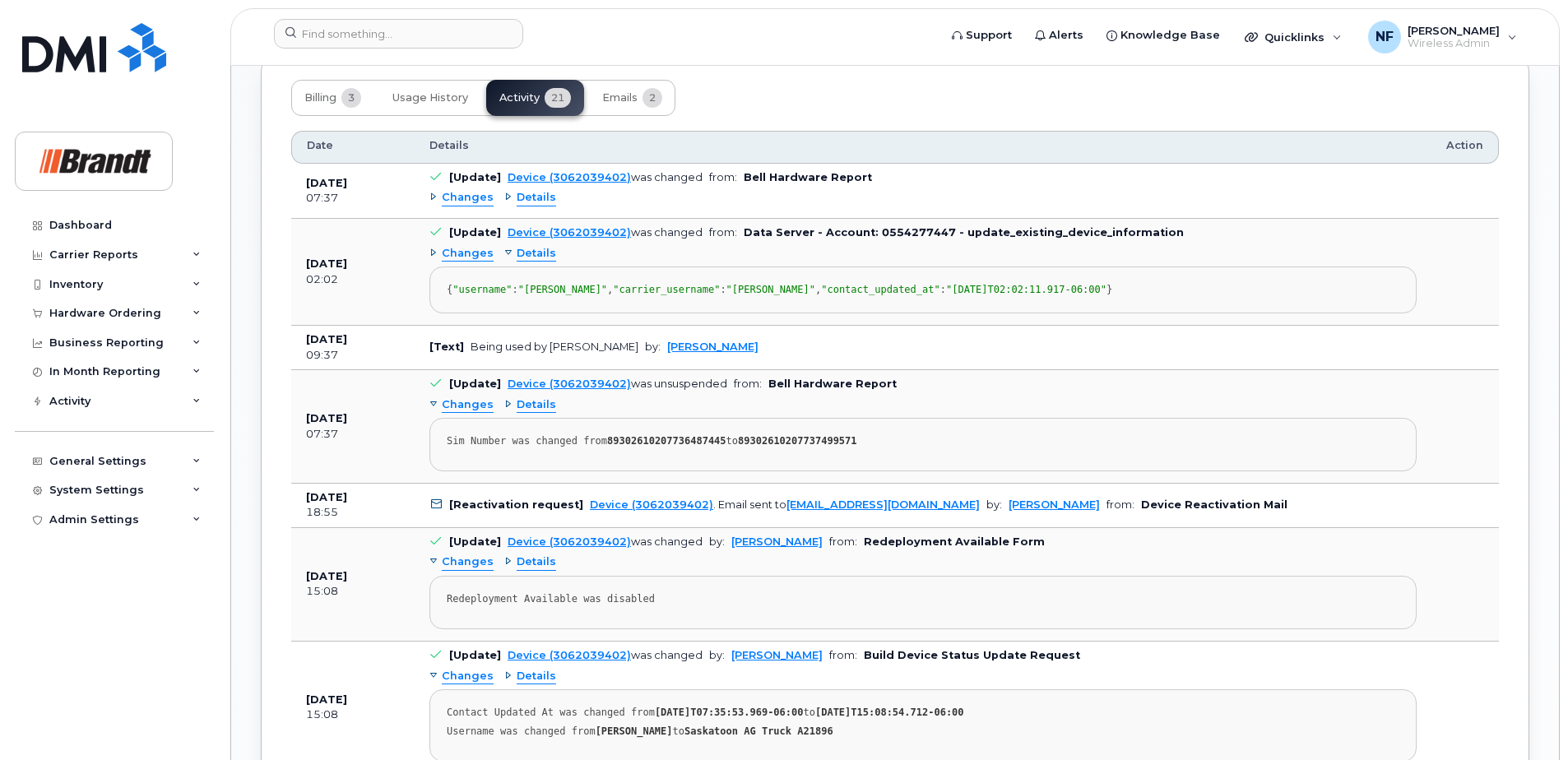
click at [505, 254] on div "Details" at bounding box center [530, 254] width 52 height 16
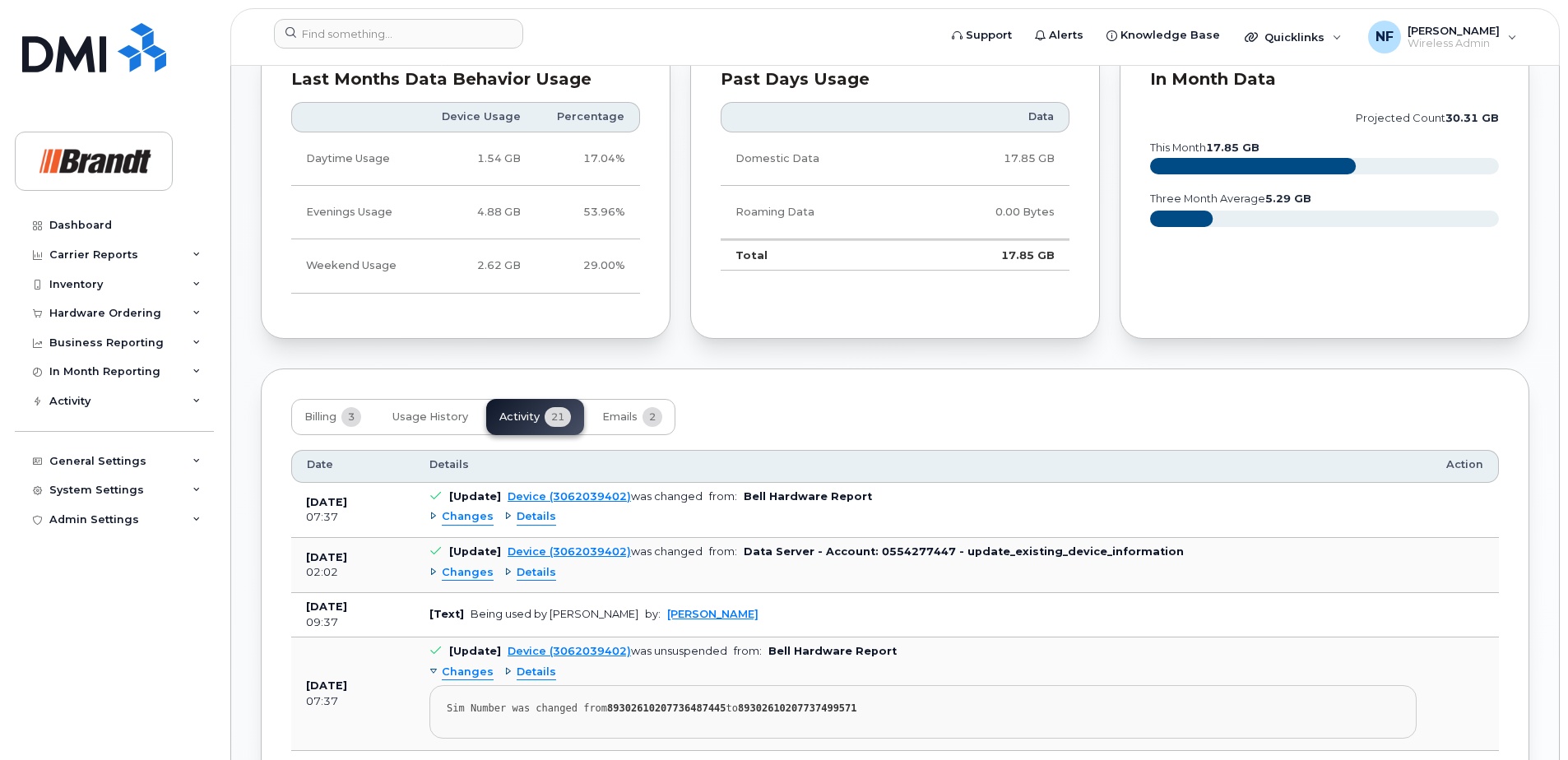
scroll to position [1234, 0]
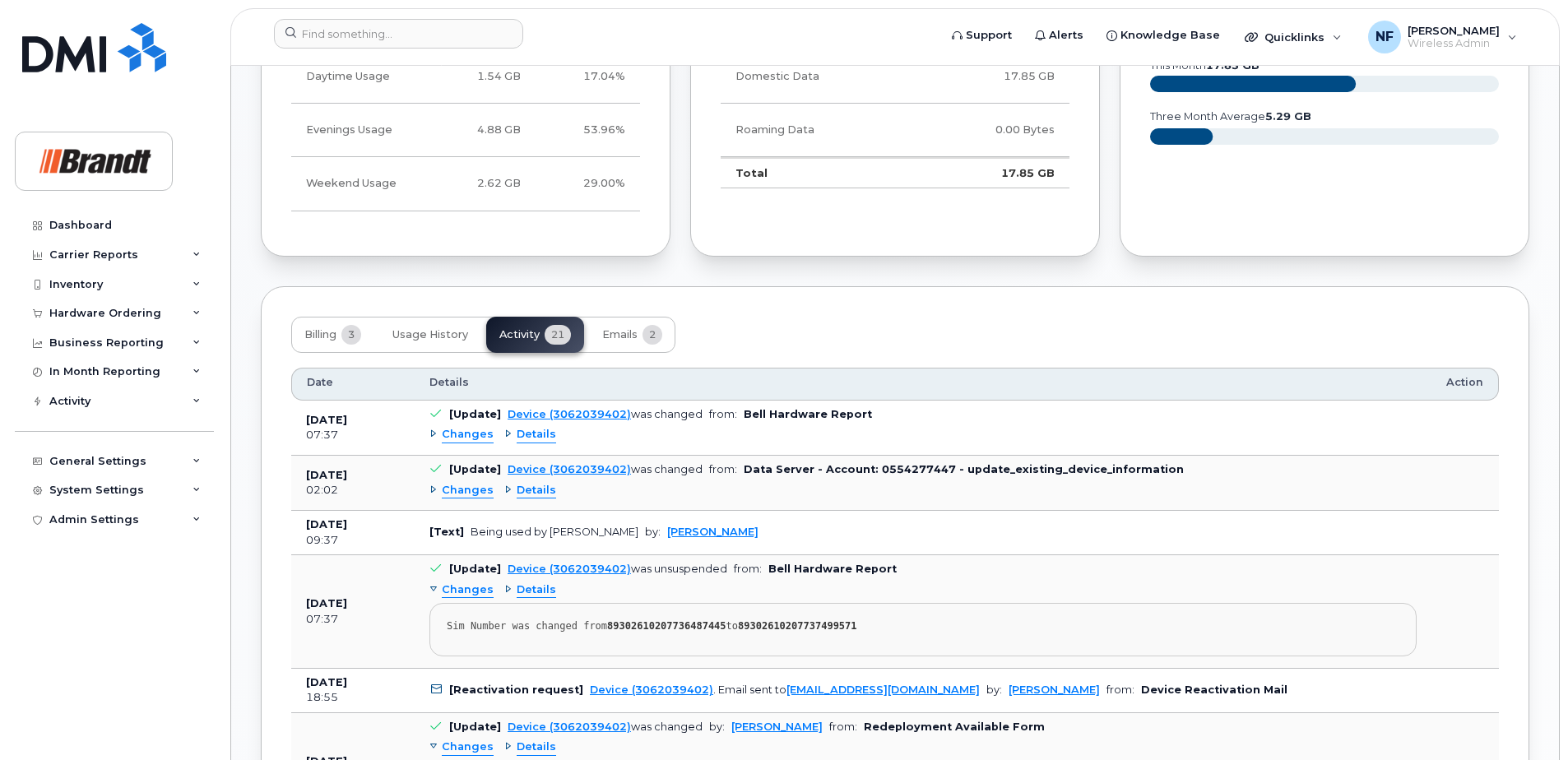
click at [508, 488] on div "Details" at bounding box center [530, 491] width 52 height 16
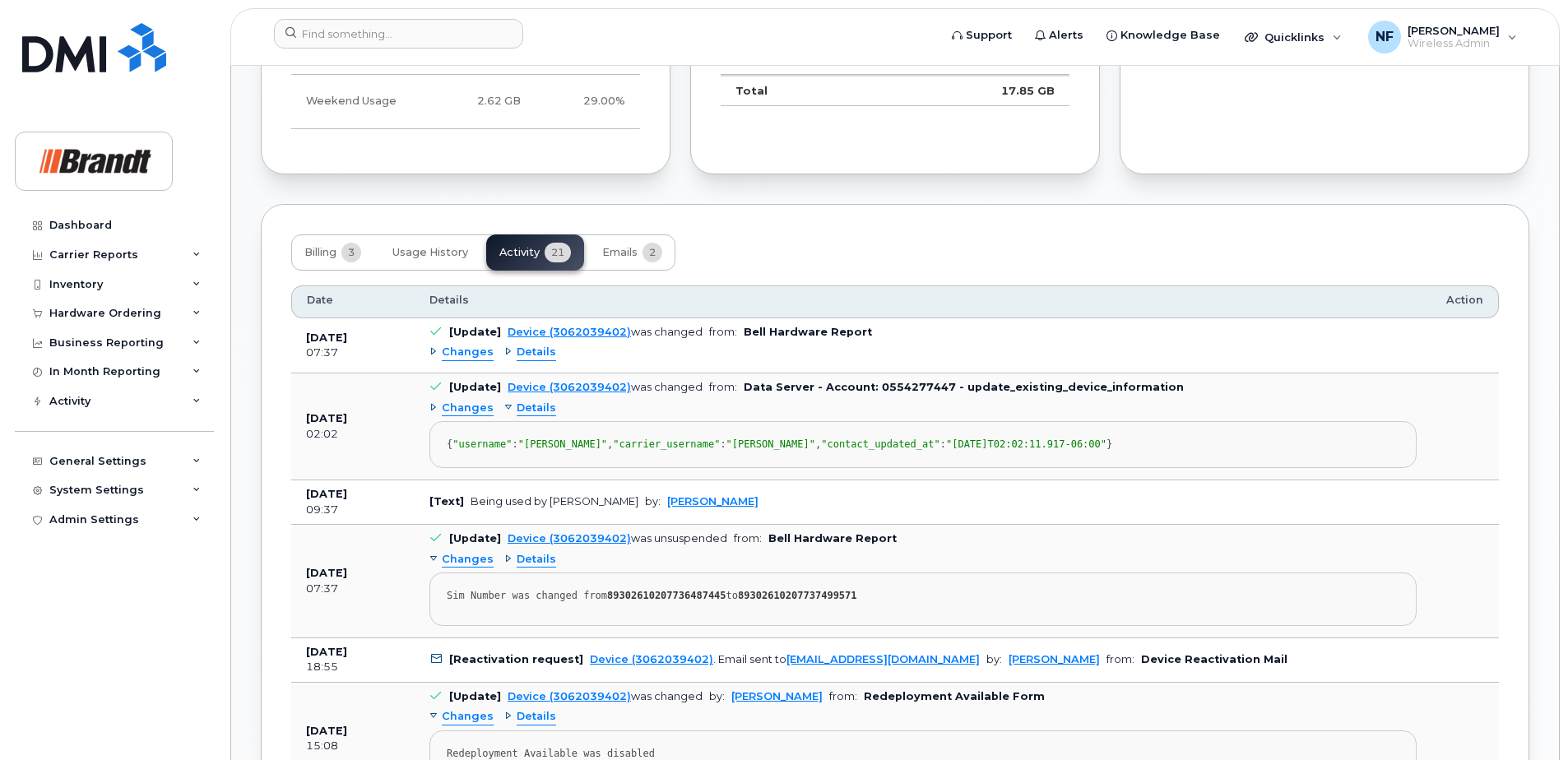
scroll to position [1399, 0]
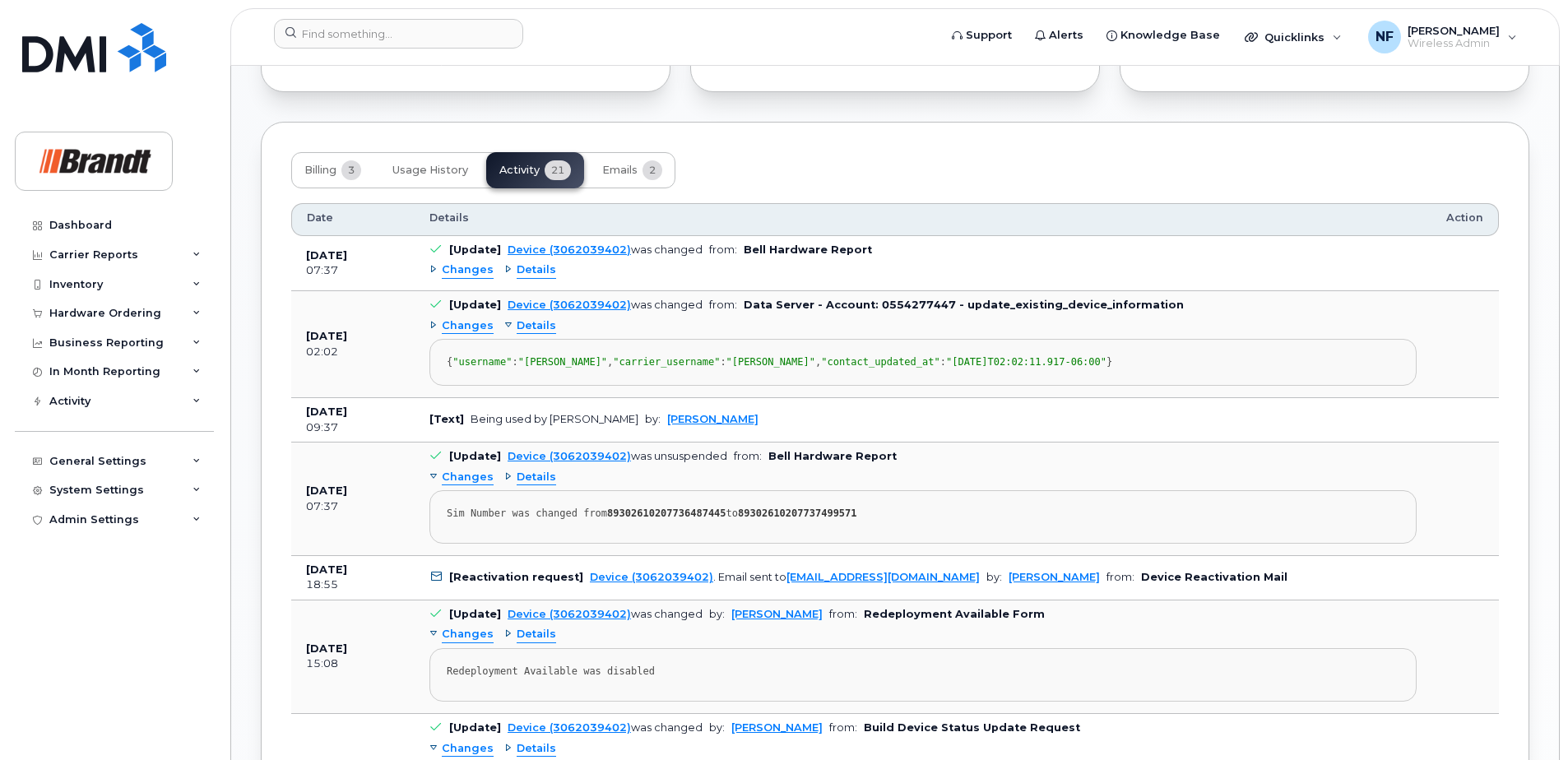
click at [472, 443] on td "[Text] Being used by [PERSON_NAME] by: [PERSON_NAME]" at bounding box center [922, 420] width 1016 height 45
click at [509, 486] on div "Details" at bounding box center [530, 477] width 52 height 16
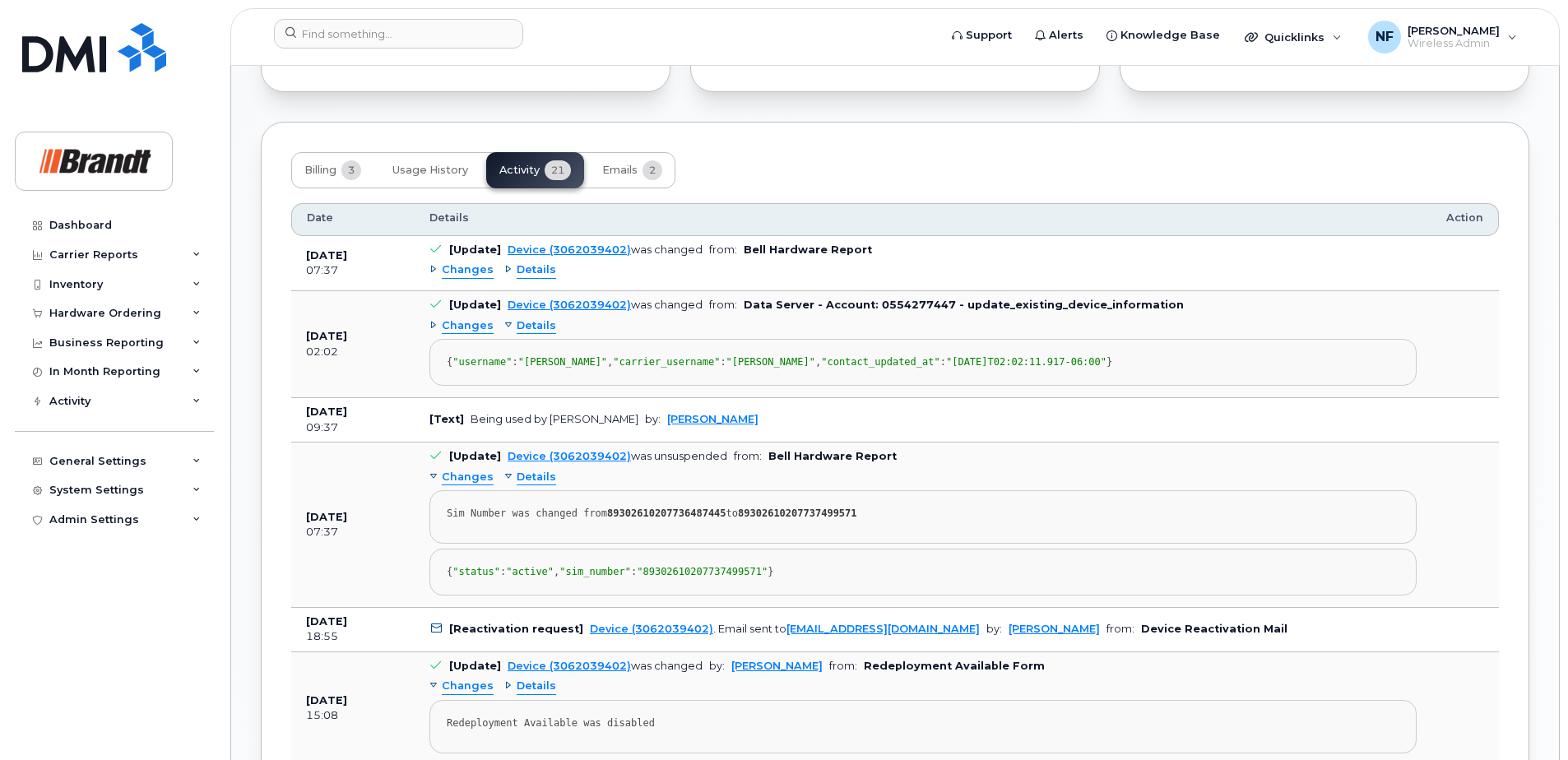
click at [508, 486] on div "Details" at bounding box center [530, 477] width 52 height 16
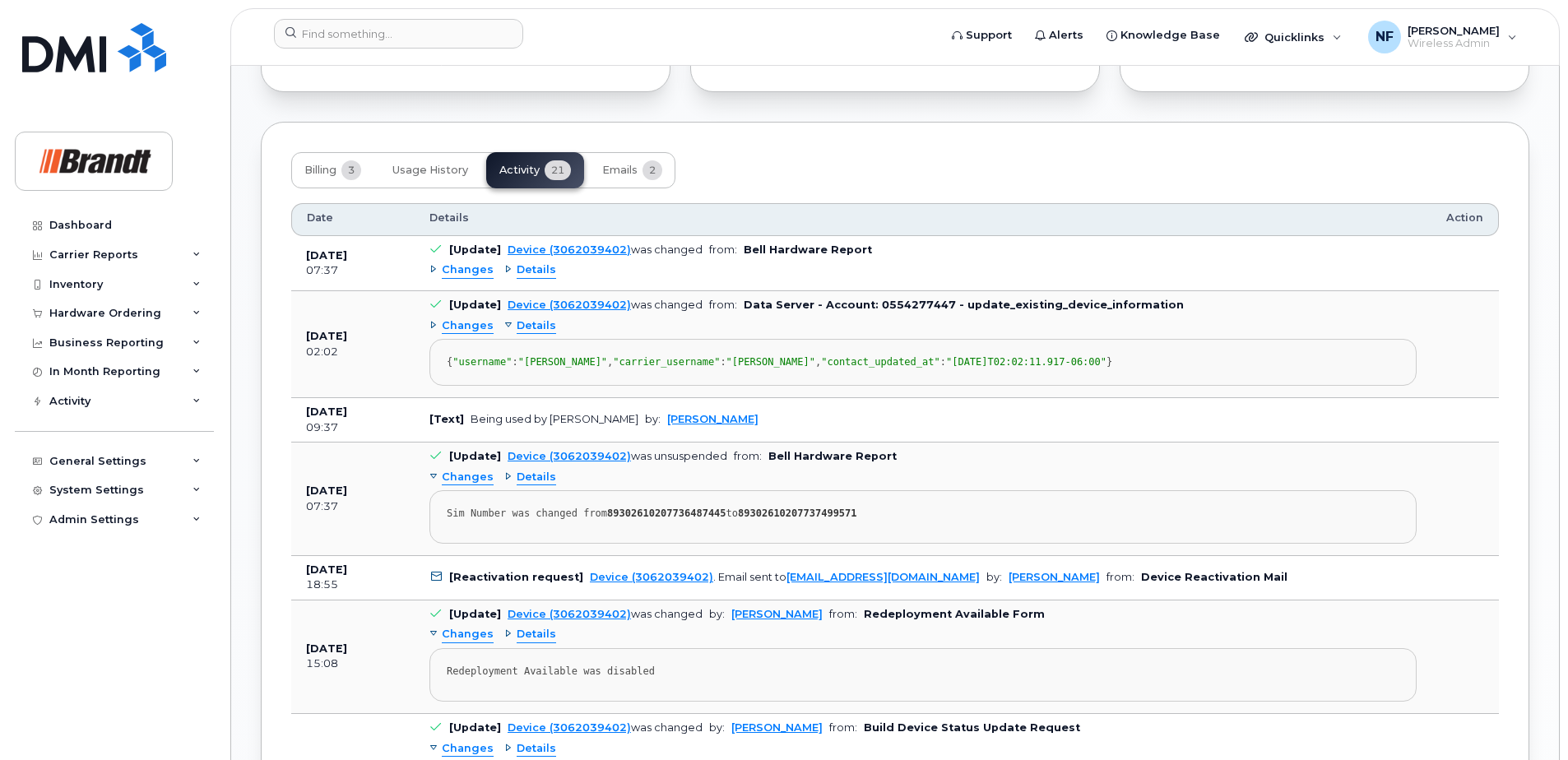
click at [507, 328] on div "Details" at bounding box center [530, 326] width 52 height 16
